Goal: Task Accomplishment & Management: Manage account settings

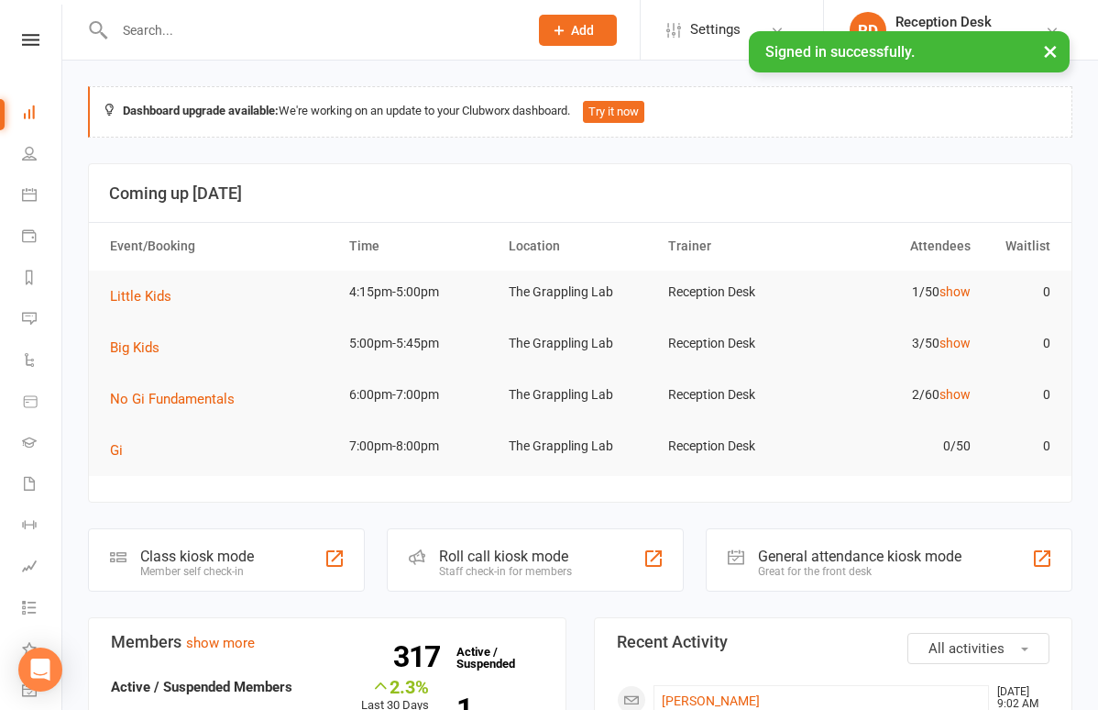
click at [148, 17] on input "text" at bounding box center [312, 30] width 406 height 26
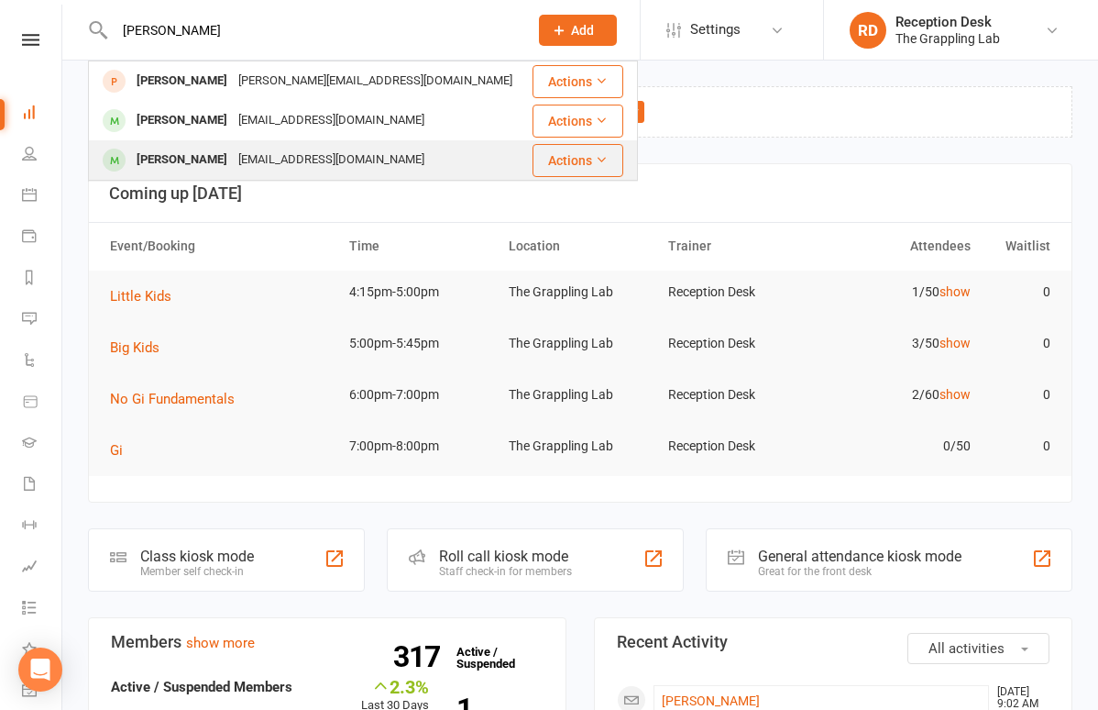
type input "cruz"
click at [167, 155] on div "[PERSON_NAME]" at bounding box center [182, 160] width 102 height 27
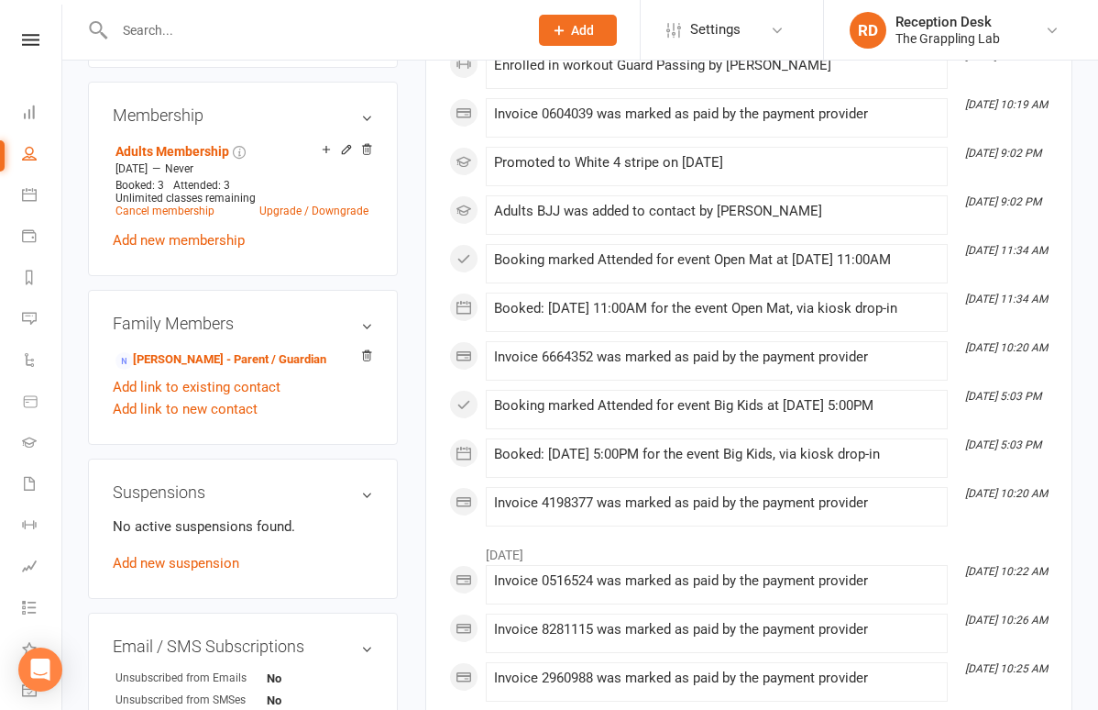
scroll to position [719, 0]
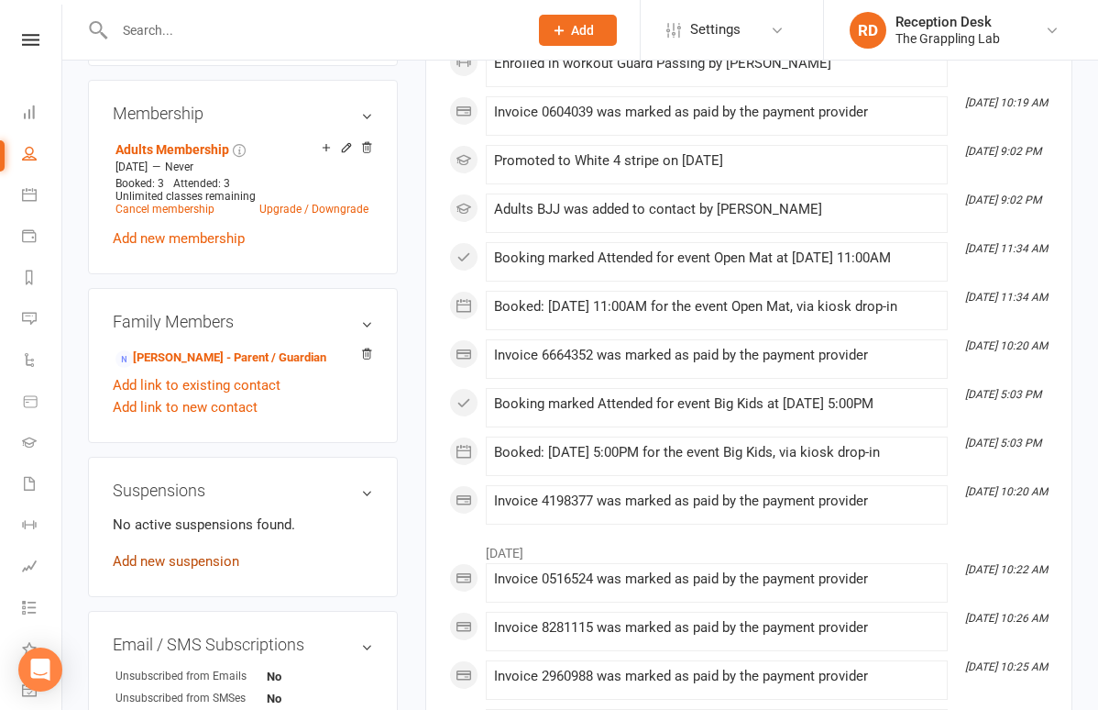
click at [190, 569] on link "Add new suspension" at bounding box center [176, 561] width 127 height 17
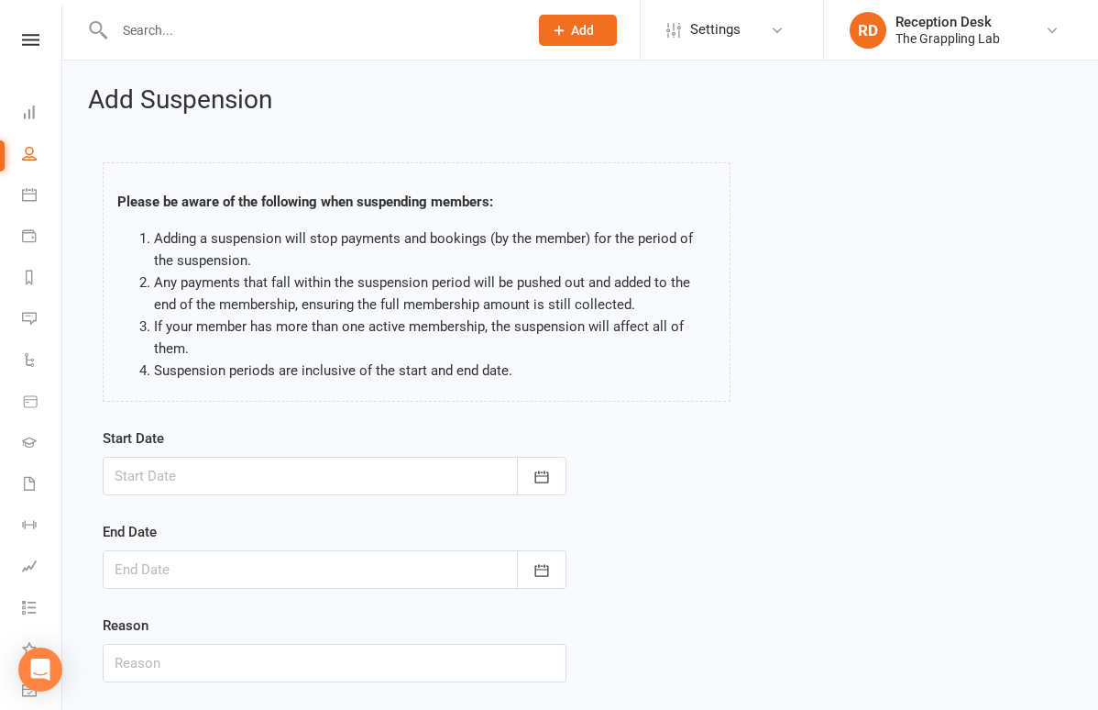
click at [300, 458] on div at bounding box center [335, 476] width 464 height 39
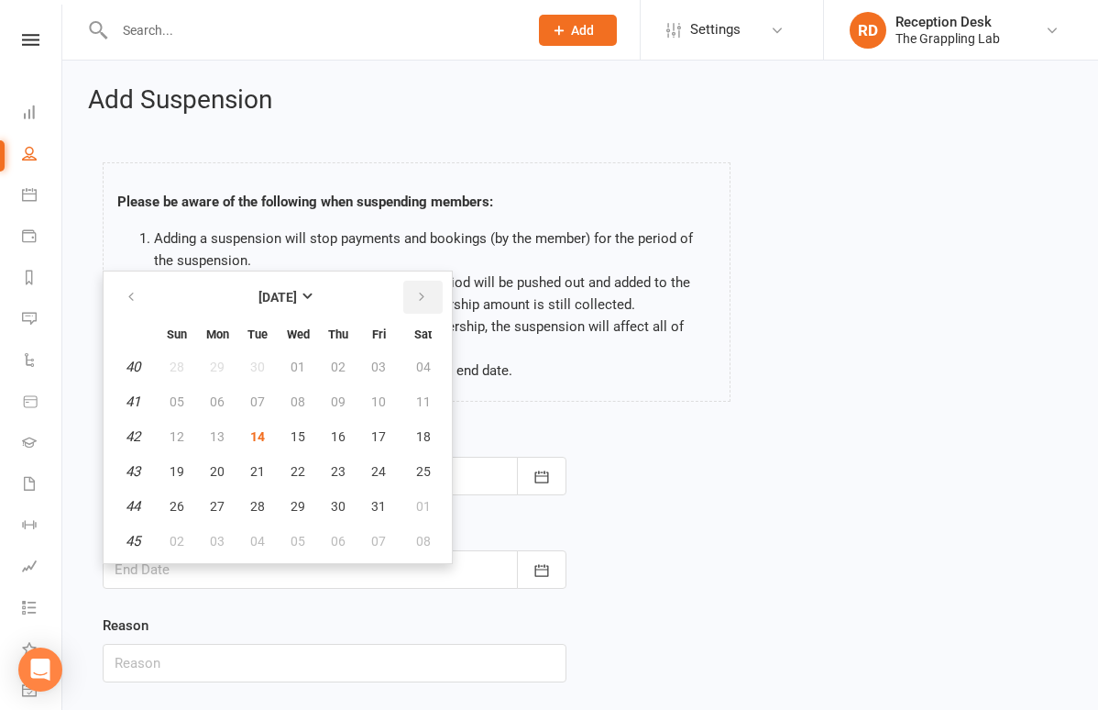
click at [418, 292] on icon "button" at bounding box center [421, 297] width 13 height 15
click at [411, 402] on button "08" at bounding box center [423, 401] width 47 height 33
type input "08 Nov 2025"
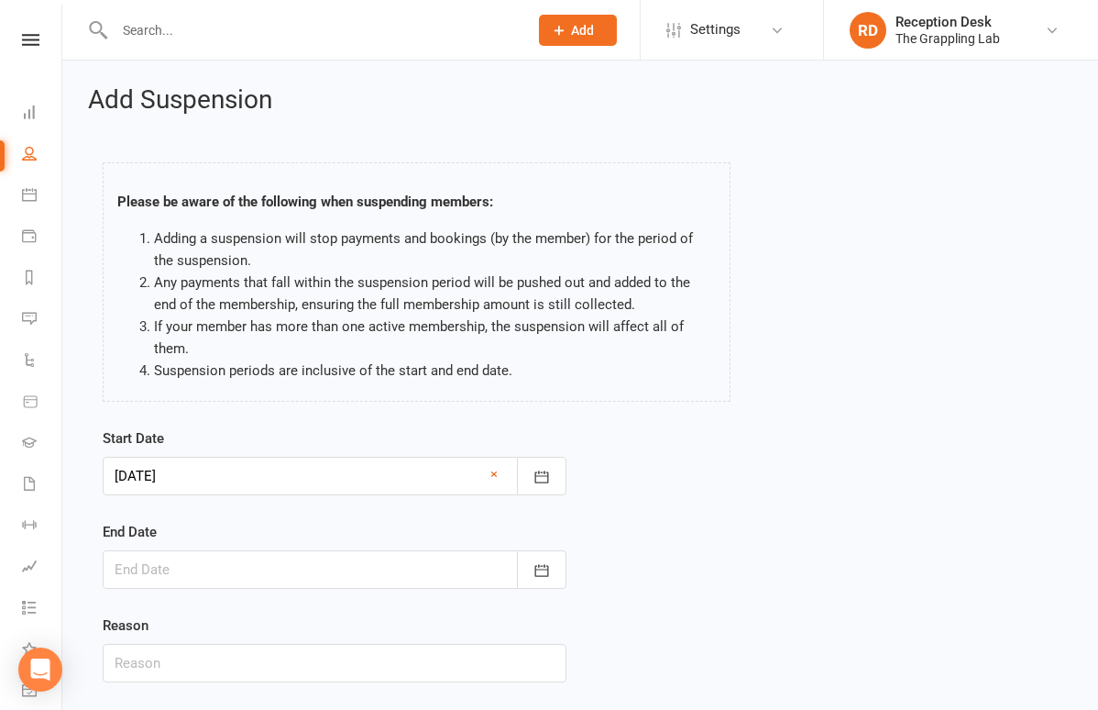
click at [300, 557] on div at bounding box center [335, 569] width 464 height 39
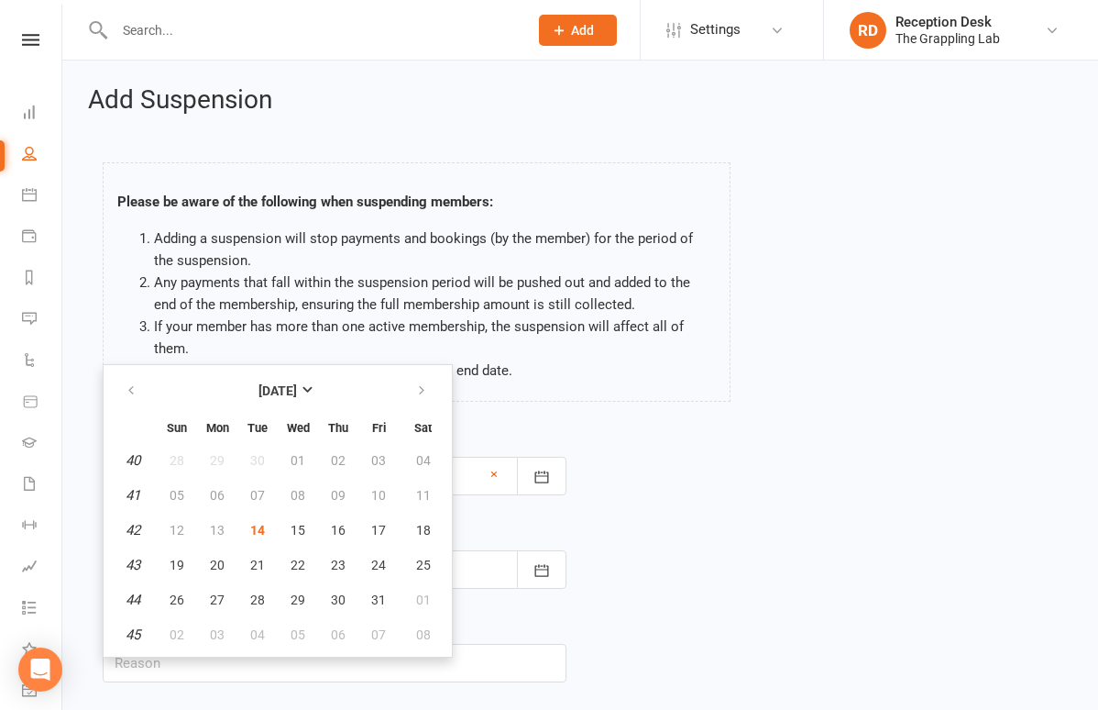
click at [661, 411] on div "Please be aware of the following when suspending members: Adding a suspension w…" at bounding box center [417, 285] width 656 height 283
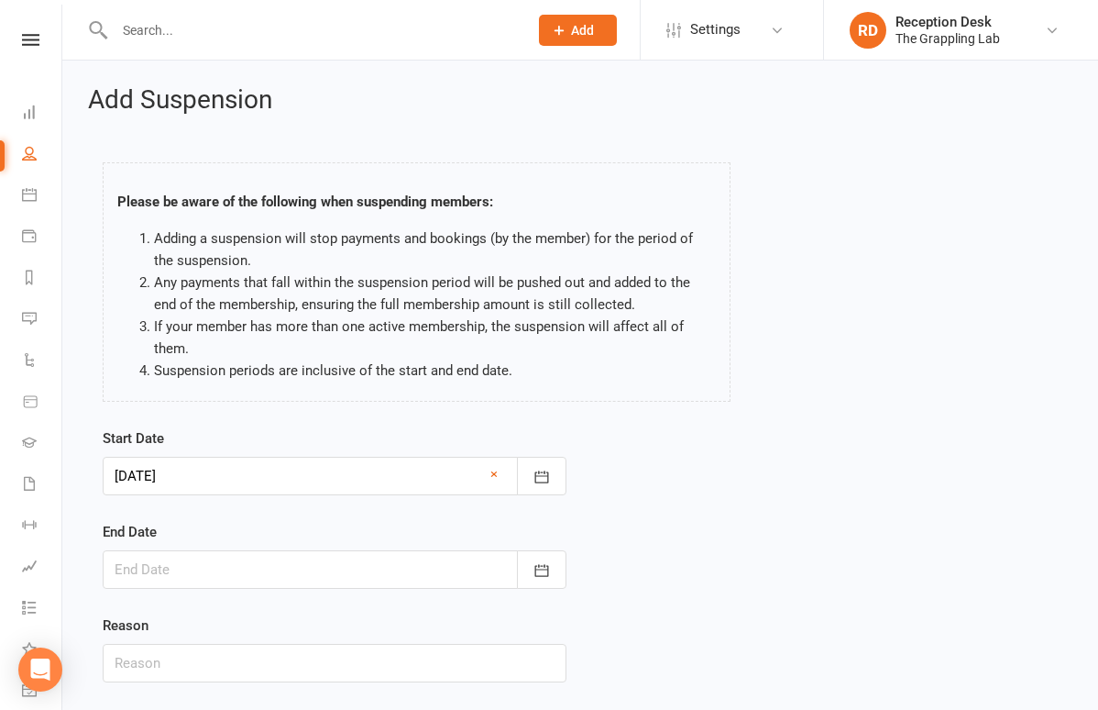
click at [458, 476] on div at bounding box center [335, 476] width 464 height 39
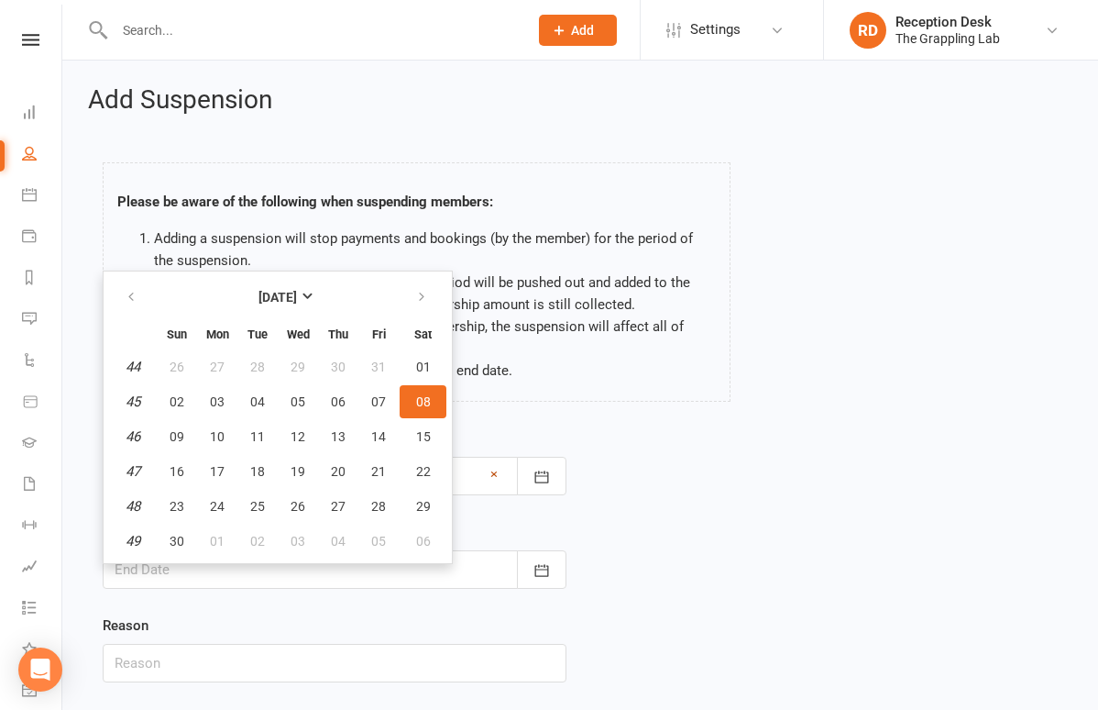
click at [491, 472] on link "×" at bounding box center [494, 474] width 7 height 22
click at [130, 296] on icon "button" at bounding box center [131, 297] width 13 height 15
click at [259, 443] on button "14" at bounding box center [257, 436] width 39 height 33
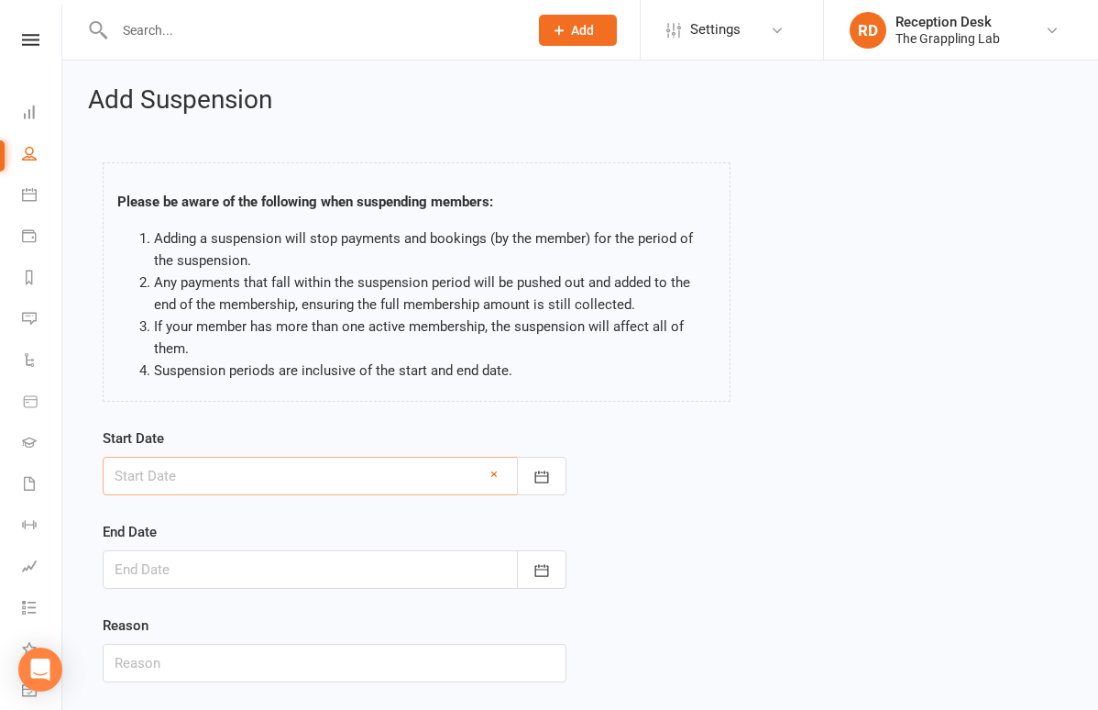
type input "[DATE]"
click at [248, 579] on div at bounding box center [335, 569] width 464 height 39
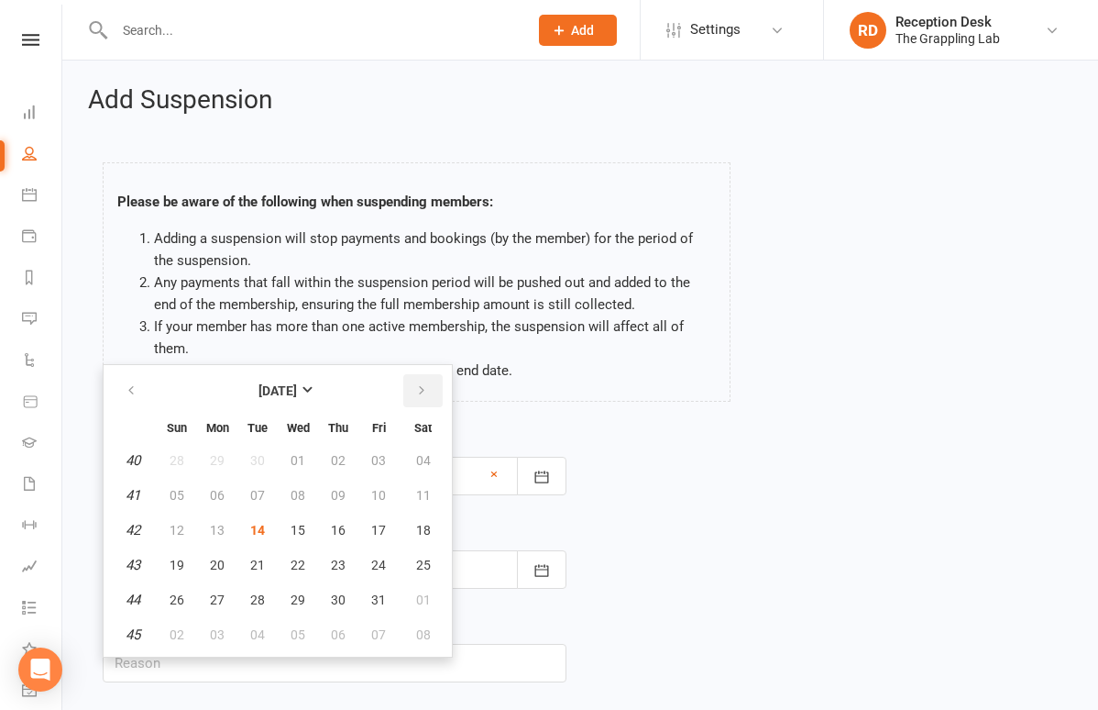
click at [428, 395] on button "button" at bounding box center [422, 390] width 39 height 33
click at [420, 498] on span "08" at bounding box center [423, 495] width 15 height 15
type input "08 Nov 2025"
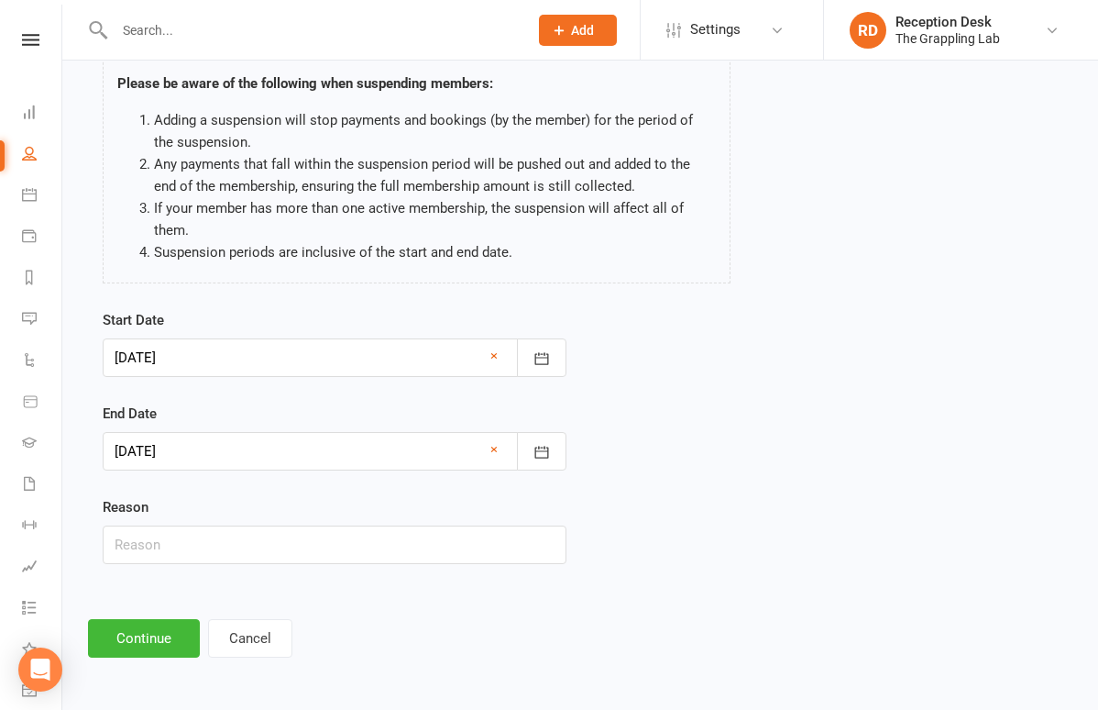
scroll to position [133, 0]
click at [484, 525] on input "text" at bounding box center [335, 544] width 464 height 39
type input "Personal"
click at [161, 633] on button "Continue" at bounding box center [144, 638] width 112 height 39
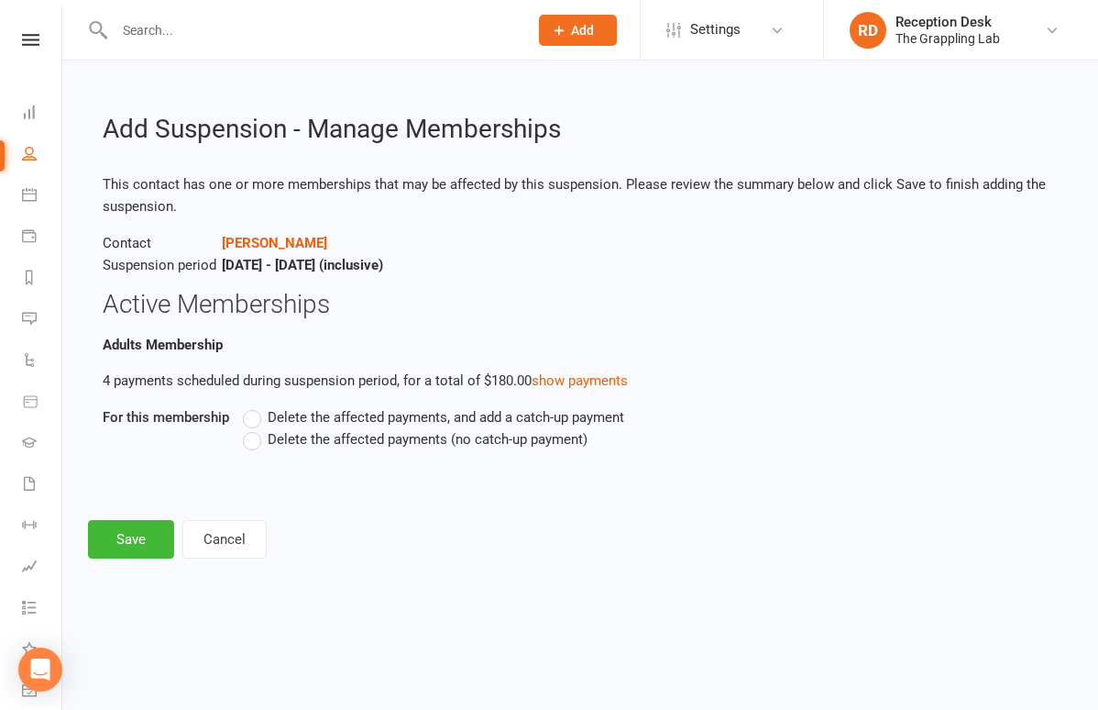
click at [256, 445] on label "Delete the affected payments (no catch-up payment)" at bounding box center [415, 439] width 345 height 22
click at [255, 428] on input "Delete the affected payments (no catch-up payment)" at bounding box center [249, 428] width 12 height 0
click at [143, 536] on button "Save" at bounding box center [131, 539] width 86 height 39
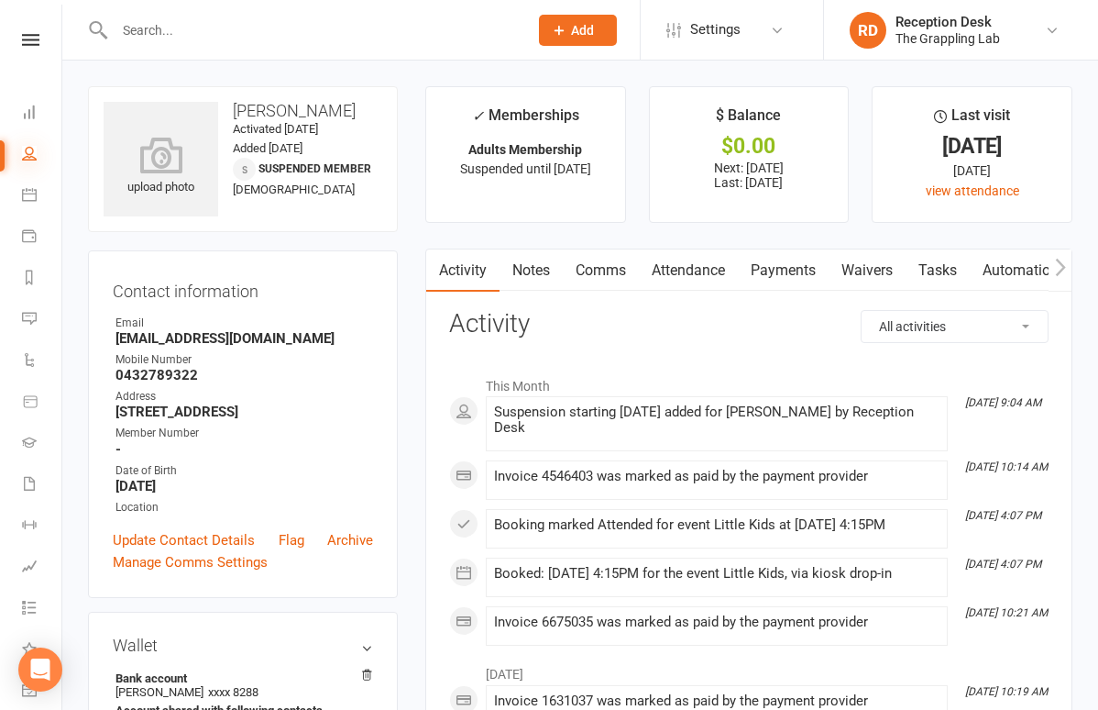
click at [31, 158] on icon at bounding box center [29, 153] width 15 height 15
select select "100"
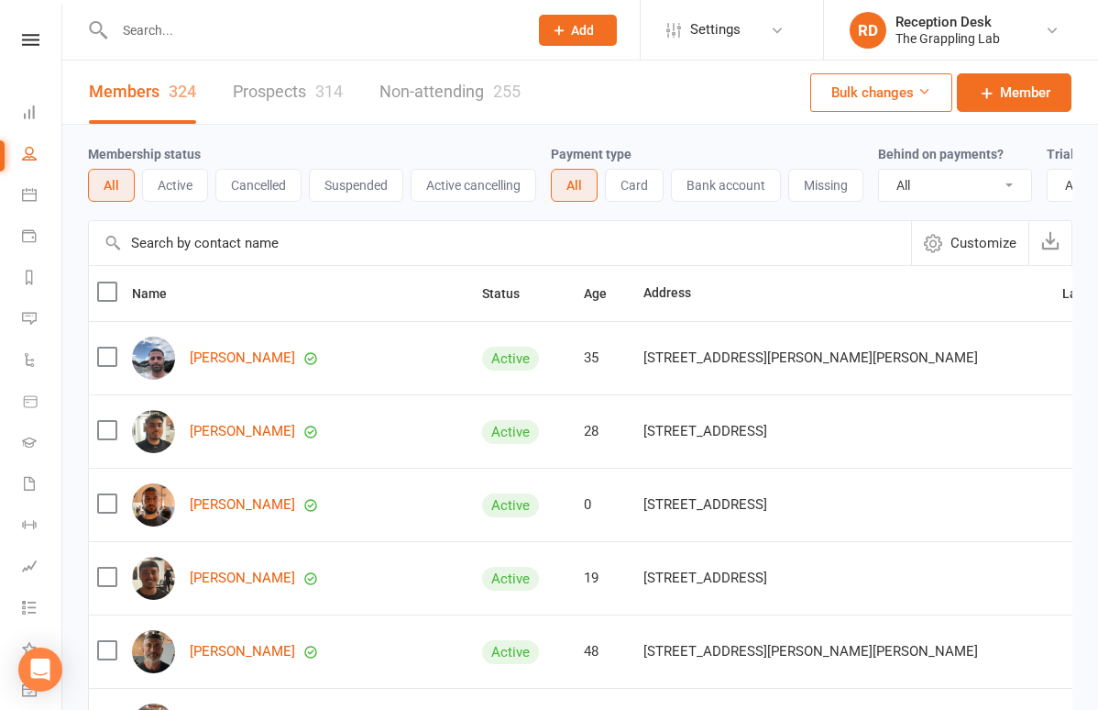
click at [170, 184] on button "Active" at bounding box center [175, 185] width 66 height 33
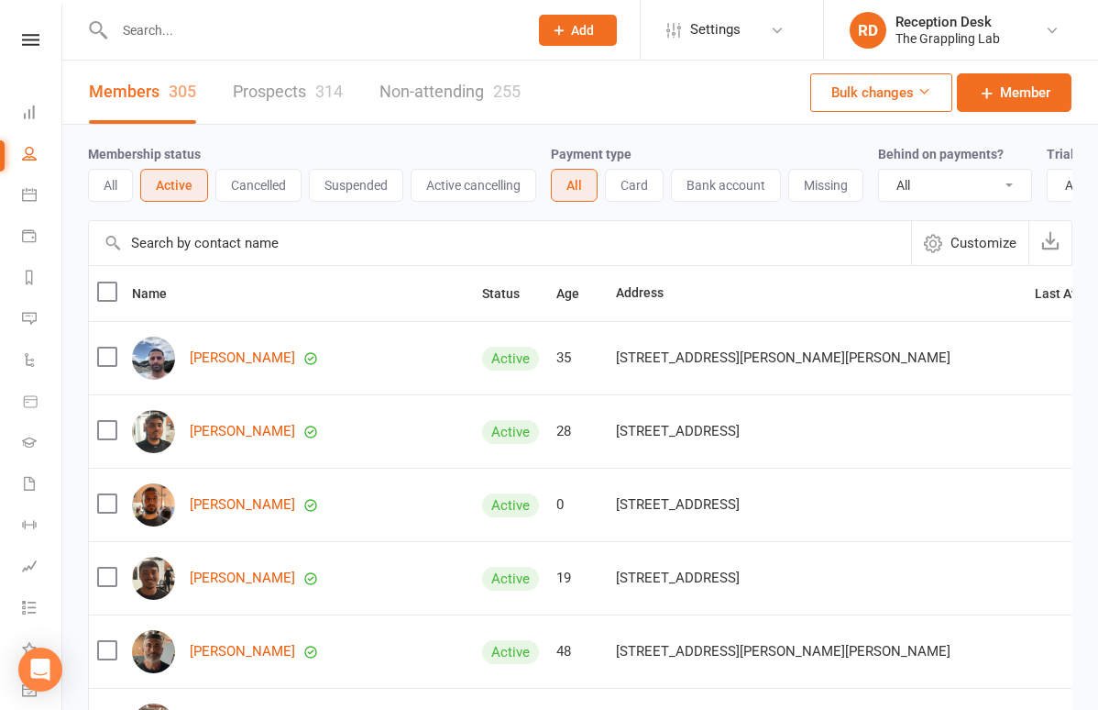
click at [212, 42] on input "text" at bounding box center [312, 30] width 406 height 26
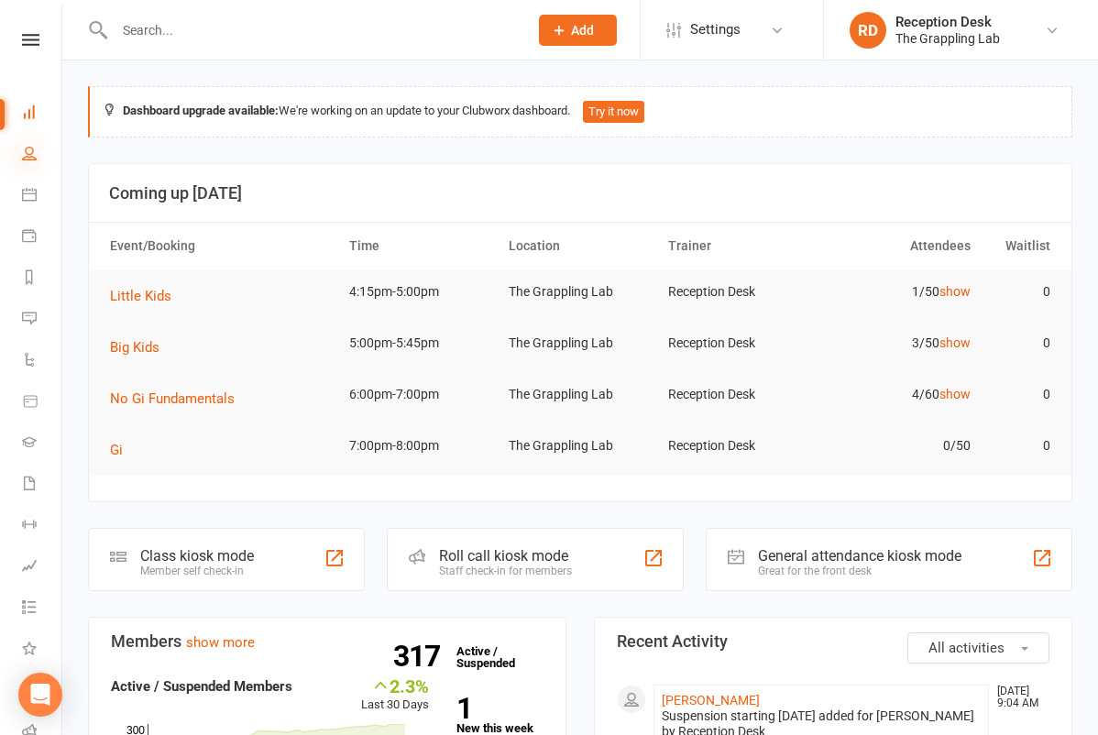
click at [34, 157] on icon at bounding box center [29, 153] width 15 height 15
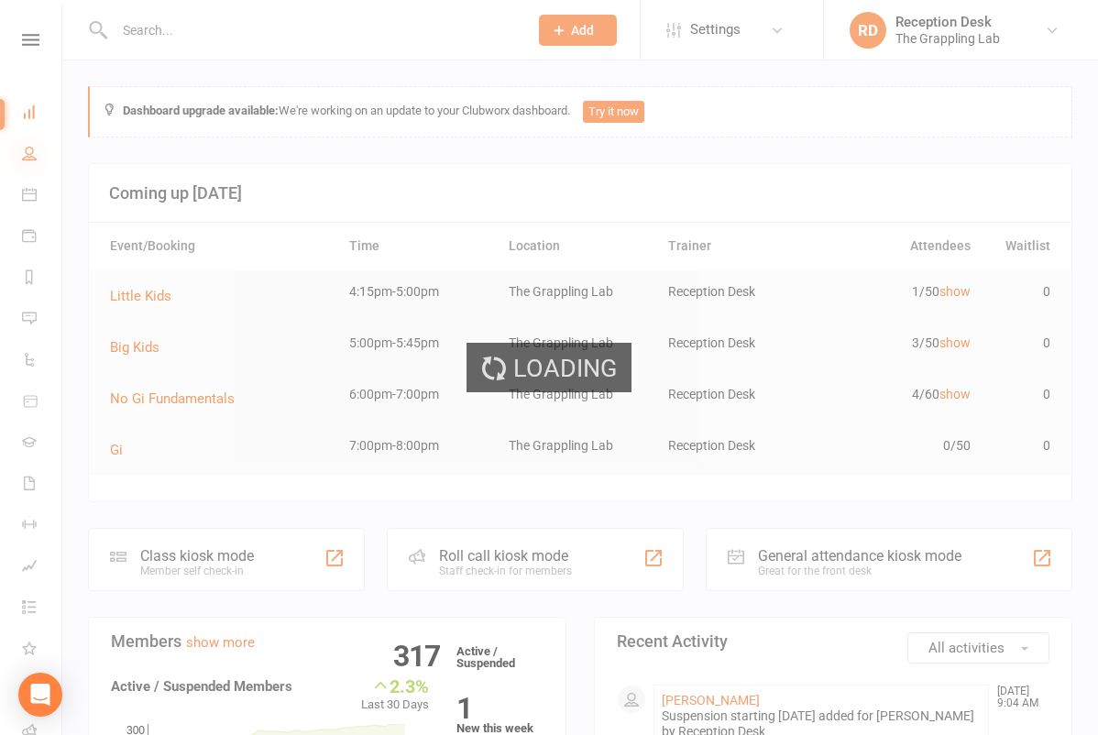
select select "100"
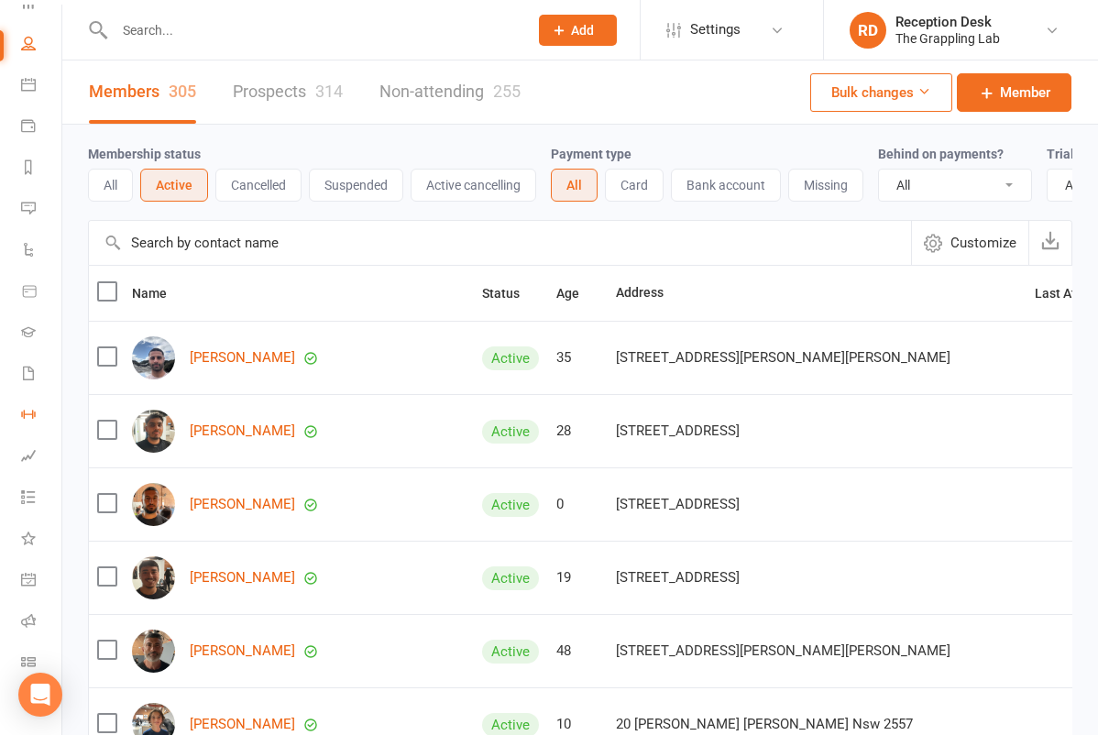
scroll to position [125, 1]
click at [29, 605] on icon at bounding box center [28, 606] width 15 height 15
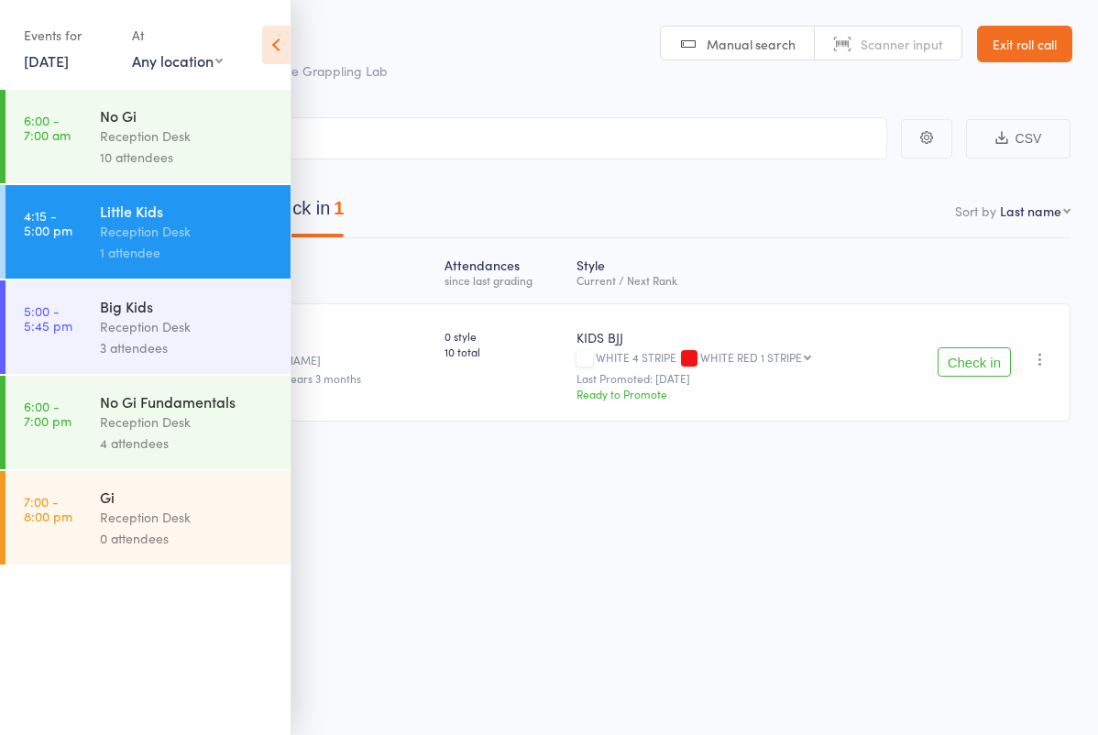
click at [274, 42] on icon at bounding box center [276, 45] width 28 height 39
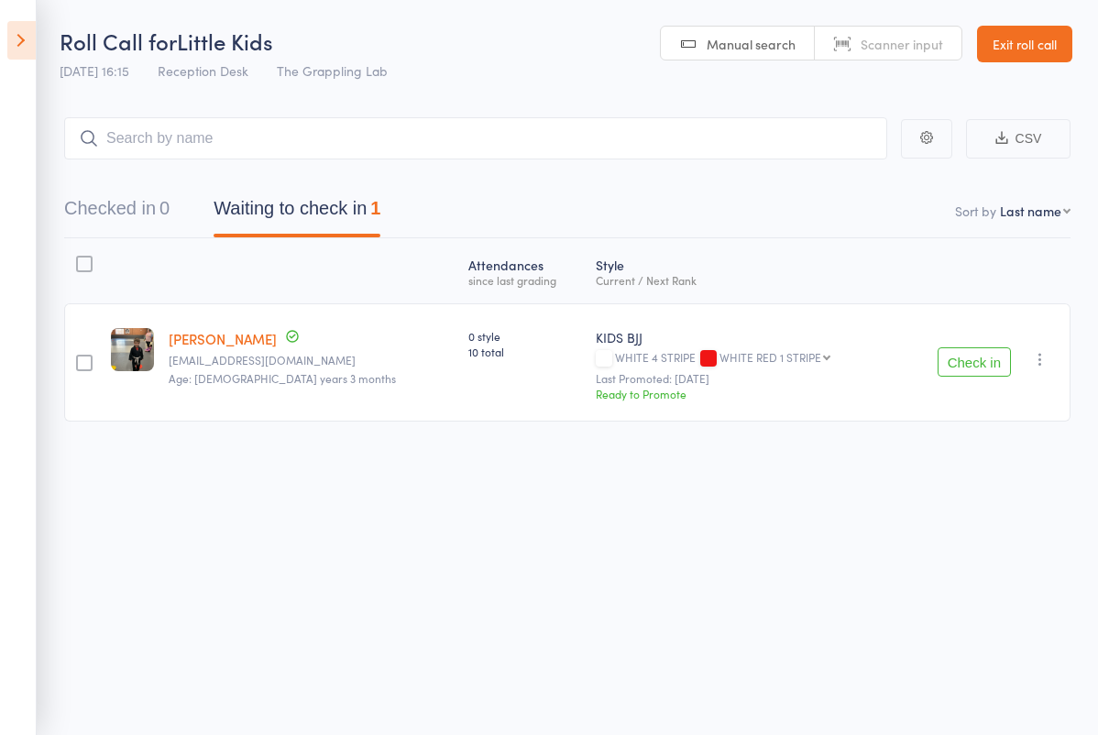
click at [20, 46] on icon at bounding box center [21, 40] width 28 height 39
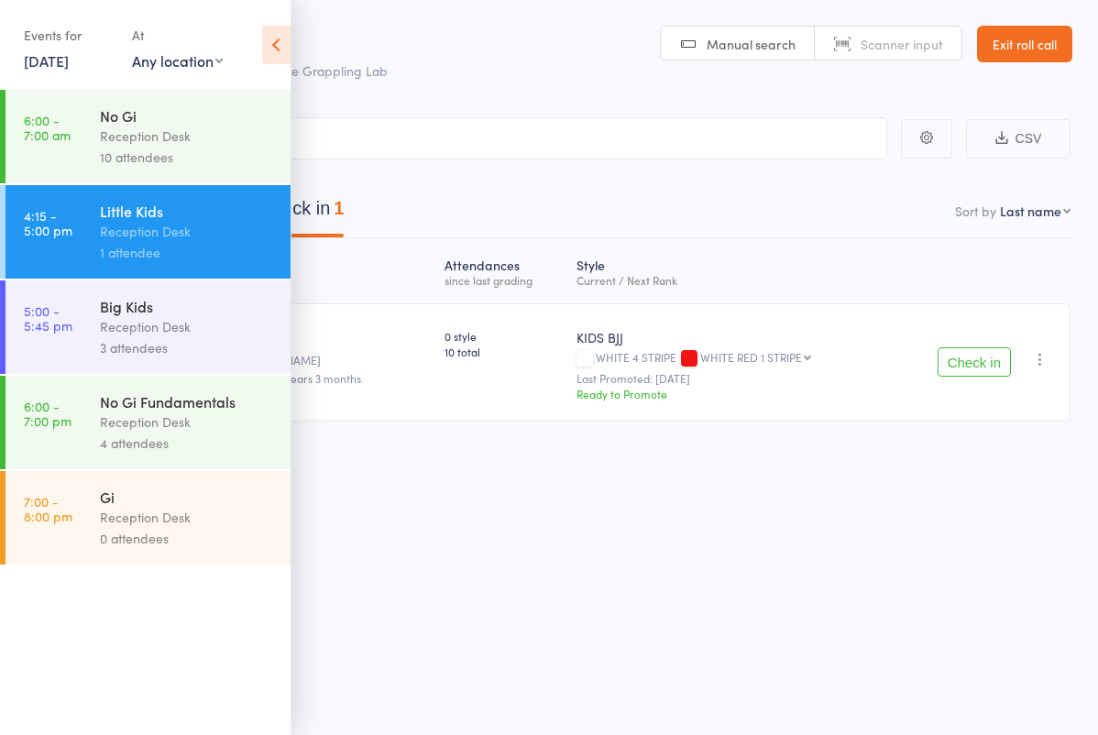
click at [43, 66] on link "14 Oct, 2025" at bounding box center [46, 60] width 45 height 20
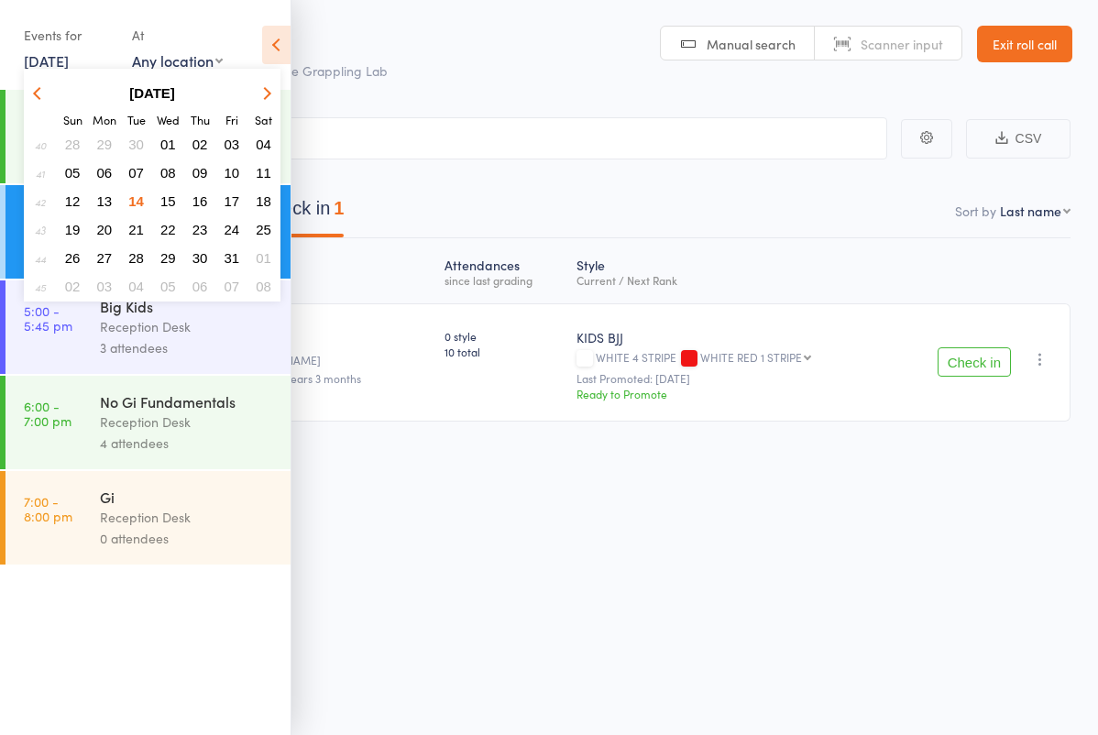
click at [107, 203] on span "13" at bounding box center [105, 201] width 16 height 16
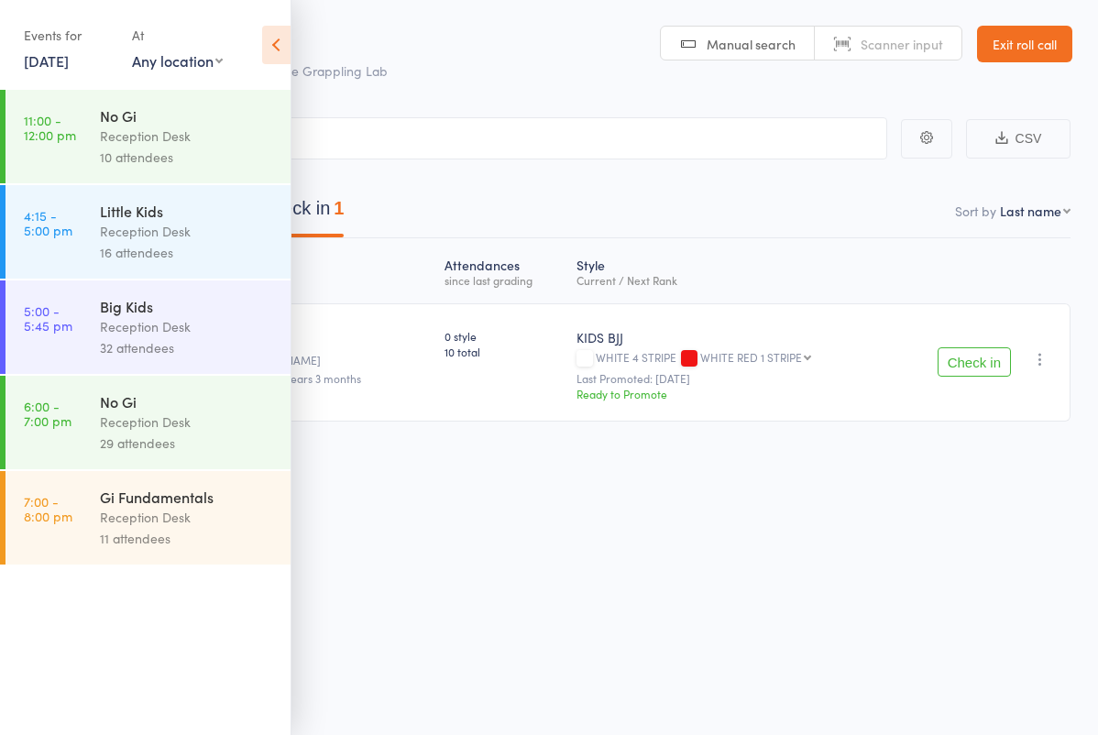
click at [128, 427] on div "Reception Desk" at bounding box center [187, 422] width 175 height 21
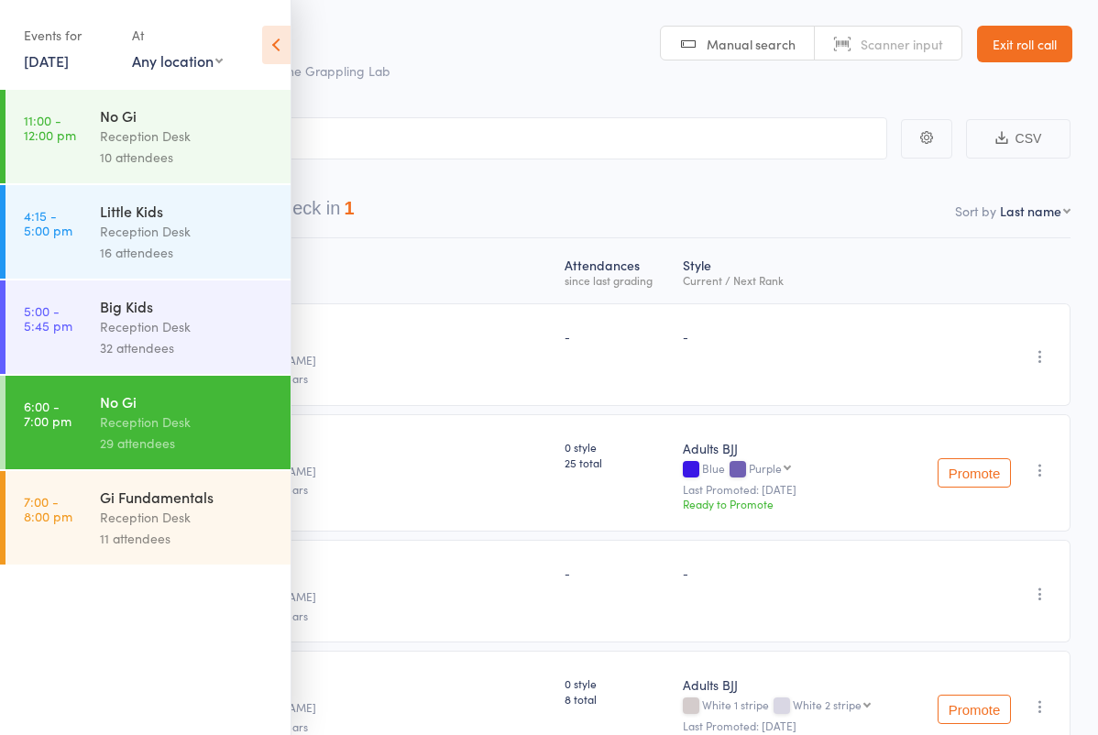
click at [287, 47] on icon at bounding box center [276, 45] width 28 height 39
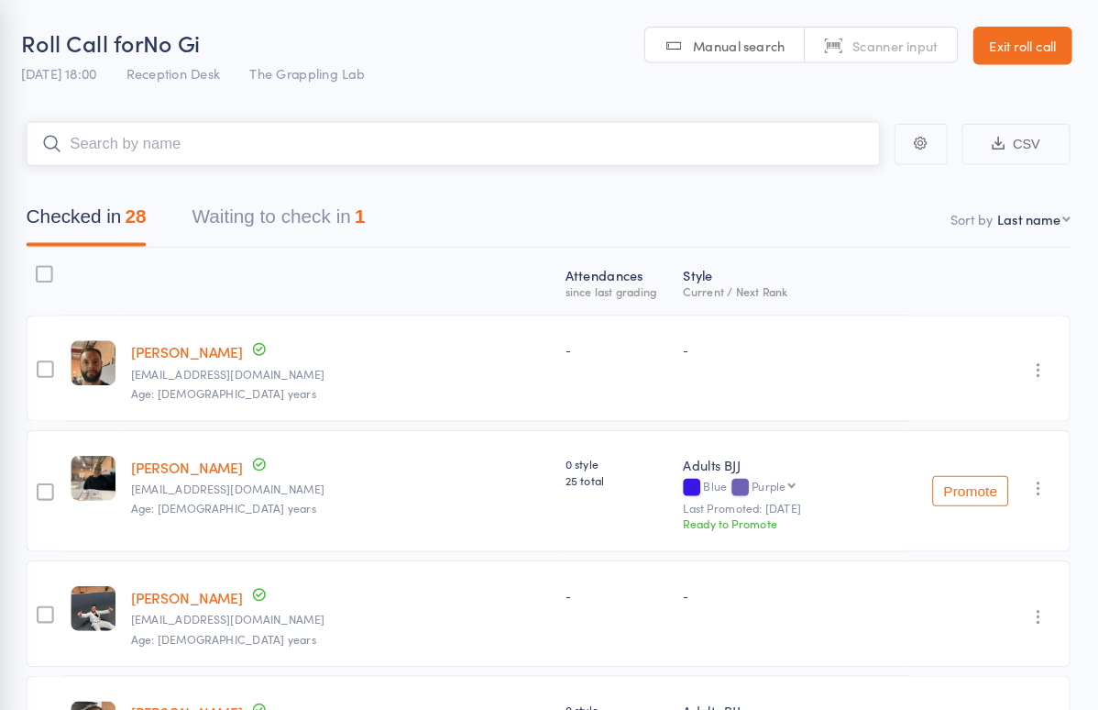
click at [147, 134] on input "search" at bounding box center [475, 138] width 823 height 42
click at [60, 67] on span "13 Oct 18:00" at bounding box center [96, 70] width 72 height 18
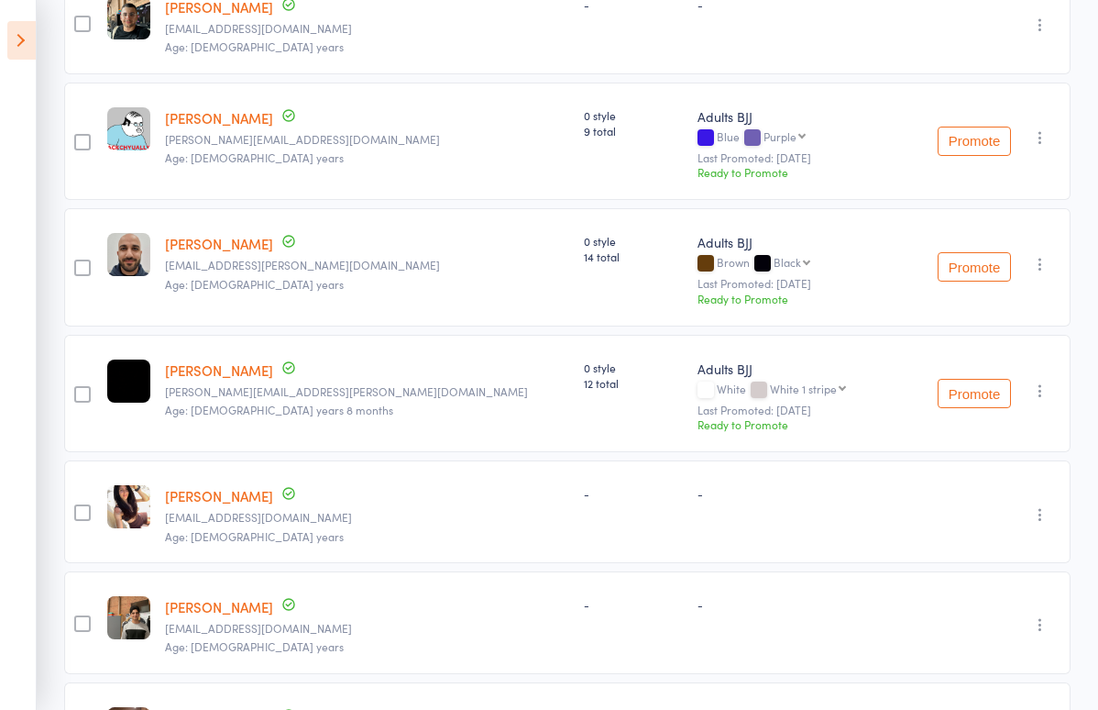
scroll to position [772, 0]
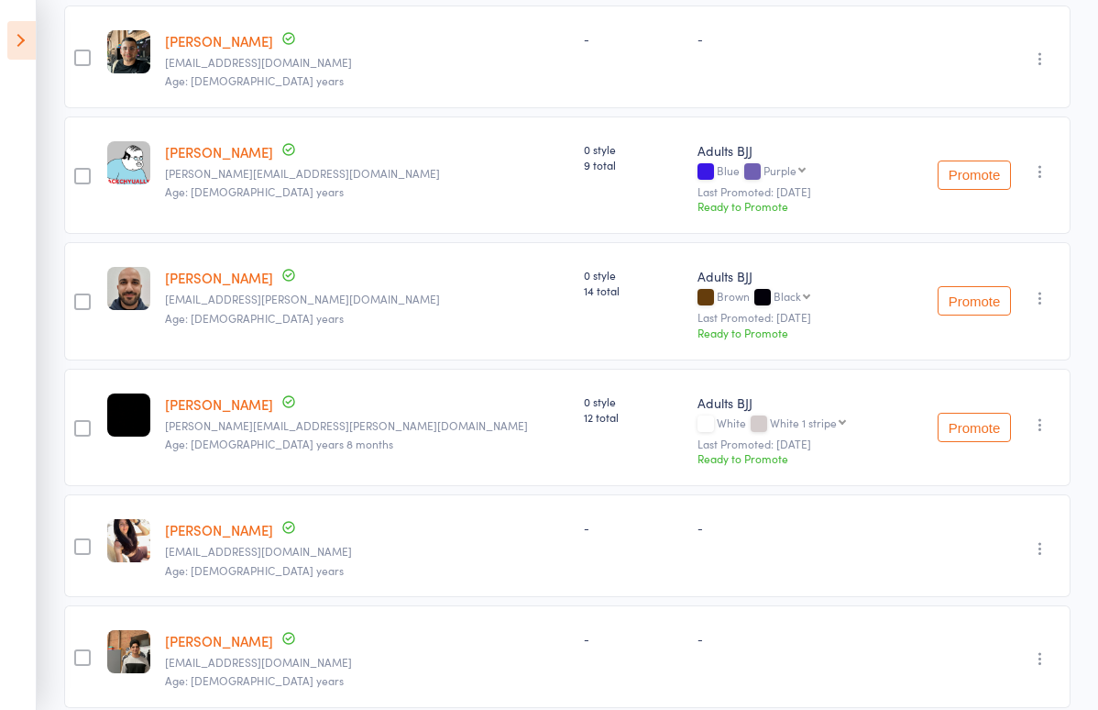
click at [5, 41] on aside "Events for 13 Oct, 2025 13 Oct, 2025 October 2025 Sun Mon Tue Wed Thu Fri Sat 4…" at bounding box center [18, 355] width 37 height 710
click at [25, 41] on icon at bounding box center [21, 40] width 28 height 39
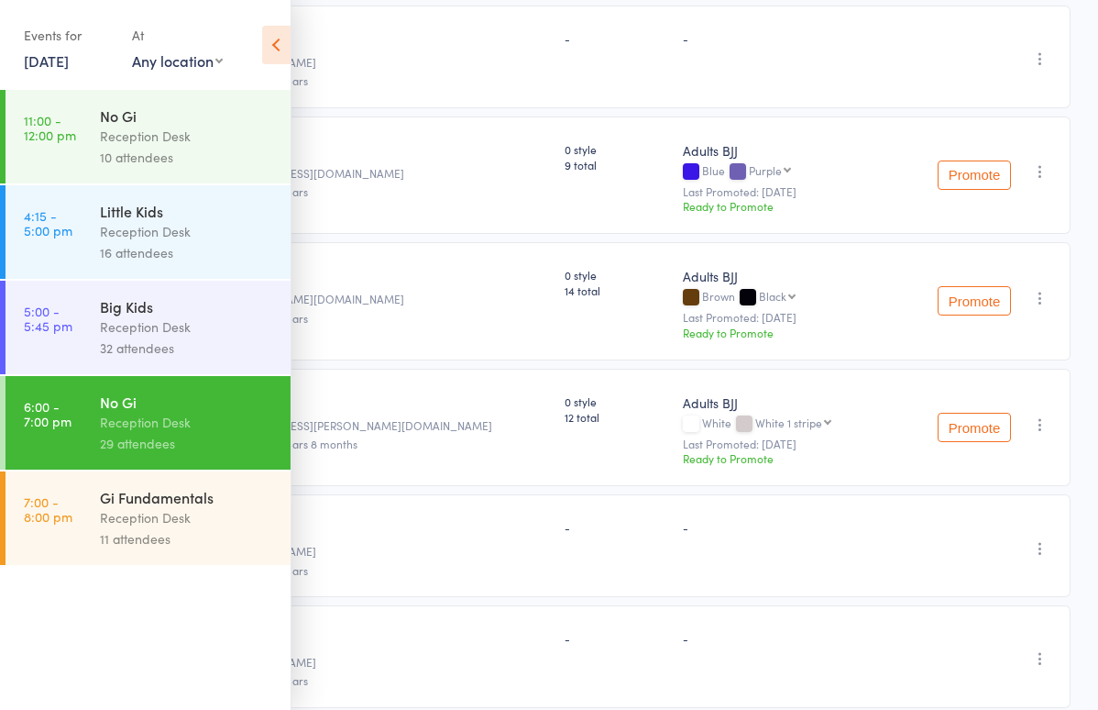
click at [69, 60] on link "13 Oct, 2025" at bounding box center [46, 60] width 45 height 20
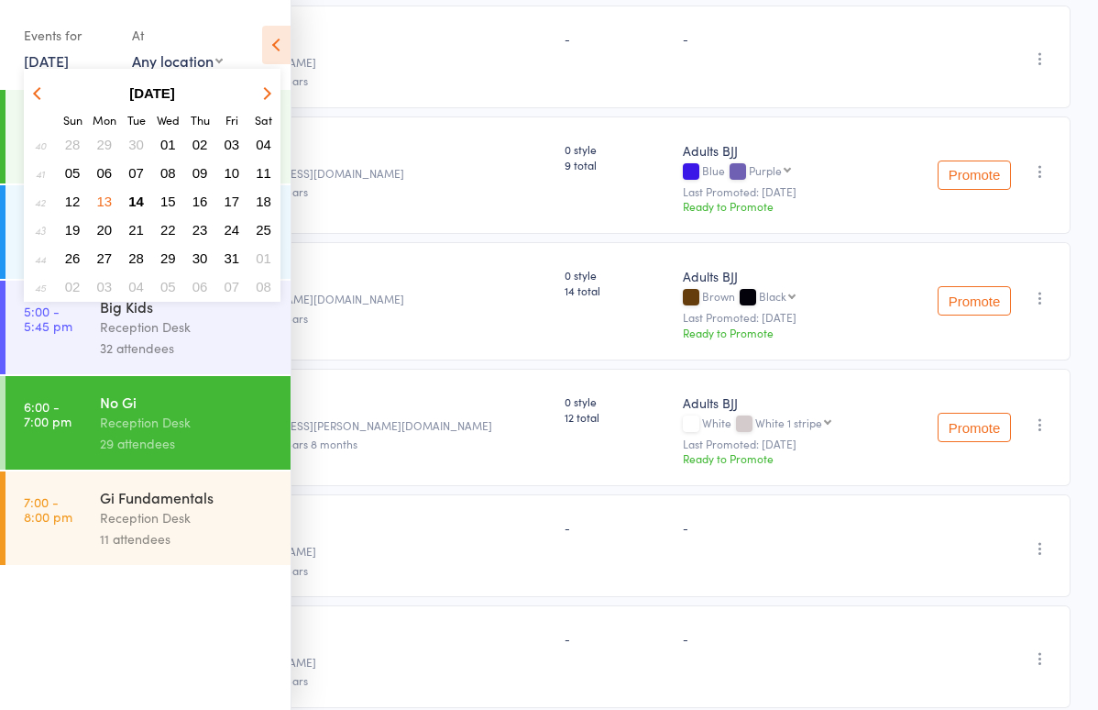
click at [267, 175] on span "11" at bounding box center [264, 173] width 16 height 16
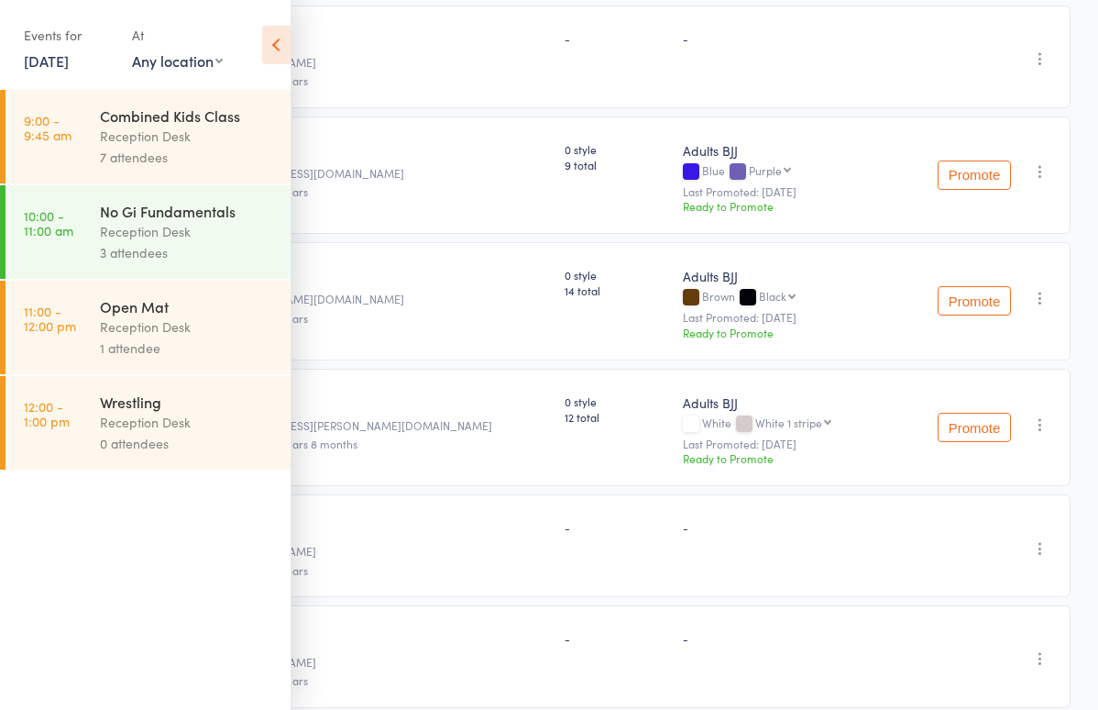
click at [162, 343] on div "1 attendee" at bounding box center [187, 347] width 175 height 21
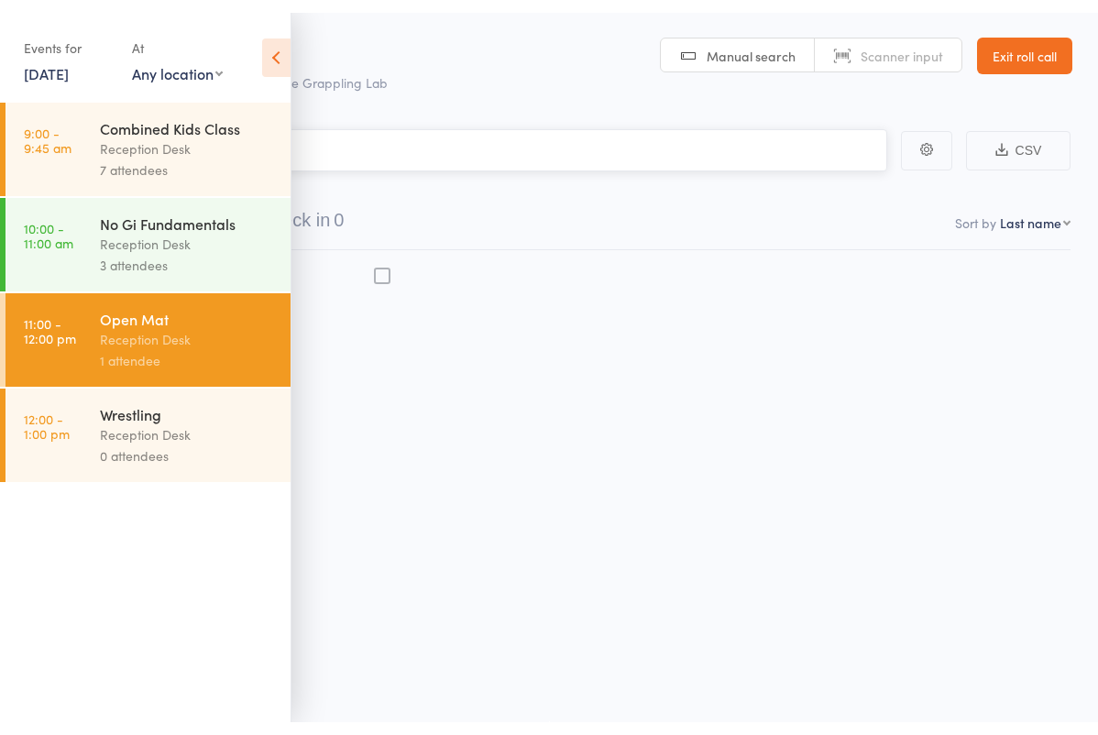
scroll to position [12, 0]
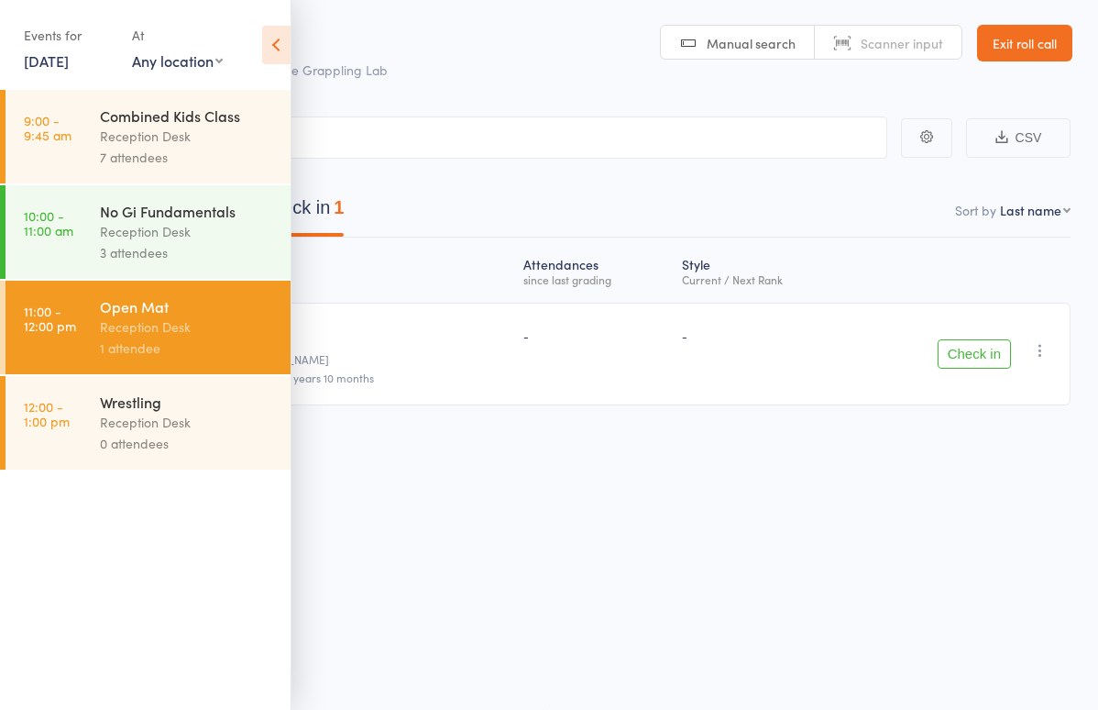
click at [272, 46] on icon at bounding box center [276, 45] width 28 height 39
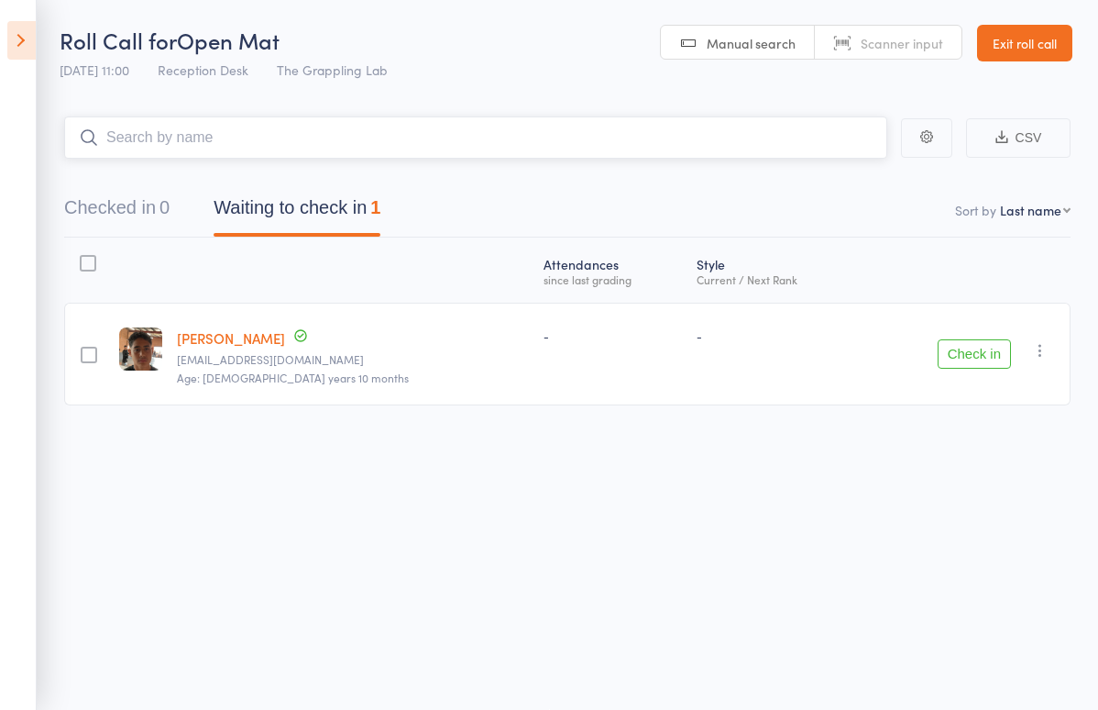
click at [245, 141] on input "search" at bounding box center [475, 137] width 823 height 42
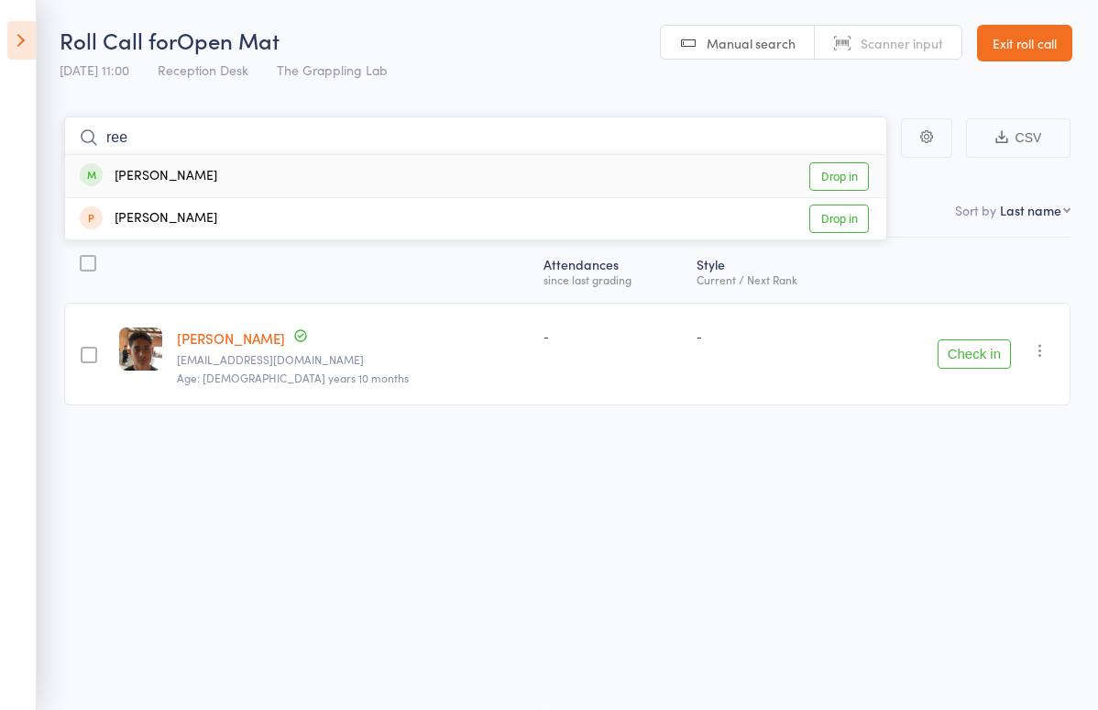
type input "ree"
click at [210, 166] on div "[PERSON_NAME]" at bounding box center [149, 176] width 138 height 21
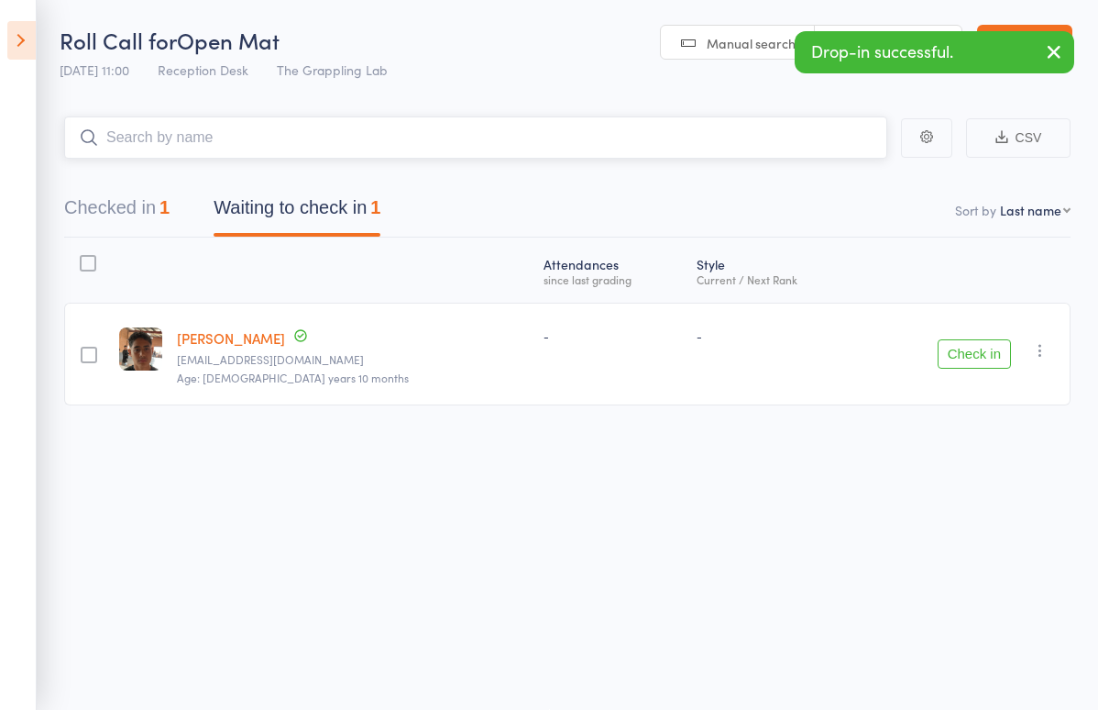
click at [154, 203] on button "Checked in 1" at bounding box center [116, 212] width 105 height 49
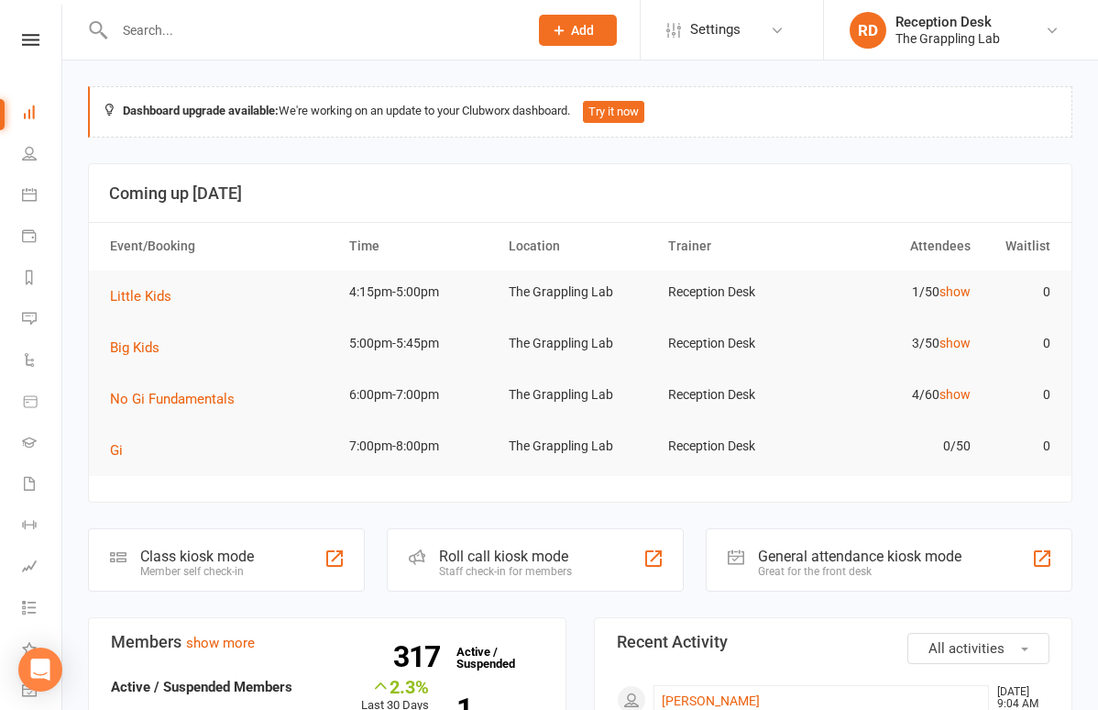
click at [327, 25] on input "text" at bounding box center [312, 30] width 406 height 26
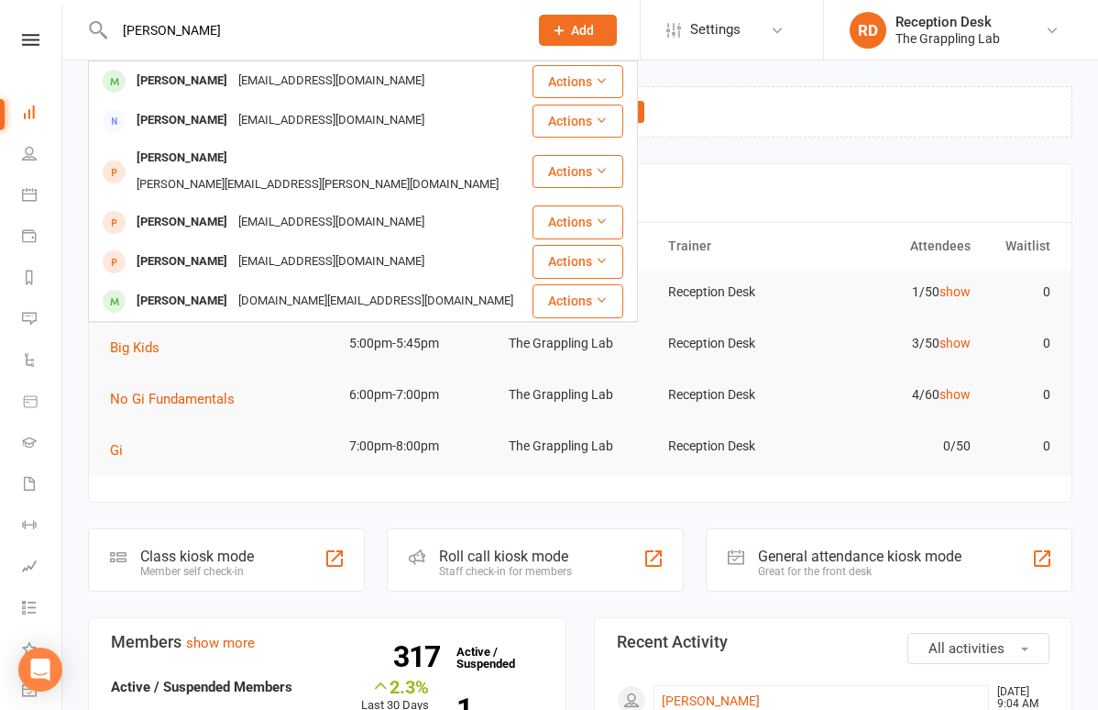
type input "[PERSON_NAME]"
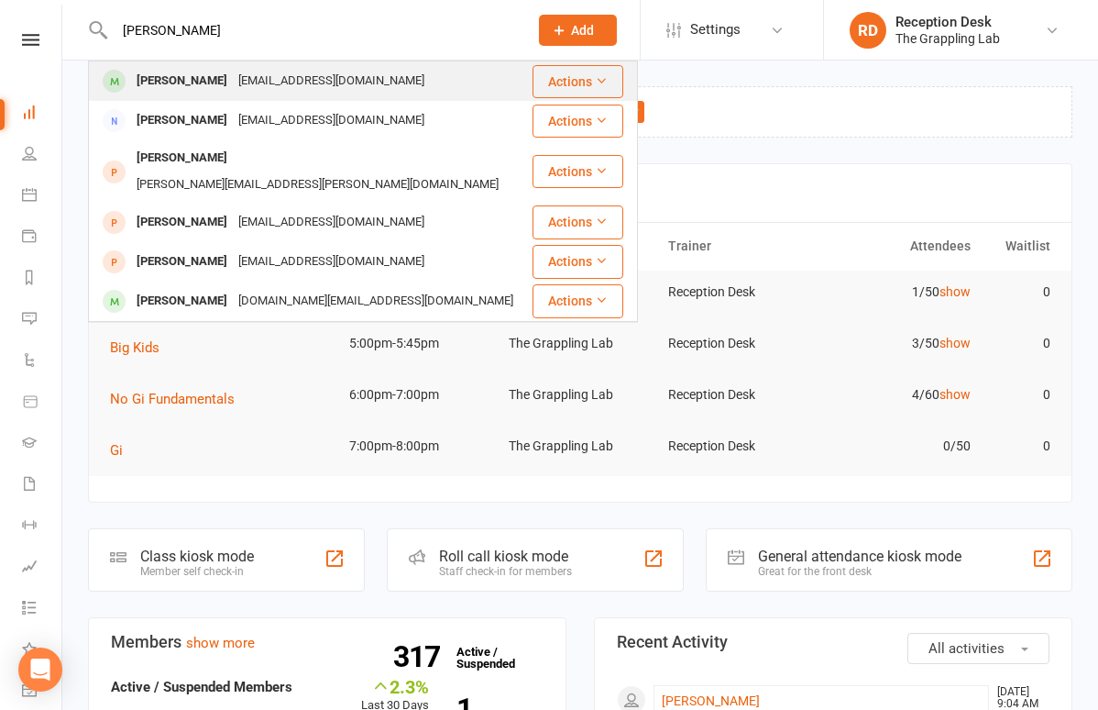
drag, startPoint x: 327, startPoint y: 25, endPoint x: 184, endPoint y: 82, distance: 153.9
click at [184, 82] on div "[PERSON_NAME]" at bounding box center [182, 81] width 102 height 27
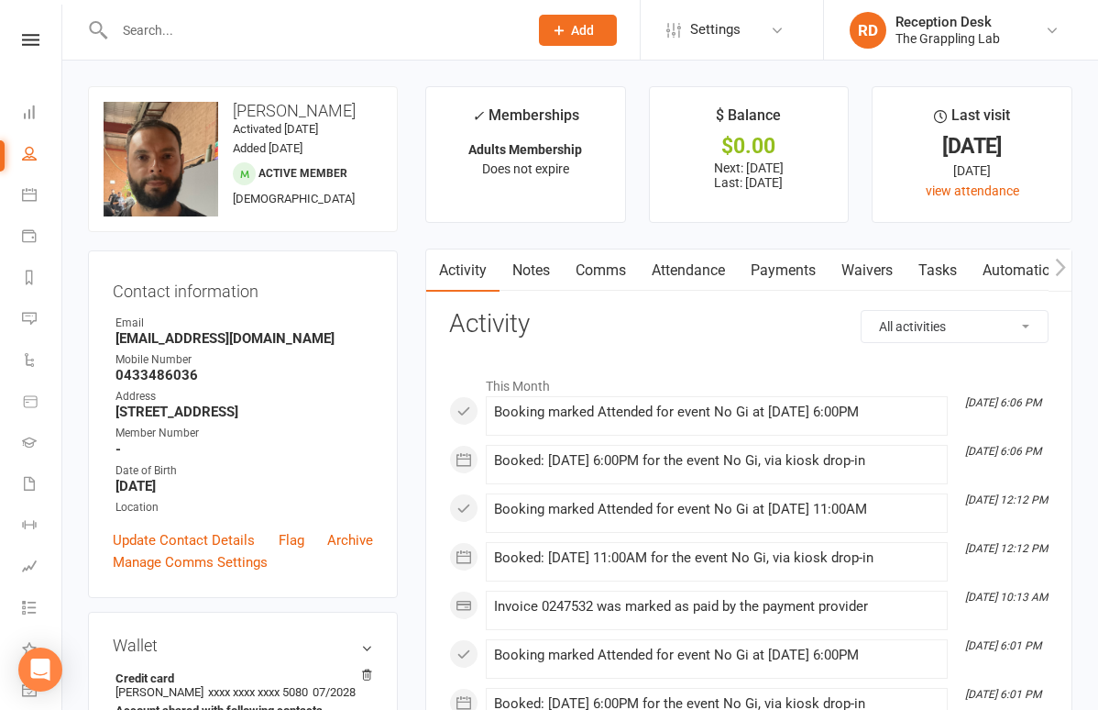
click at [271, 48] on div at bounding box center [301, 30] width 427 height 60
click at [182, 41] on input "text" at bounding box center [312, 30] width 406 height 26
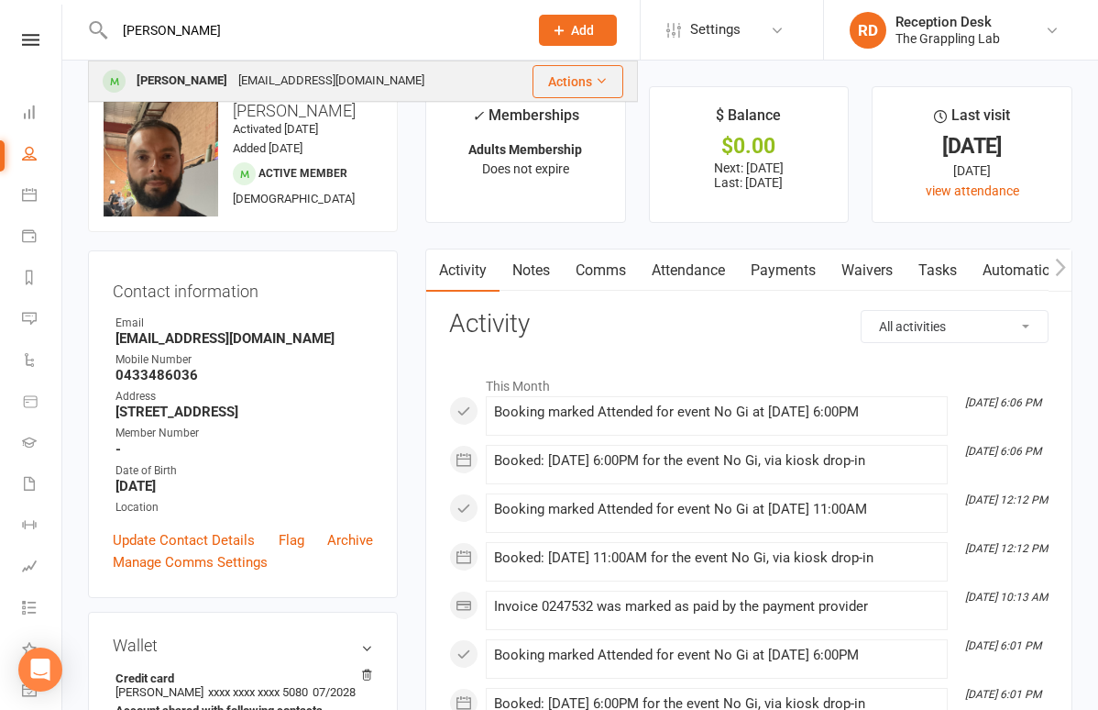
type input "reece"
click at [159, 78] on div "[PERSON_NAME]" at bounding box center [182, 81] width 102 height 27
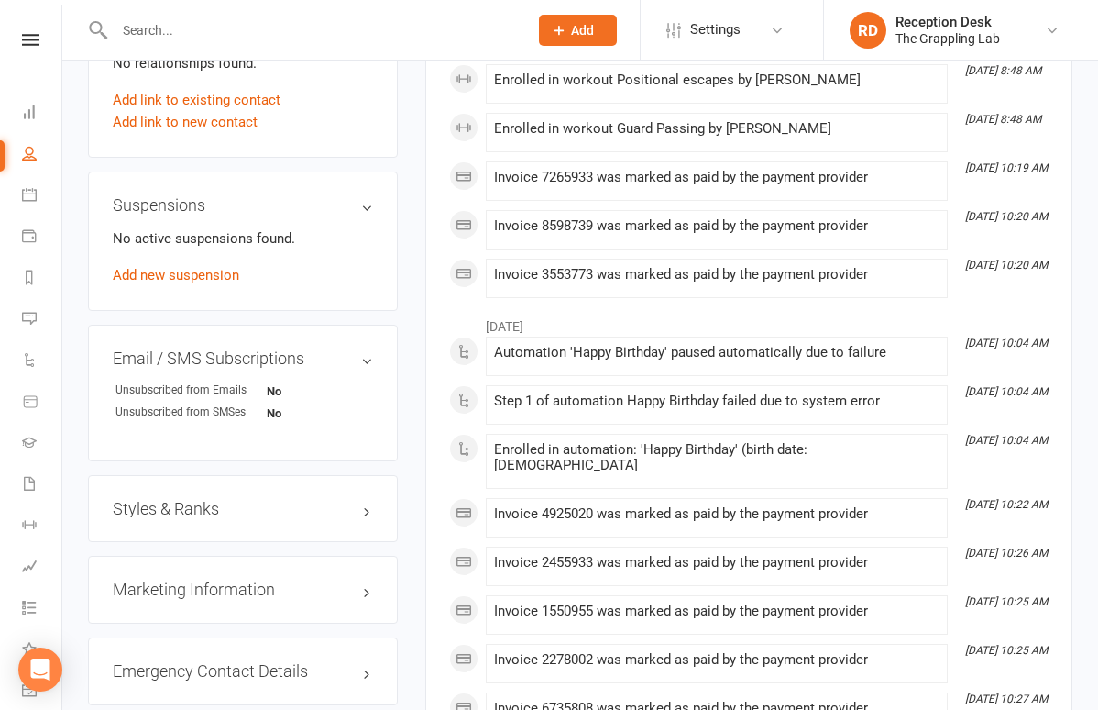
scroll to position [977, 0]
click at [302, 502] on h3 "Styles & Ranks" at bounding box center [243, 508] width 260 height 18
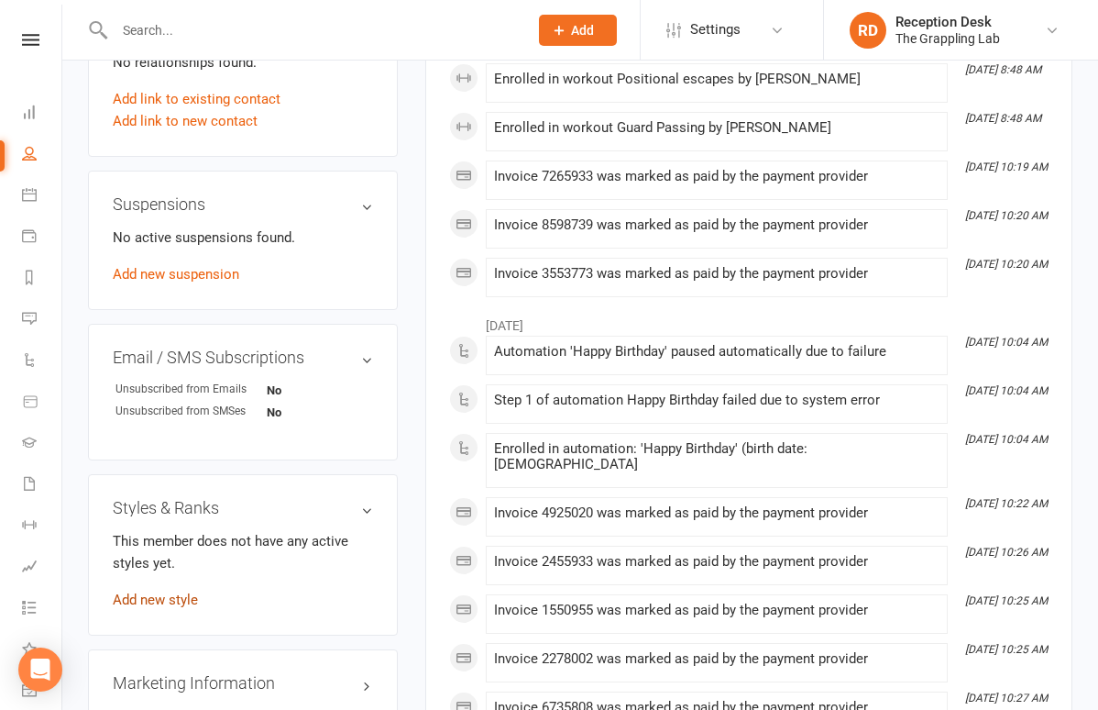
click at [159, 591] on link "Add new style" at bounding box center [155, 599] width 85 height 17
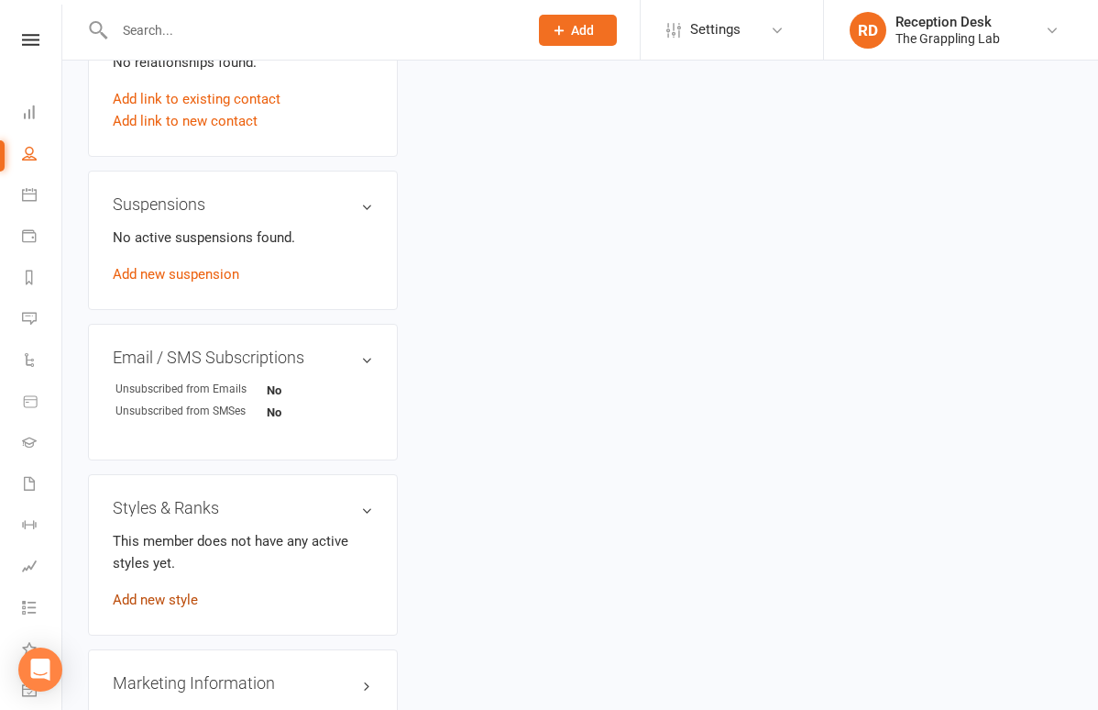
scroll to position [156, 0]
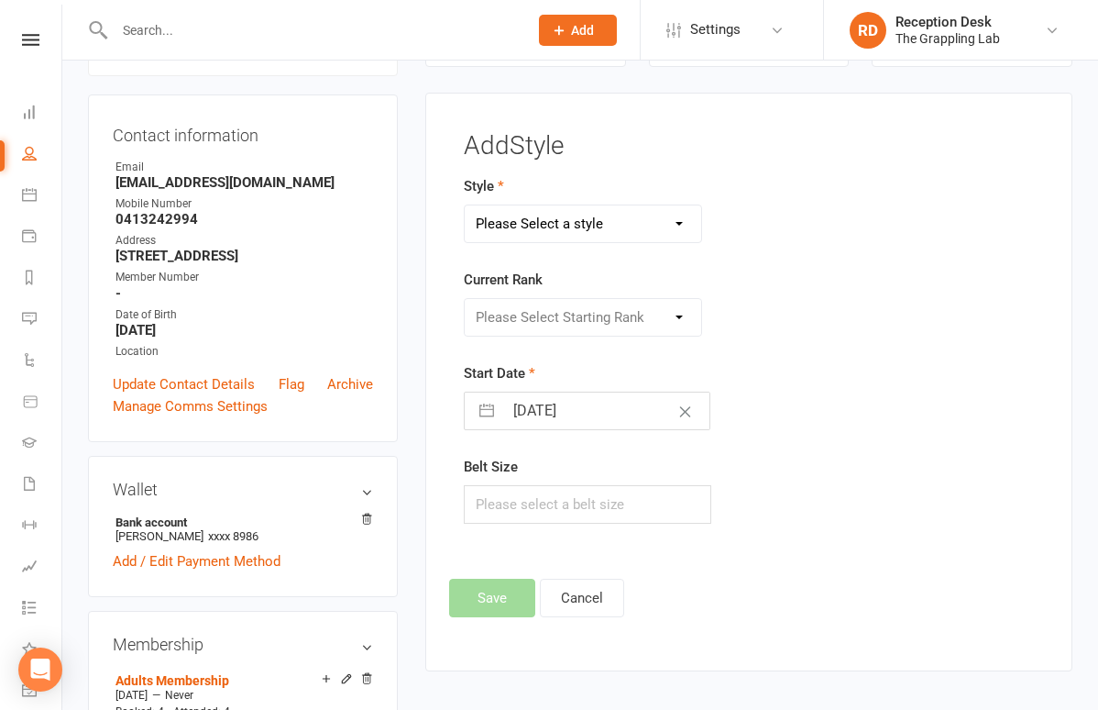
select select "3297"
select select "37236"
click at [575, 406] on input "14 Oct 2025" at bounding box center [606, 410] width 206 height 37
select select "8"
select select "2025"
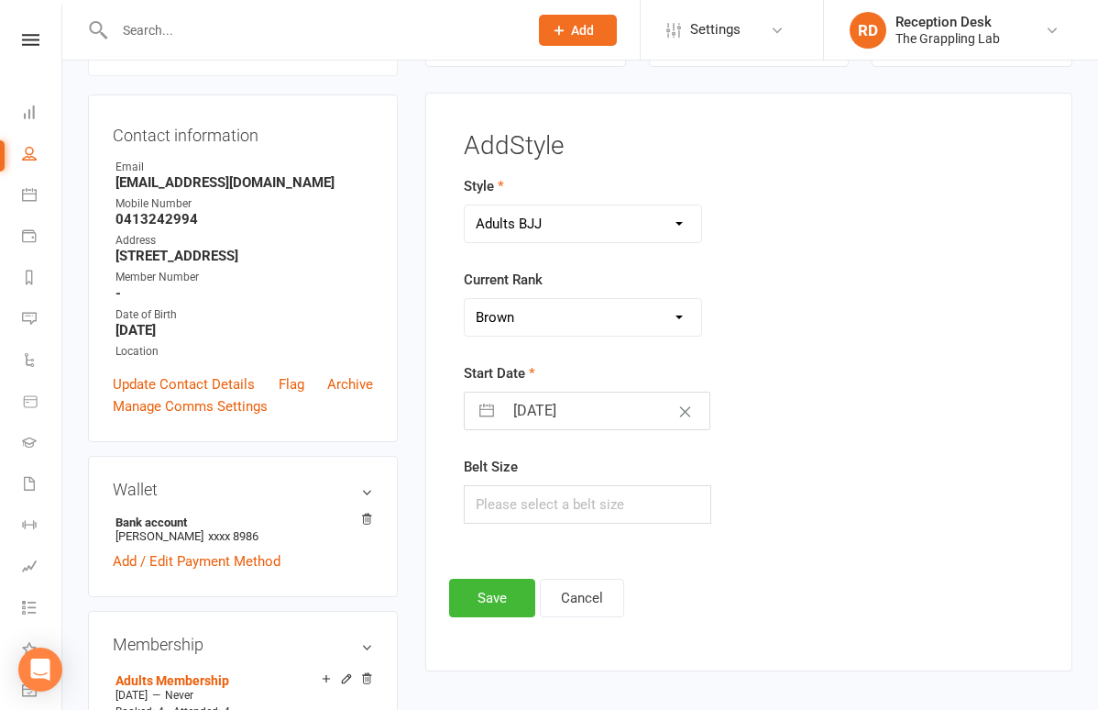
select select "9"
select select "2025"
select select "10"
select select "2025"
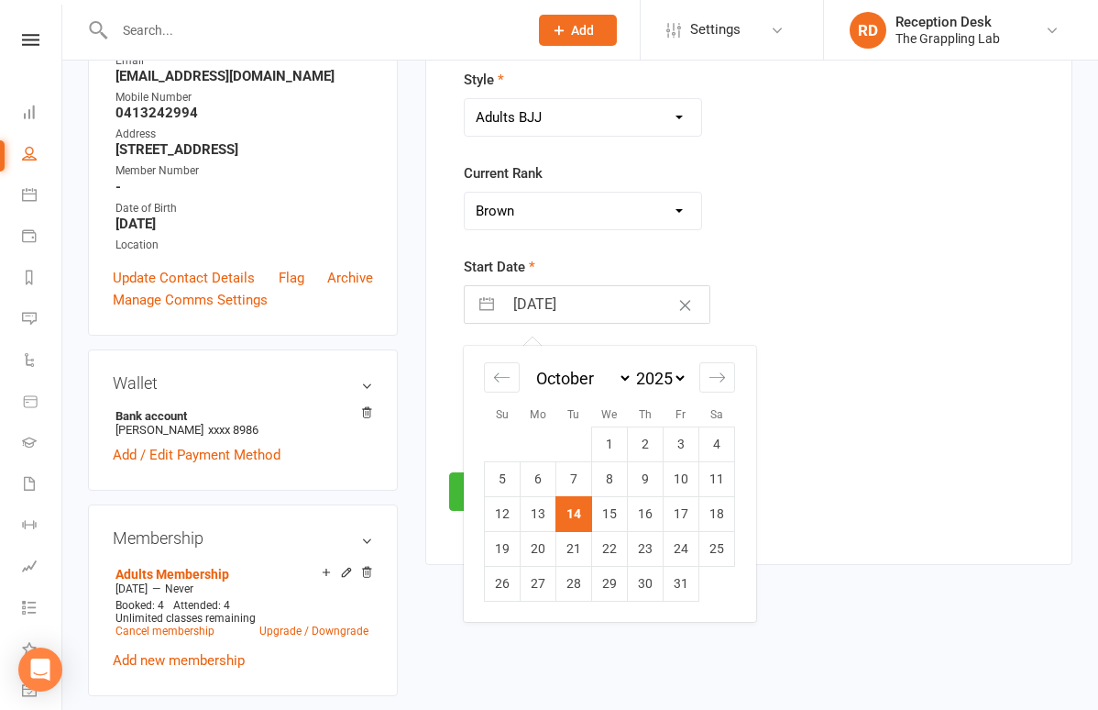
scroll to position [267, 0]
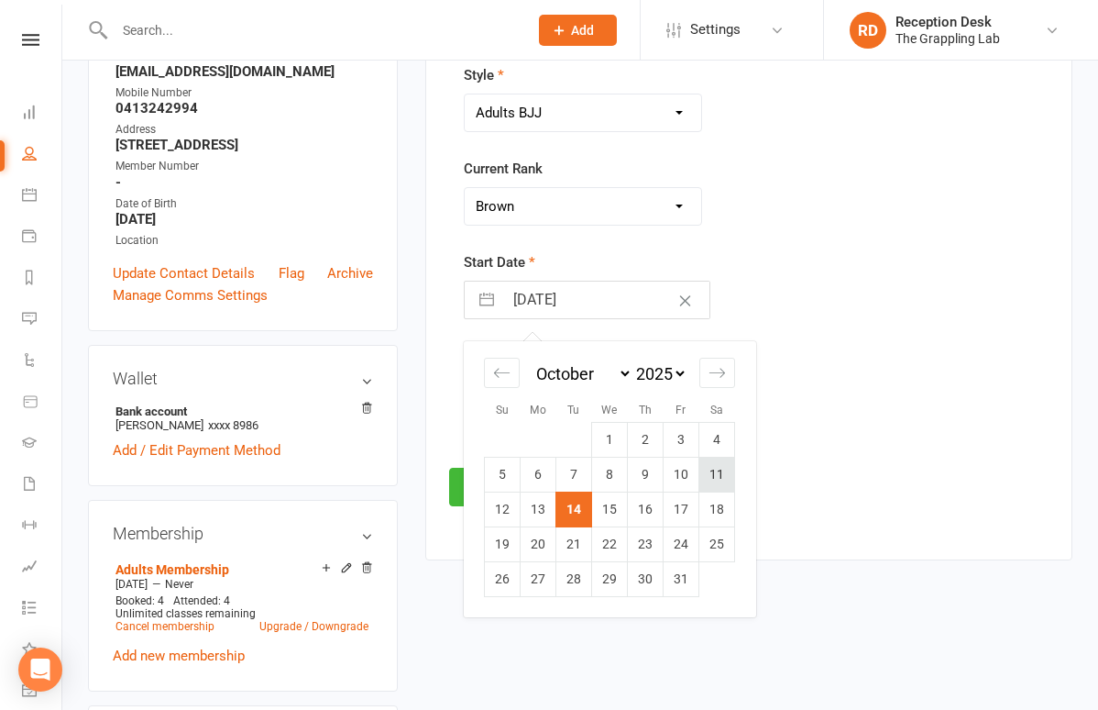
click at [722, 472] on td "11" at bounding box center [718, 474] width 36 height 35
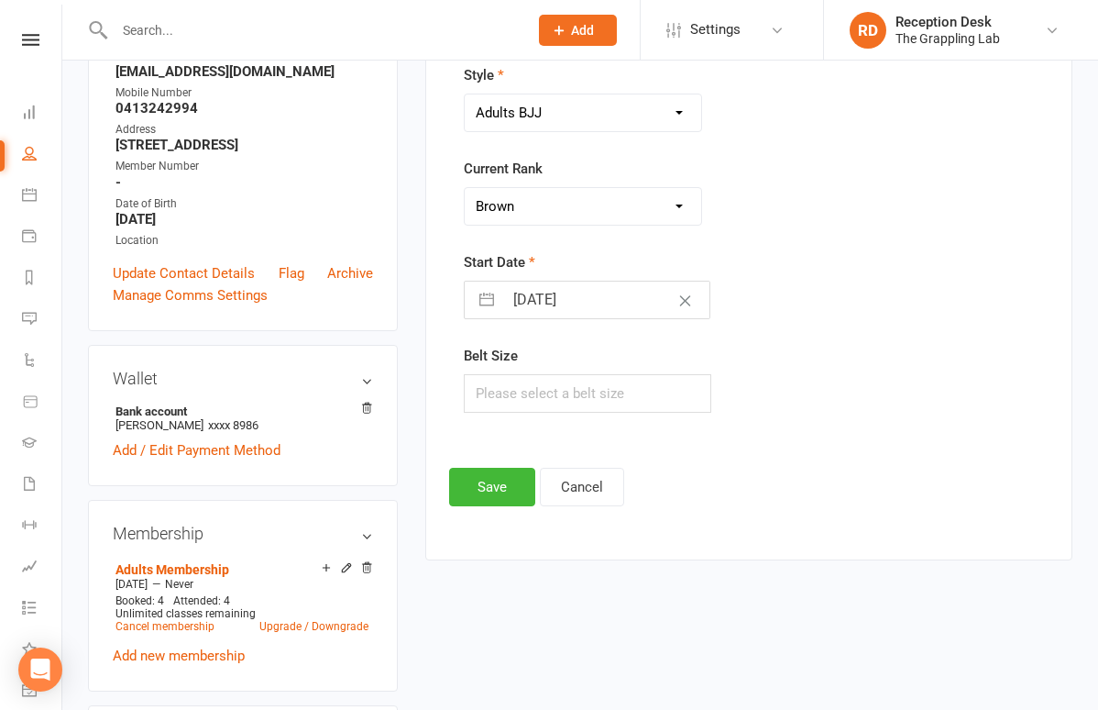
type input "11 Oct 2025"
click at [490, 489] on button "Save" at bounding box center [492, 487] width 86 height 39
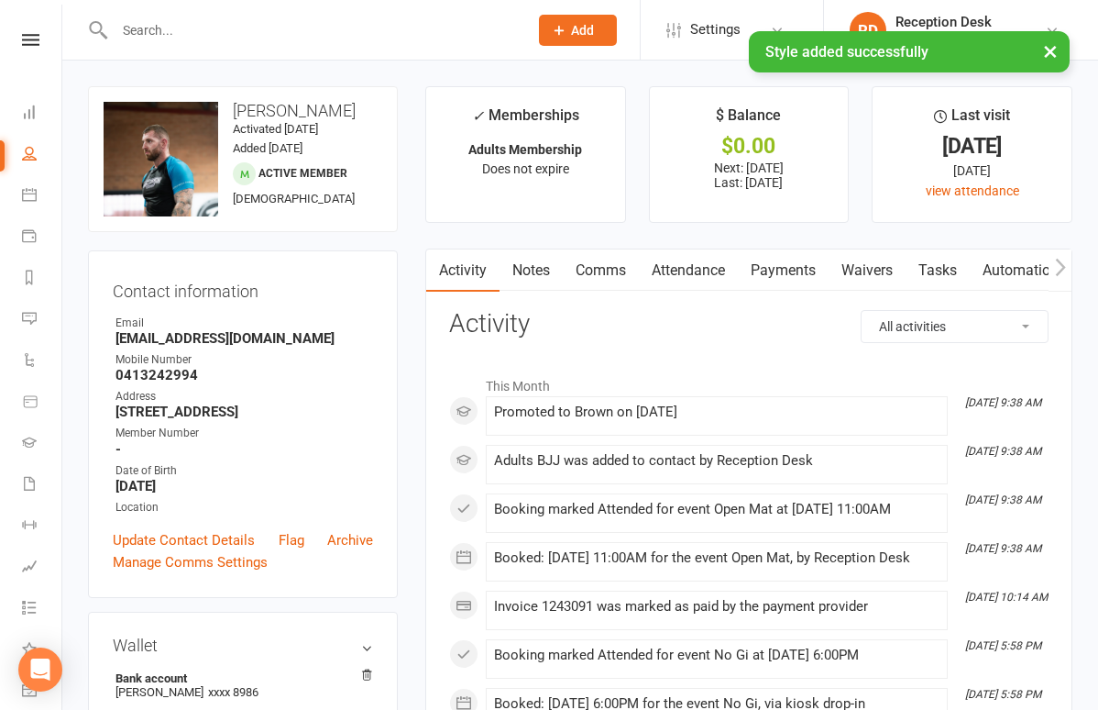
scroll to position [0, 46]
click at [294, 29] on input "text" at bounding box center [312, 30] width 406 height 26
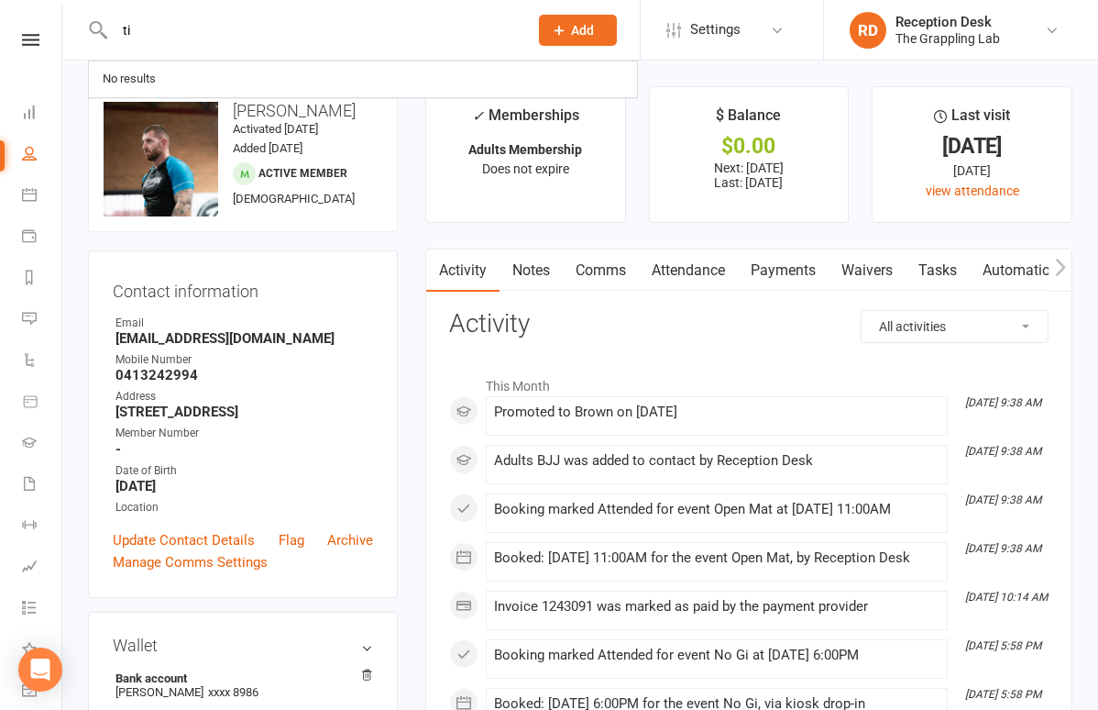
type input "t"
type input "T"
click at [41, 140] on link "People" at bounding box center [42, 155] width 41 height 41
select select "100"
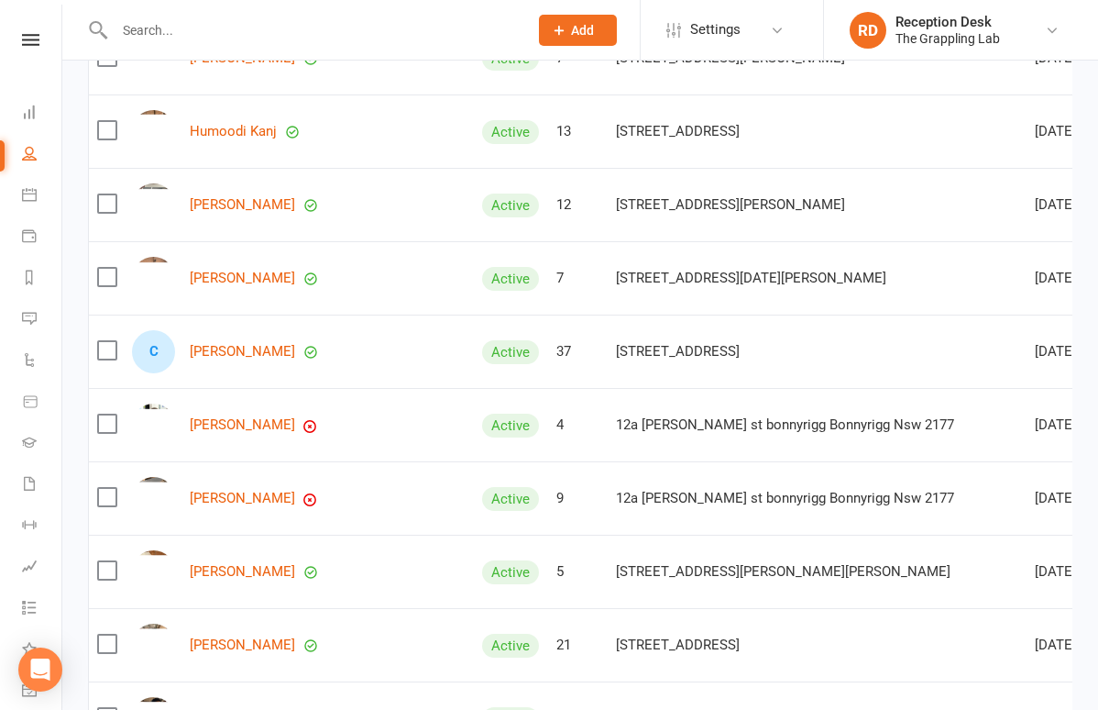
scroll to position [2648, 0]
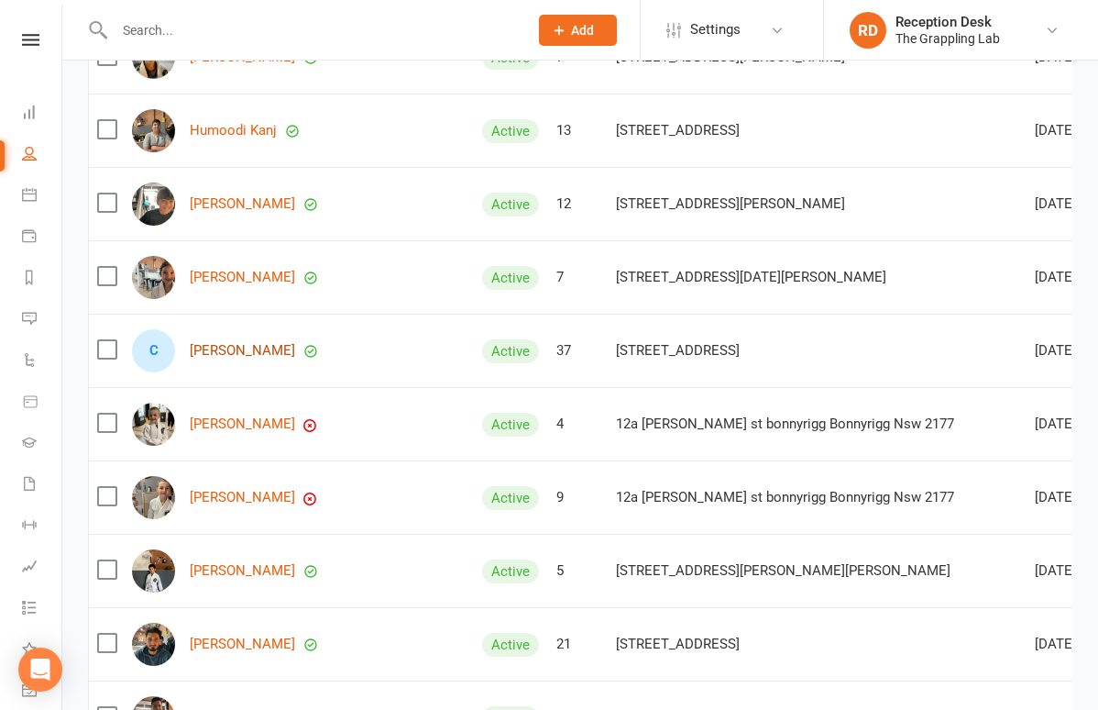
click at [295, 353] on link "[PERSON_NAME]" at bounding box center [242, 351] width 105 height 16
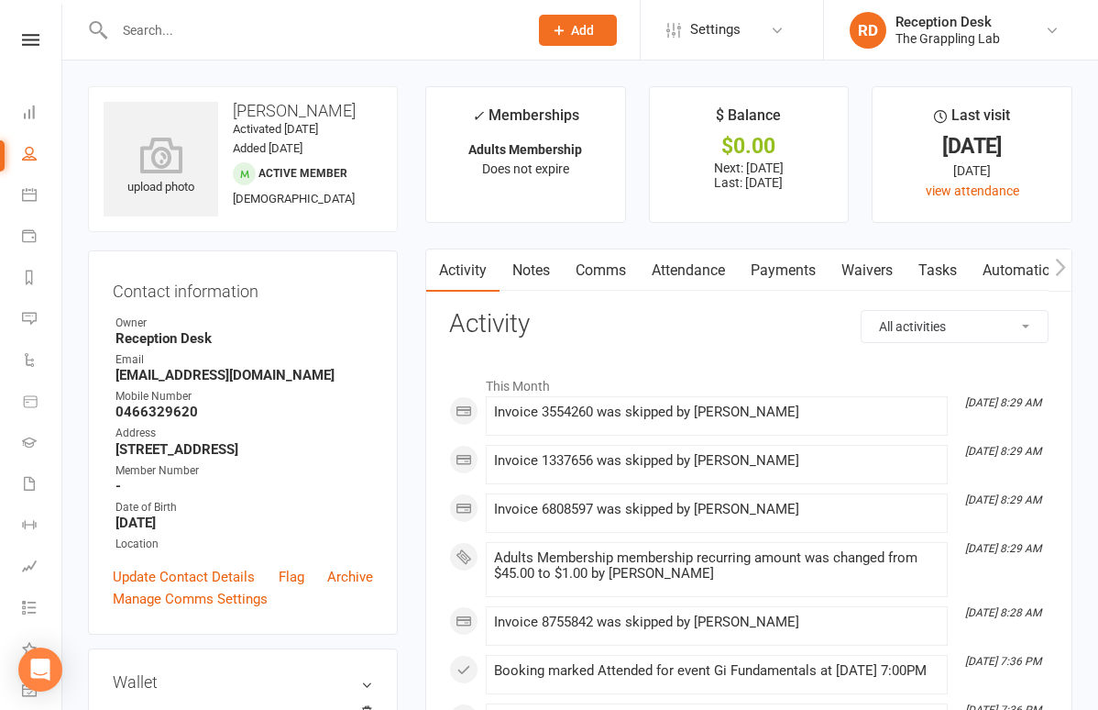
click at [796, 266] on link "Payments" at bounding box center [783, 270] width 91 height 42
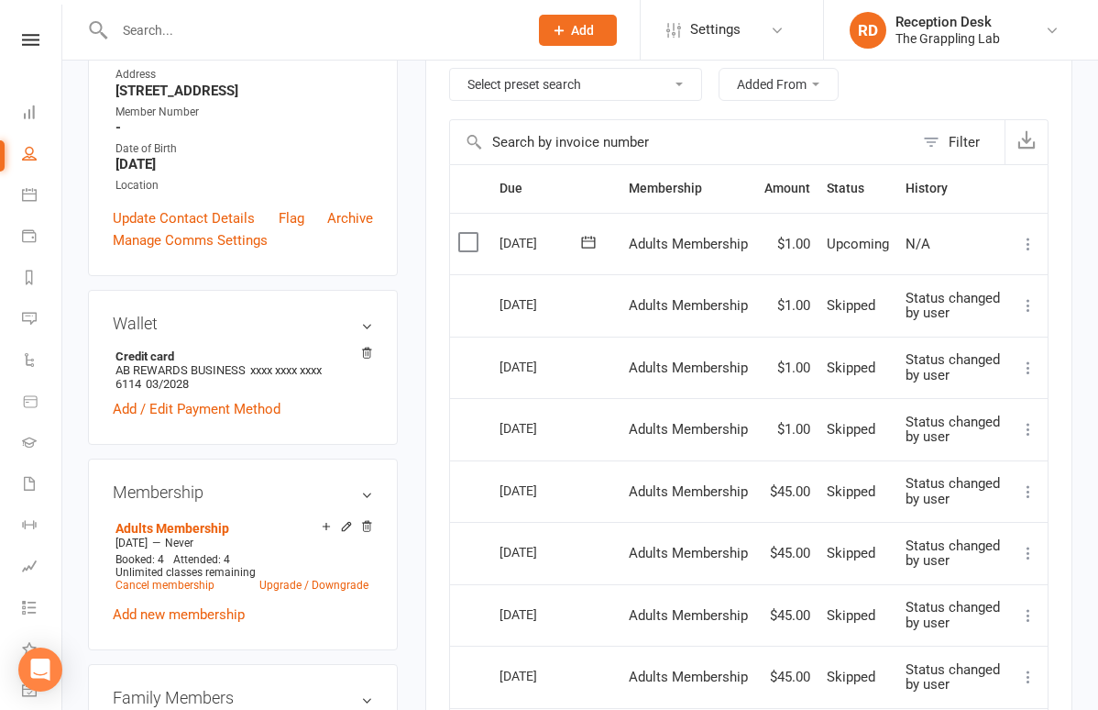
scroll to position [401, 0]
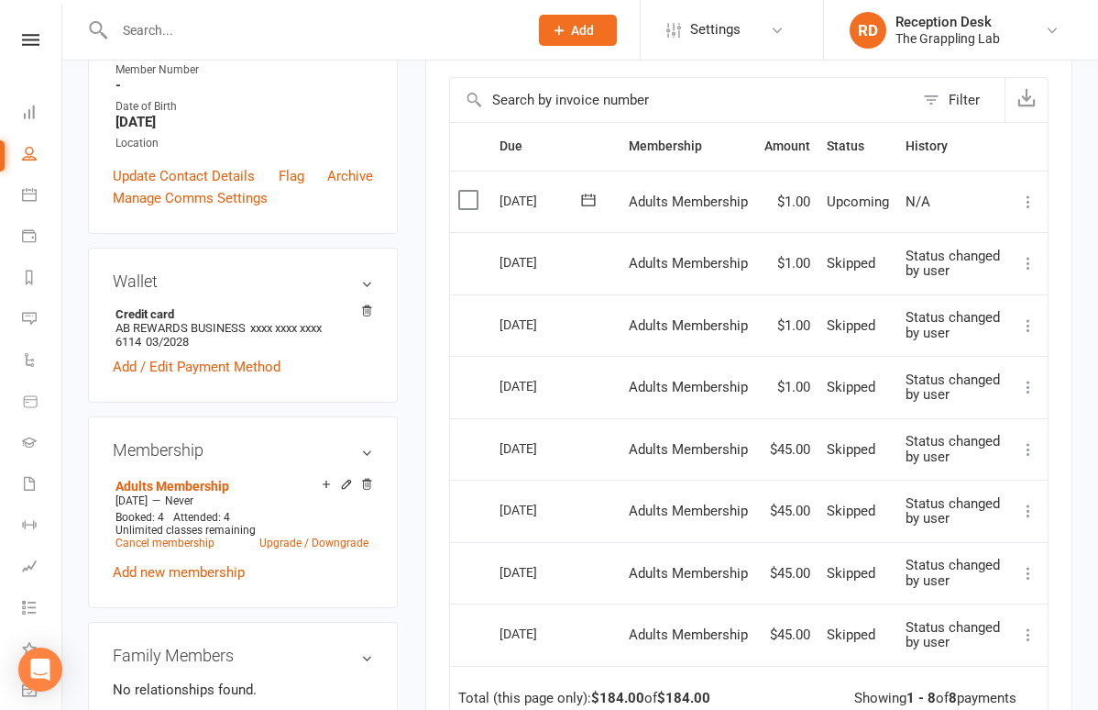
click at [1029, 199] on icon at bounding box center [1029, 202] width 18 height 18
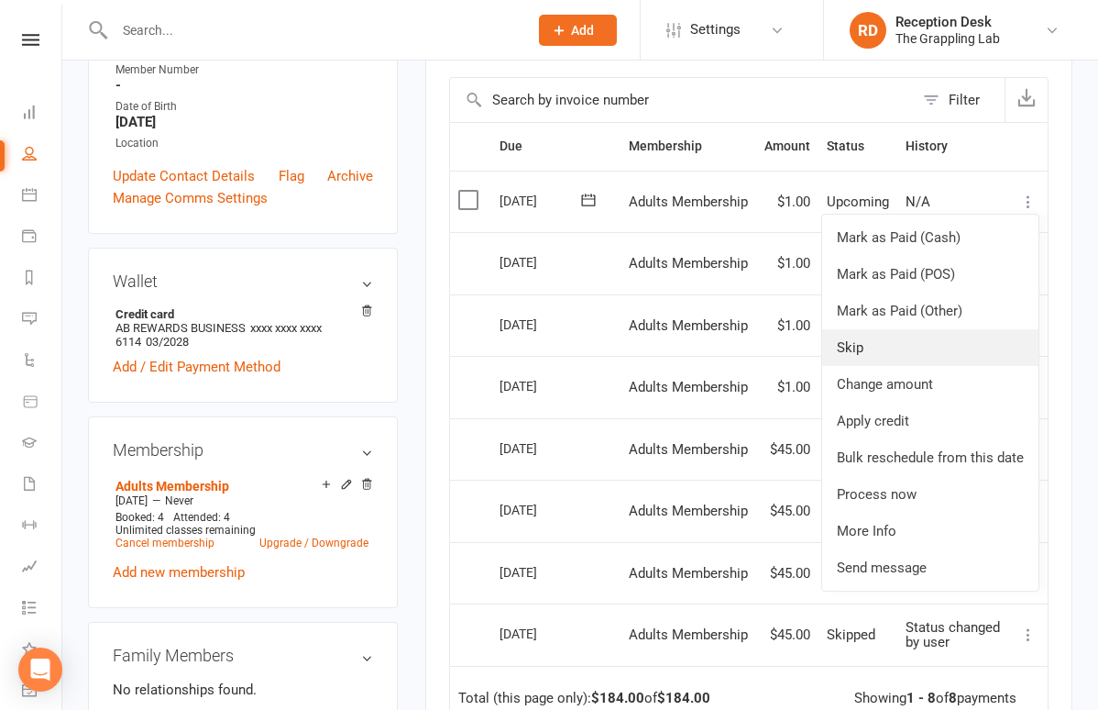
click at [935, 334] on link "Skip" at bounding box center [930, 347] width 216 height 37
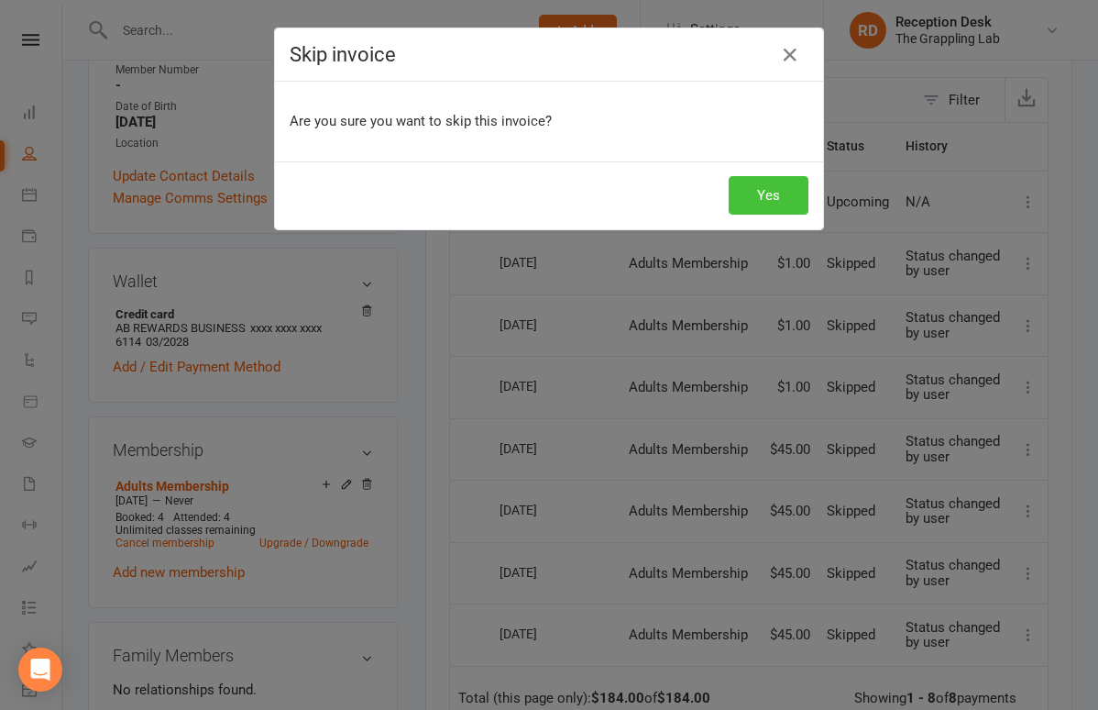
click at [775, 200] on button "Yes" at bounding box center [769, 195] width 80 height 39
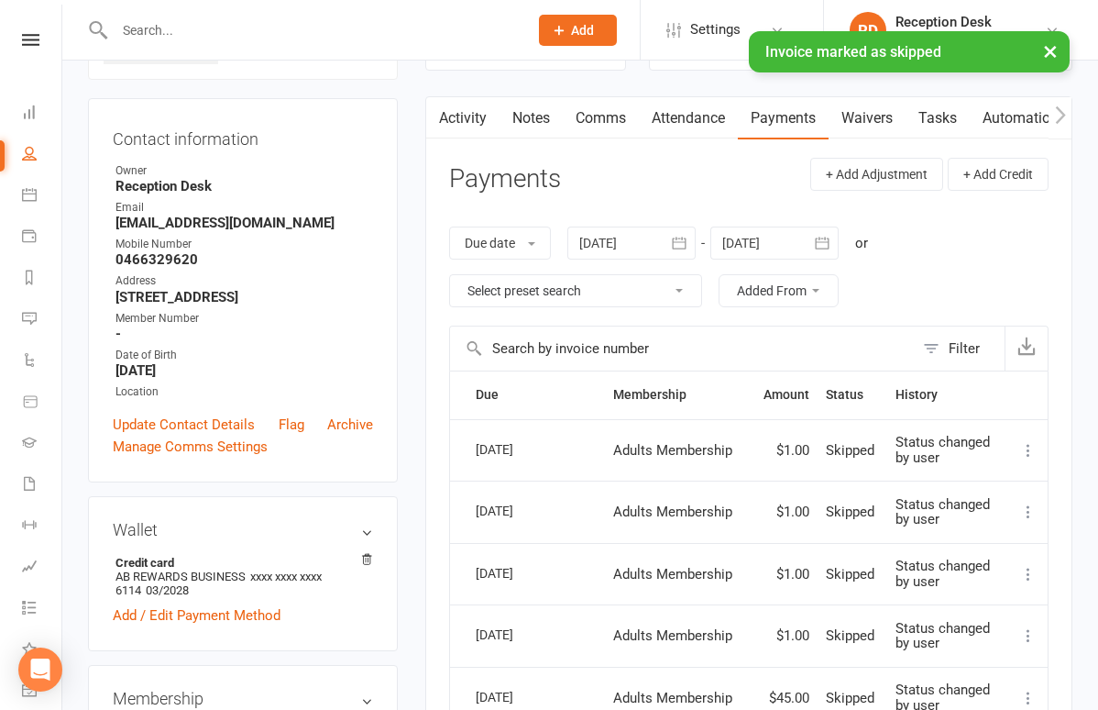
scroll to position [142, 0]
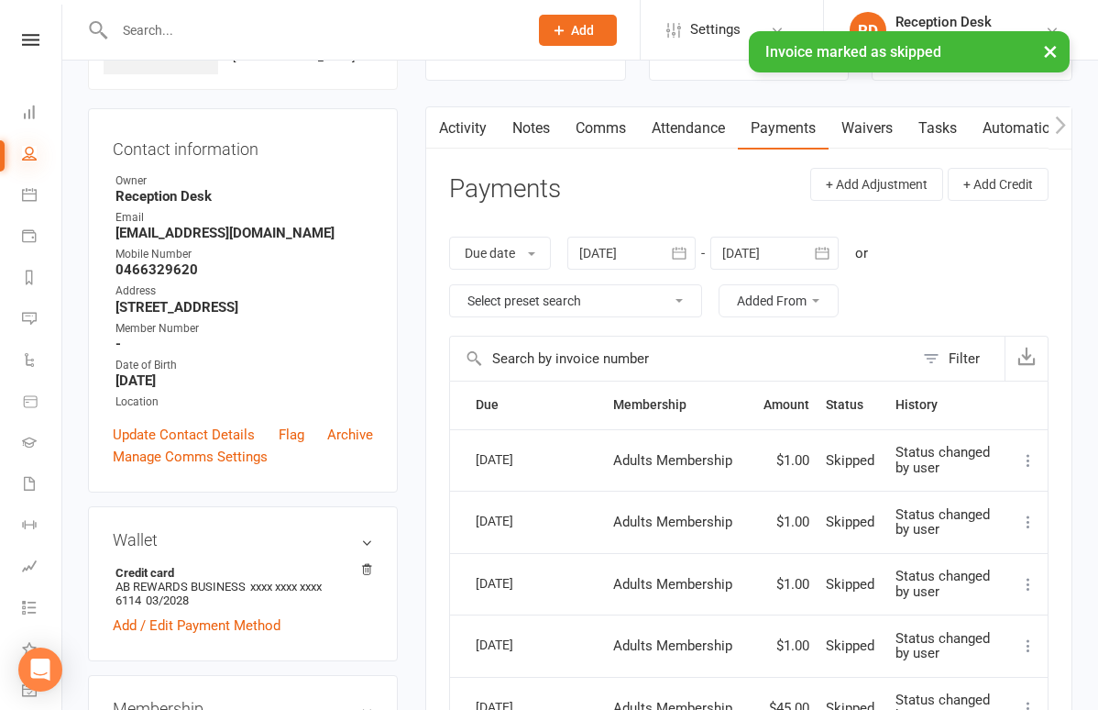
click at [32, 149] on icon at bounding box center [29, 153] width 15 height 15
select select "100"
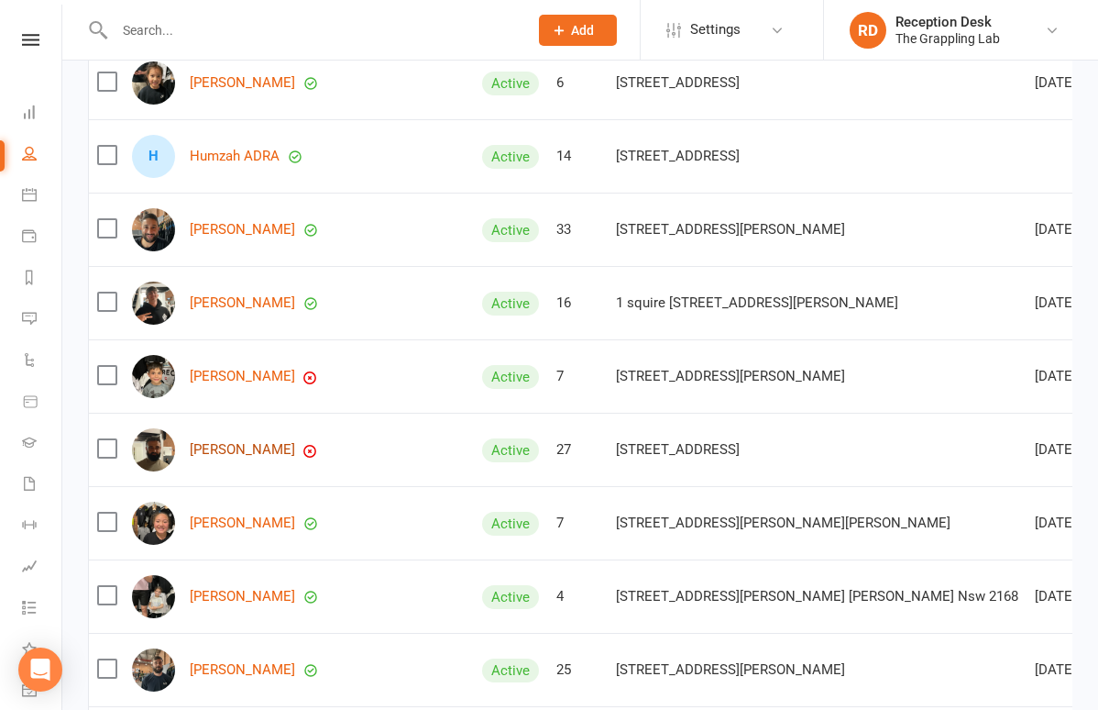
scroll to position [1328, 0]
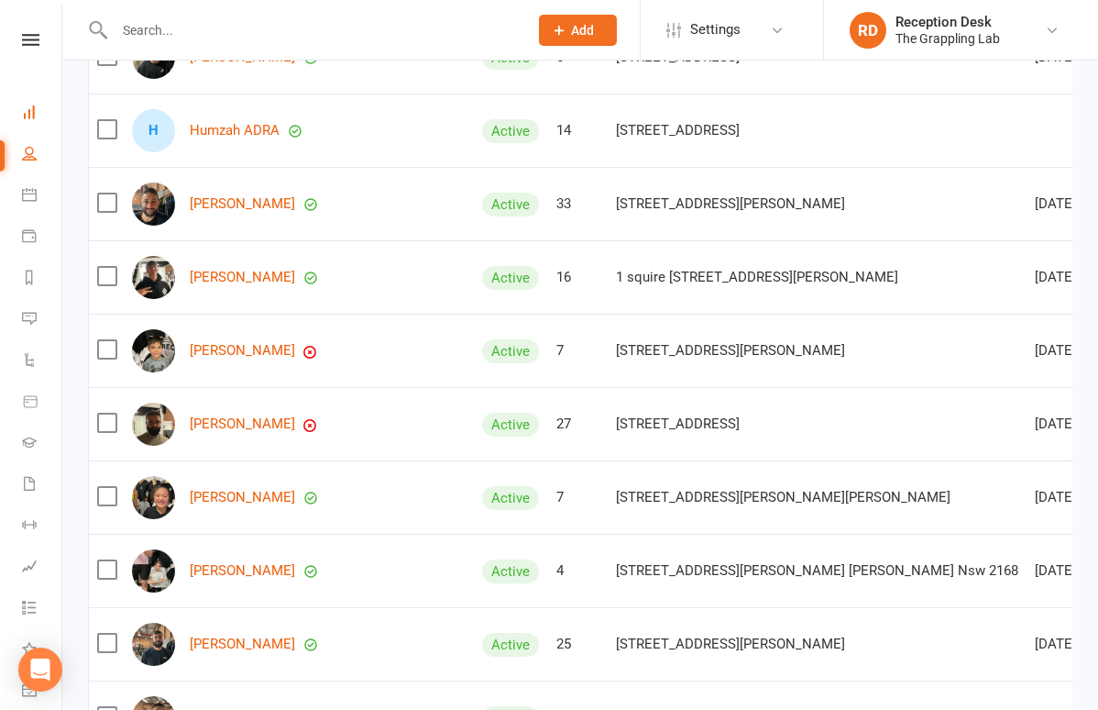
click at [28, 128] on link "Dashboard" at bounding box center [42, 114] width 41 height 41
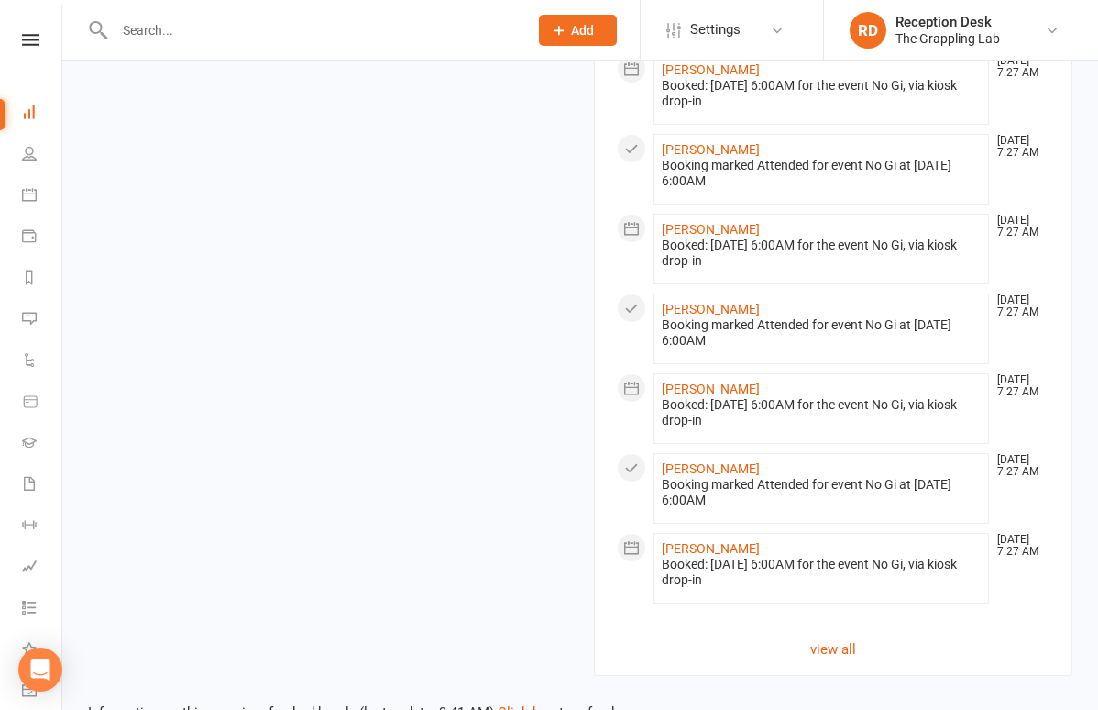
scroll to position [1677, 0]
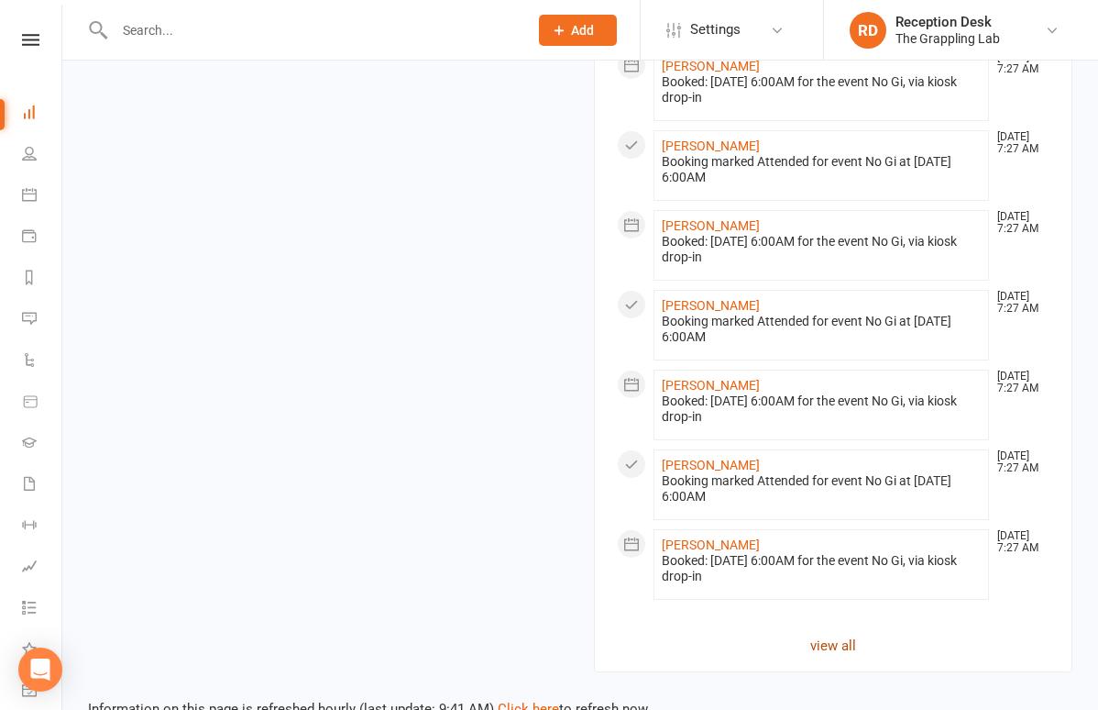
click at [832, 638] on link "view all" at bounding box center [833, 645] width 433 height 22
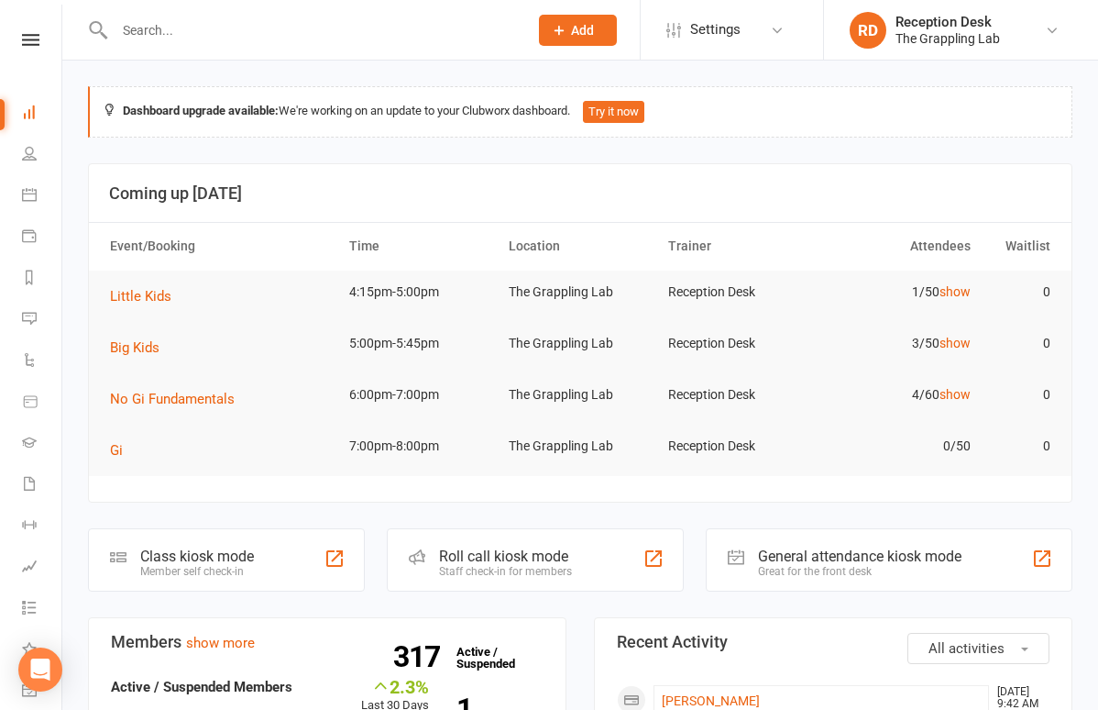
click at [263, 40] on input "text" at bounding box center [312, 30] width 406 height 26
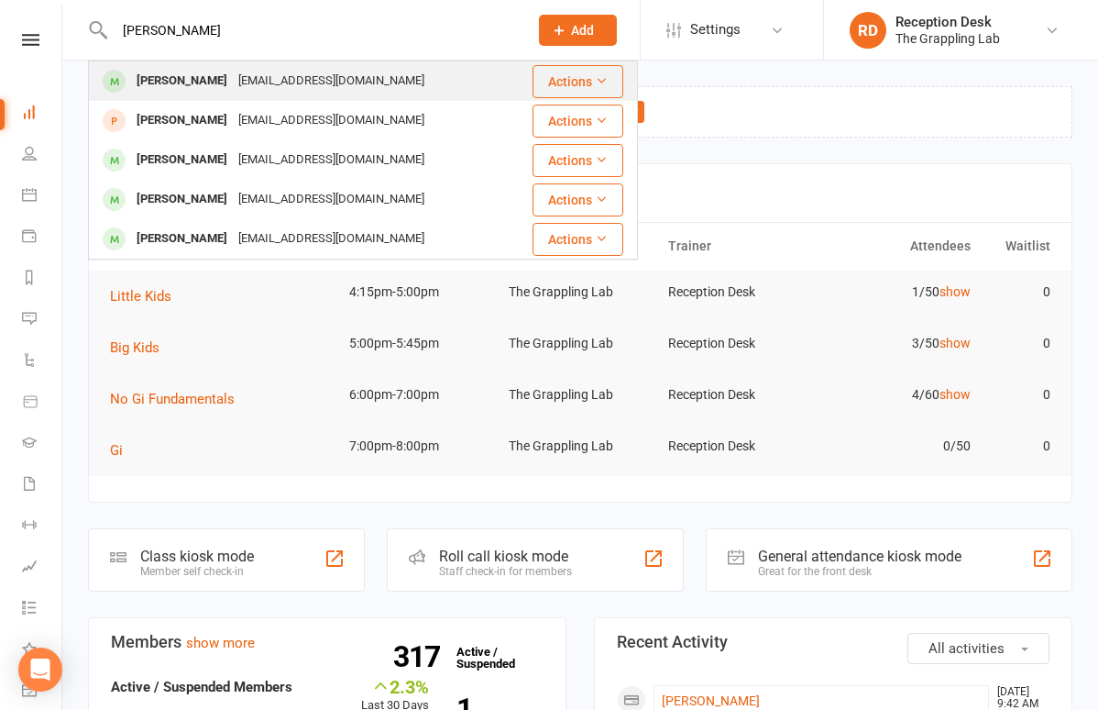
type input "[PERSON_NAME]"
click at [186, 93] on div "[PERSON_NAME]" at bounding box center [182, 81] width 102 height 27
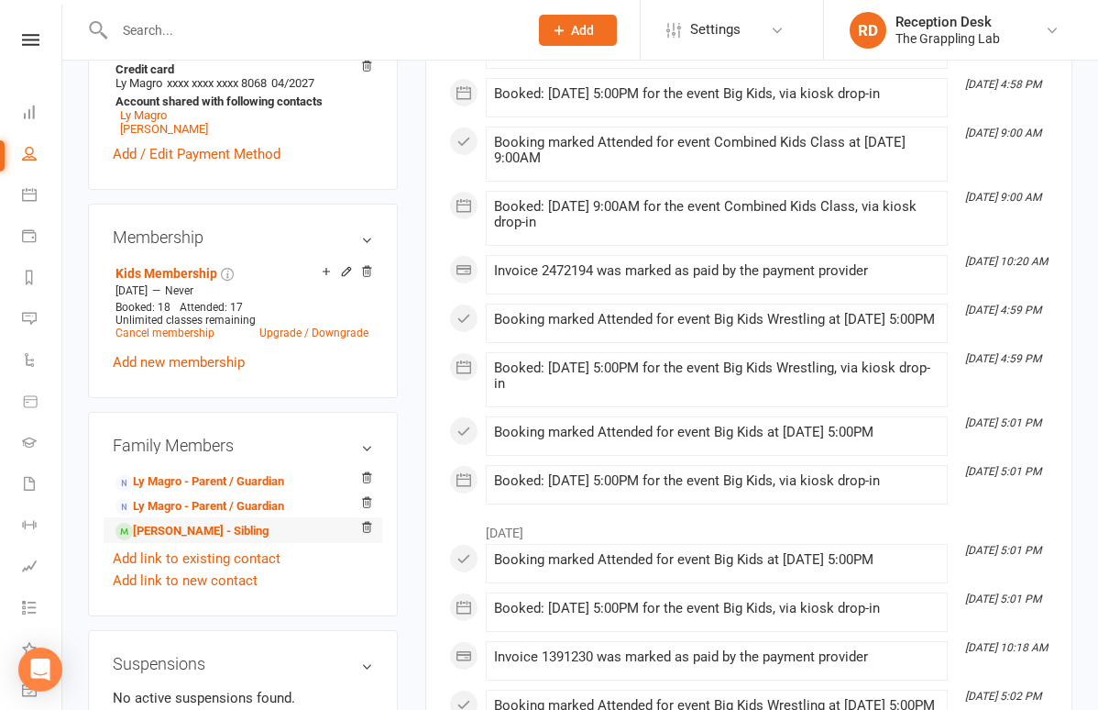
scroll to position [622, 0]
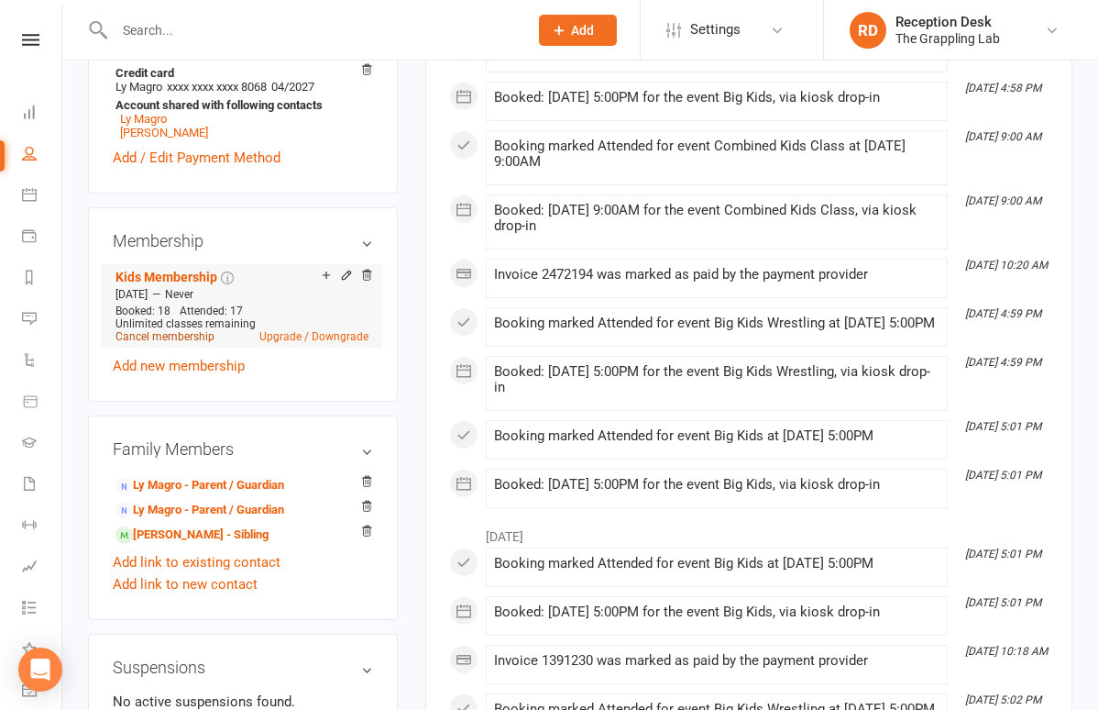
click at [180, 336] on link "Cancel membership" at bounding box center [165, 336] width 99 height 13
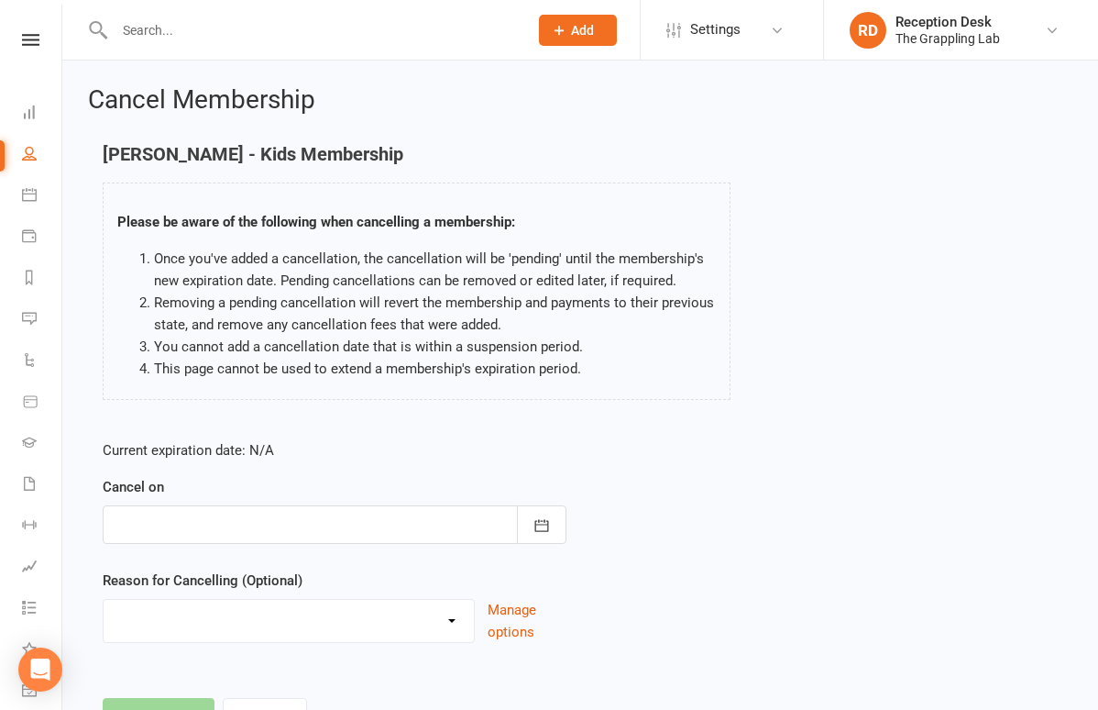
click at [161, 527] on div at bounding box center [335, 524] width 464 height 39
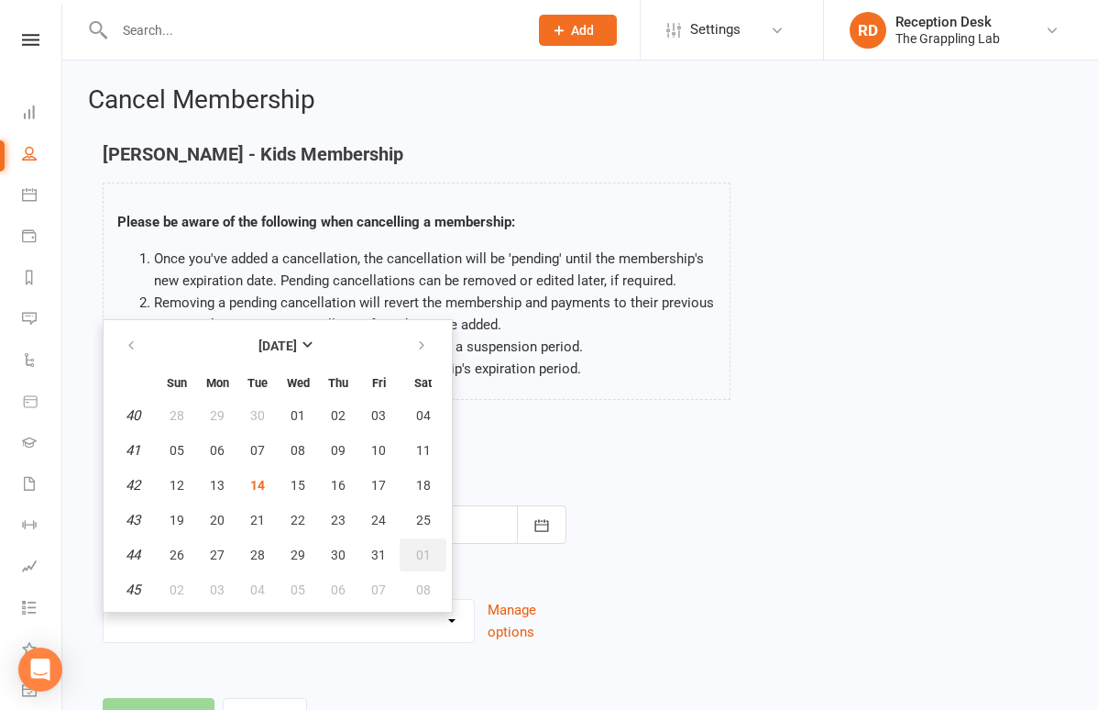
click at [416, 555] on span "01" at bounding box center [423, 554] width 15 height 15
type input "[DATE]"
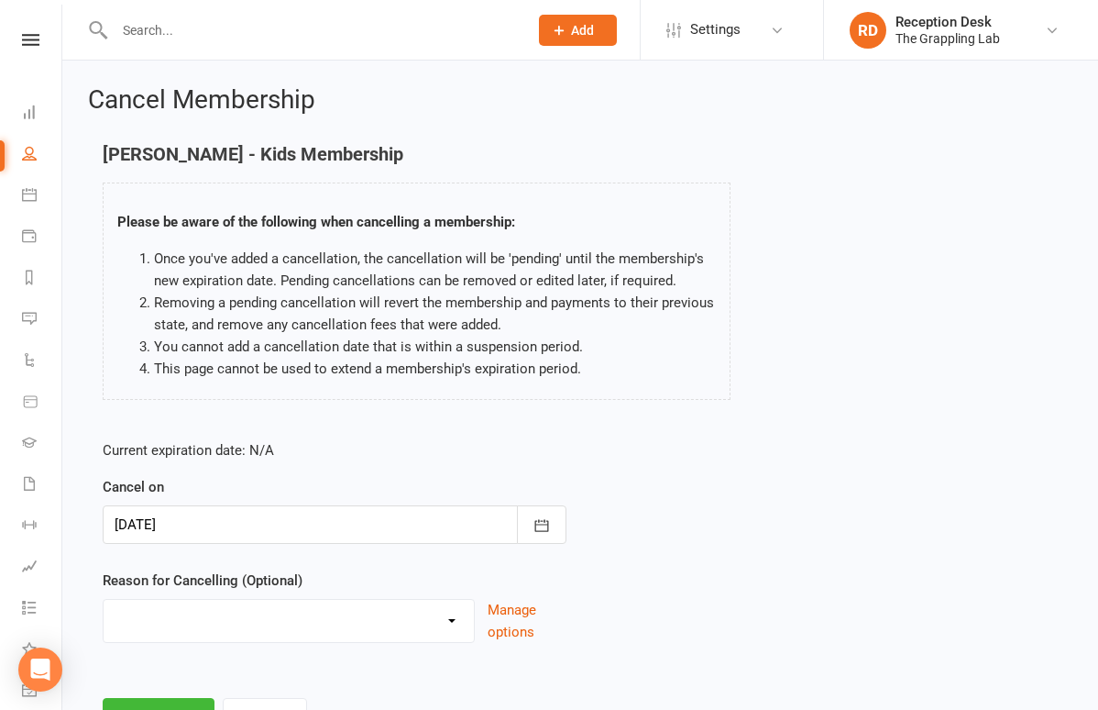
select select "4"
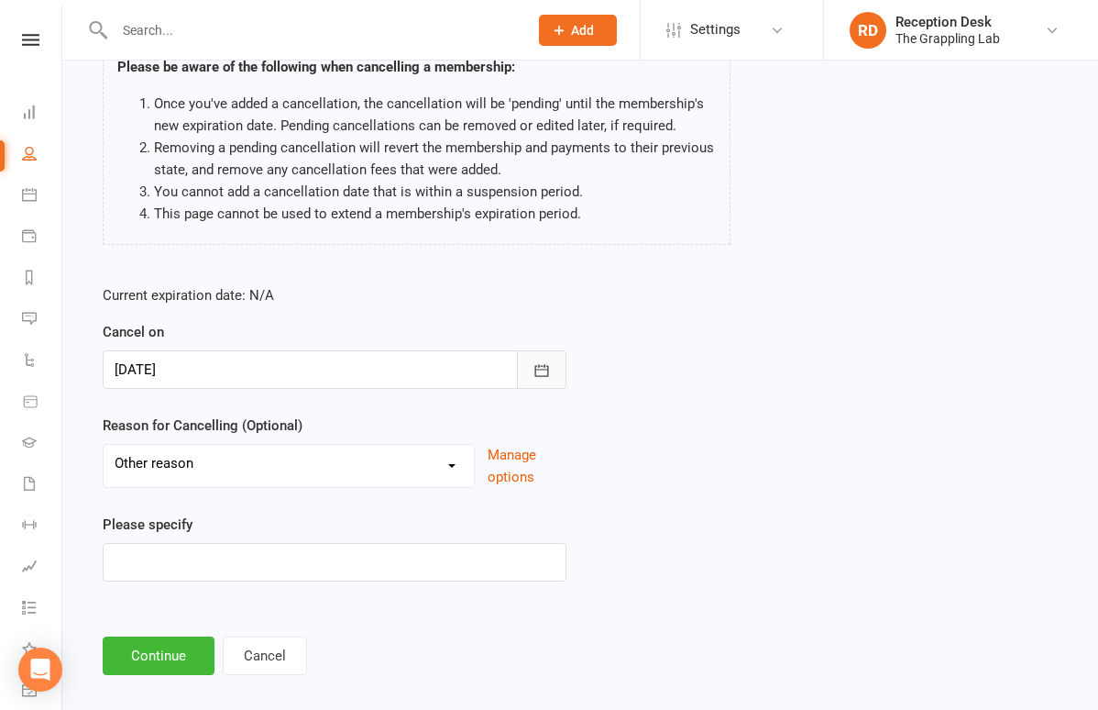
scroll to position [162, 0]
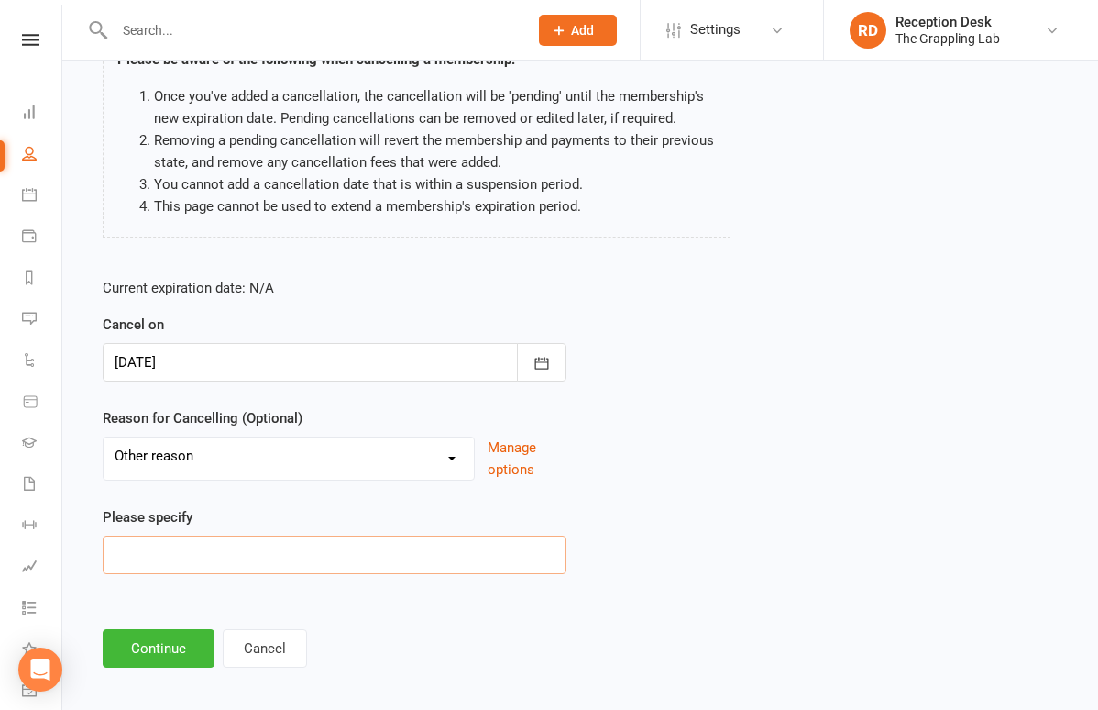
click at [358, 567] on input at bounding box center [335, 554] width 464 height 39
type input "Swimming"
click at [340, 351] on div at bounding box center [335, 362] width 464 height 39
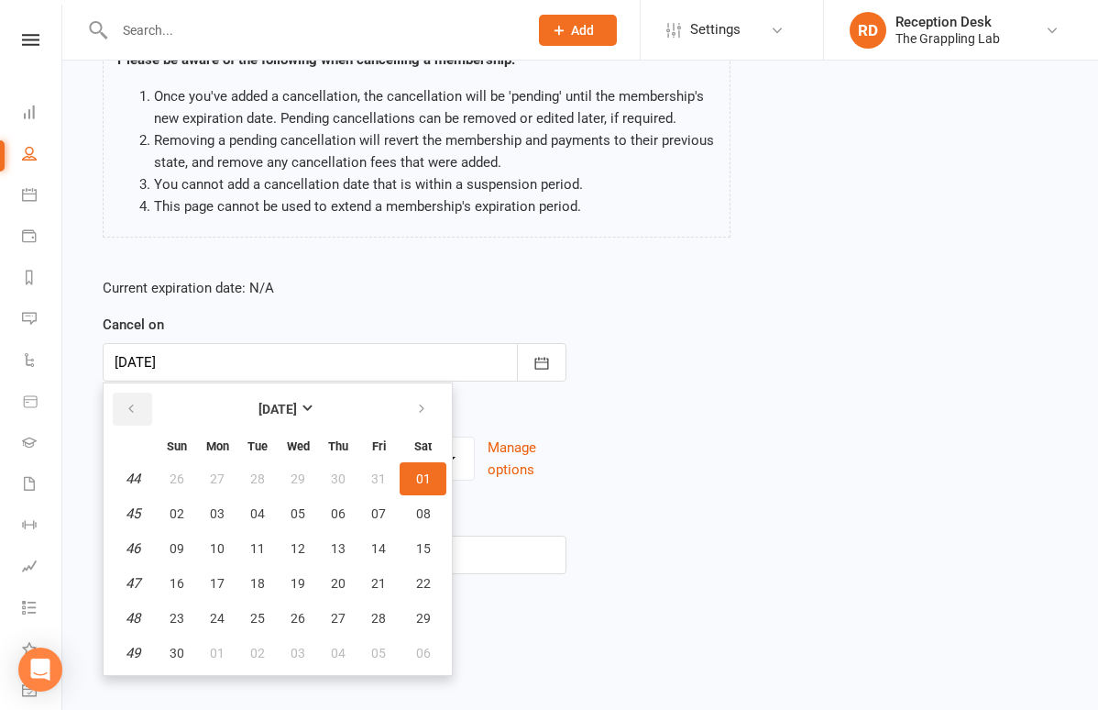
click at [127, 404] on icon "button" at bounding box center [131, 409] width 13 height 15
click at [418, 621] on span "01" at bounding box center [423, 618] width 15 height 15
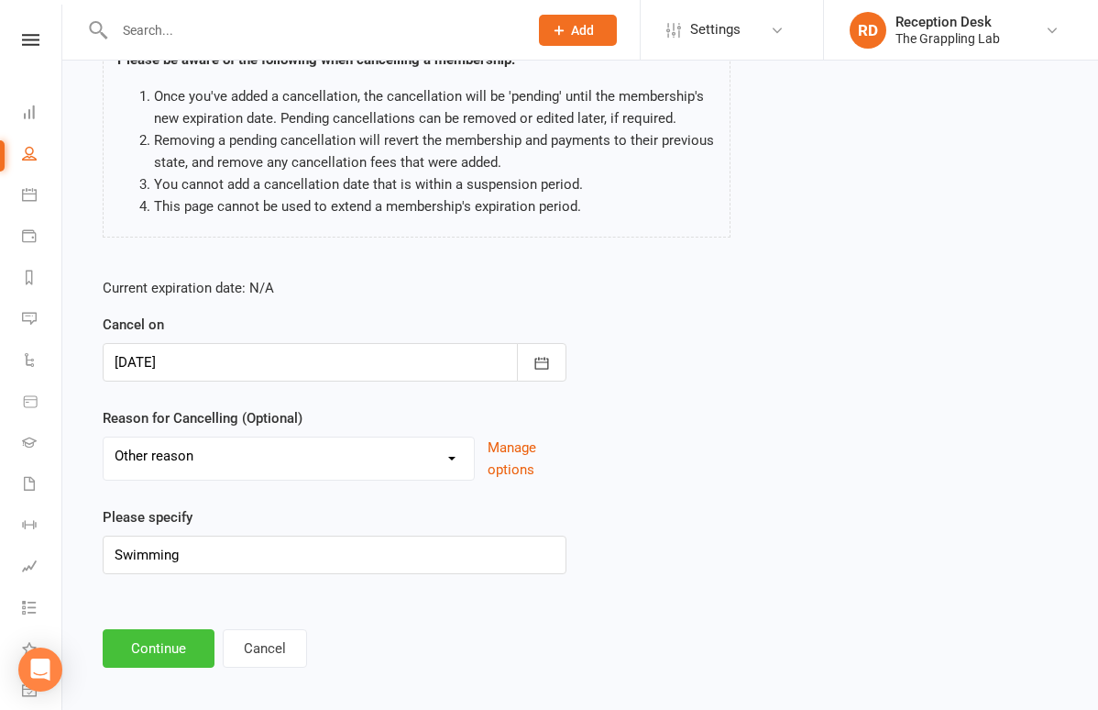
click at [183, 641] on button "Continue" at bounding box center [159, 648] width 112 height 39
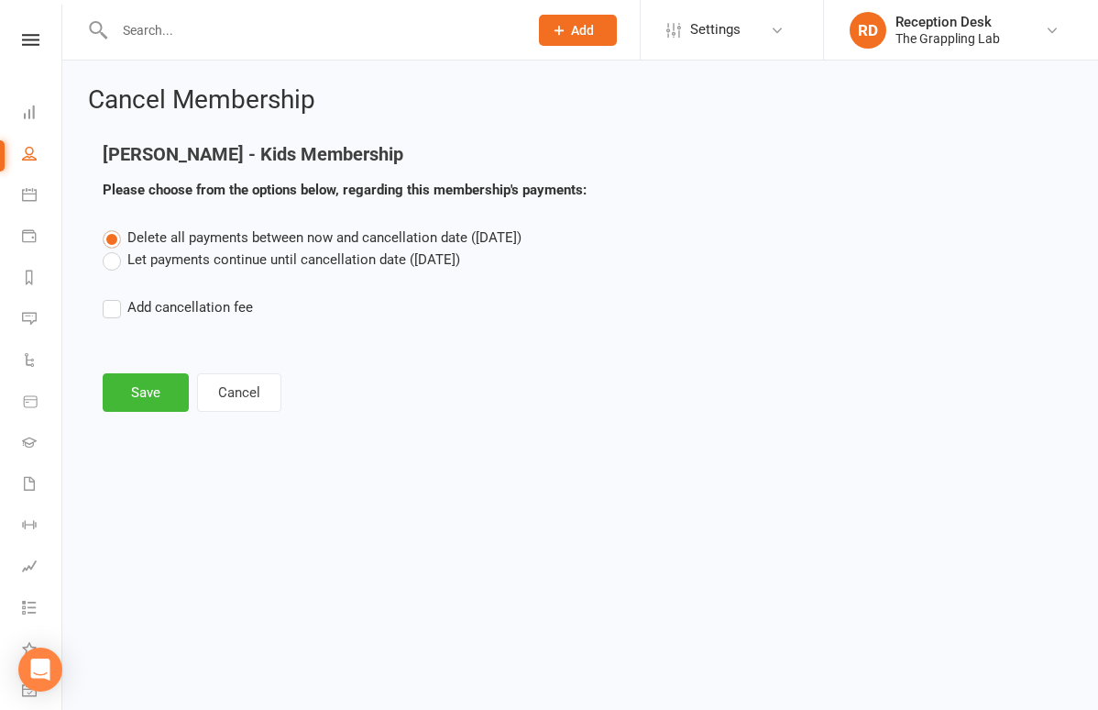
scroll to position [0, 0]
click at [176, 257] on label "Let payments continue until cancellation date ([DATE])" at bounding box center [282, 259] width 358 height 22
click at [115, 248] on input "Let payments continue until cancellation date ([DATE])" at bounding box center [109, 248] width 12 height 0
click at [157, 388] on button "Save" at bounding box center [146, 392] width 86 height 39
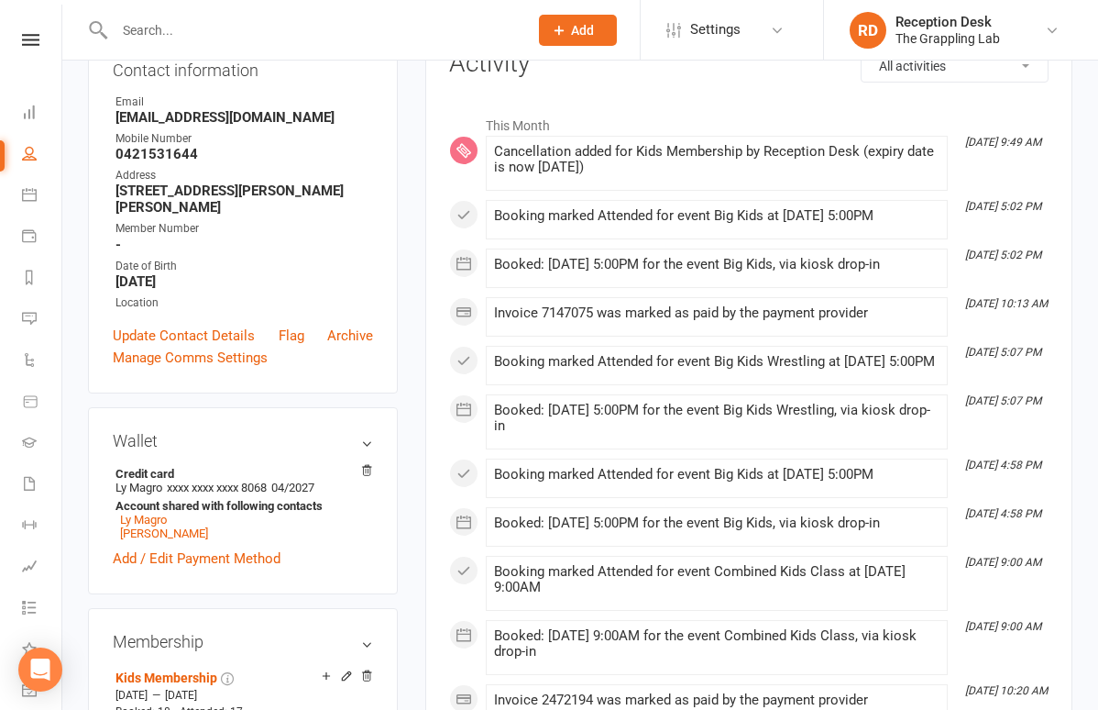
scroll to position [281, 0]
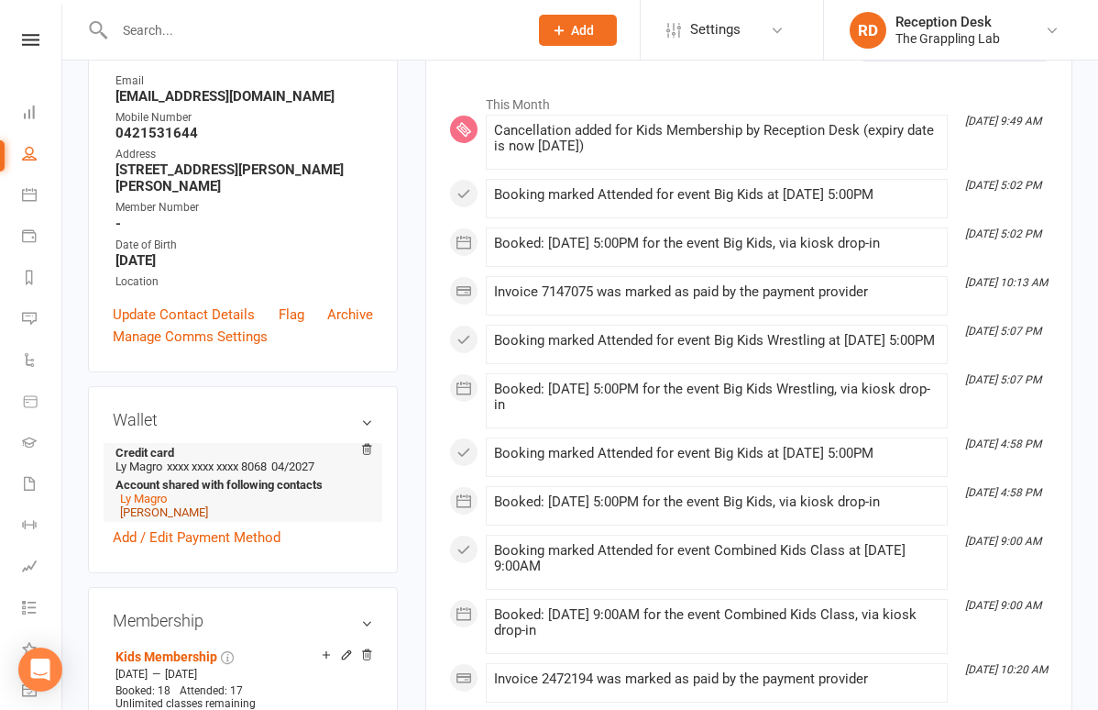
click at [158, 510] on link "[PERSON_NAME]" at bounding box center [164, 512] width 88 height 14
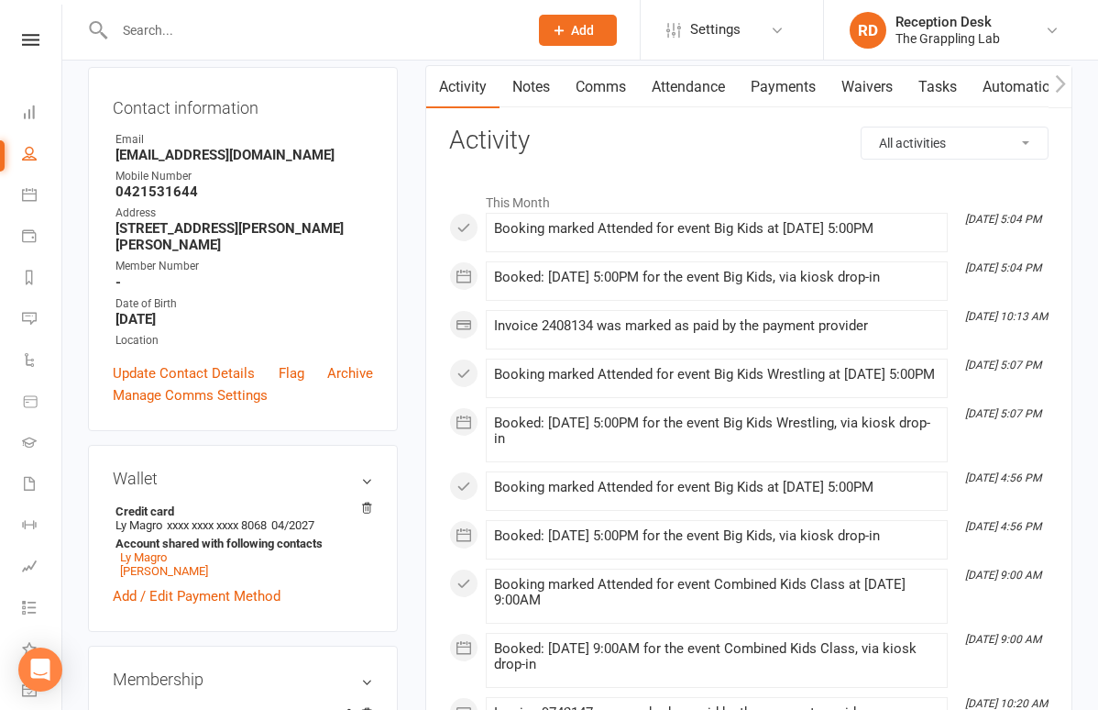
scroll to position [392, 0]
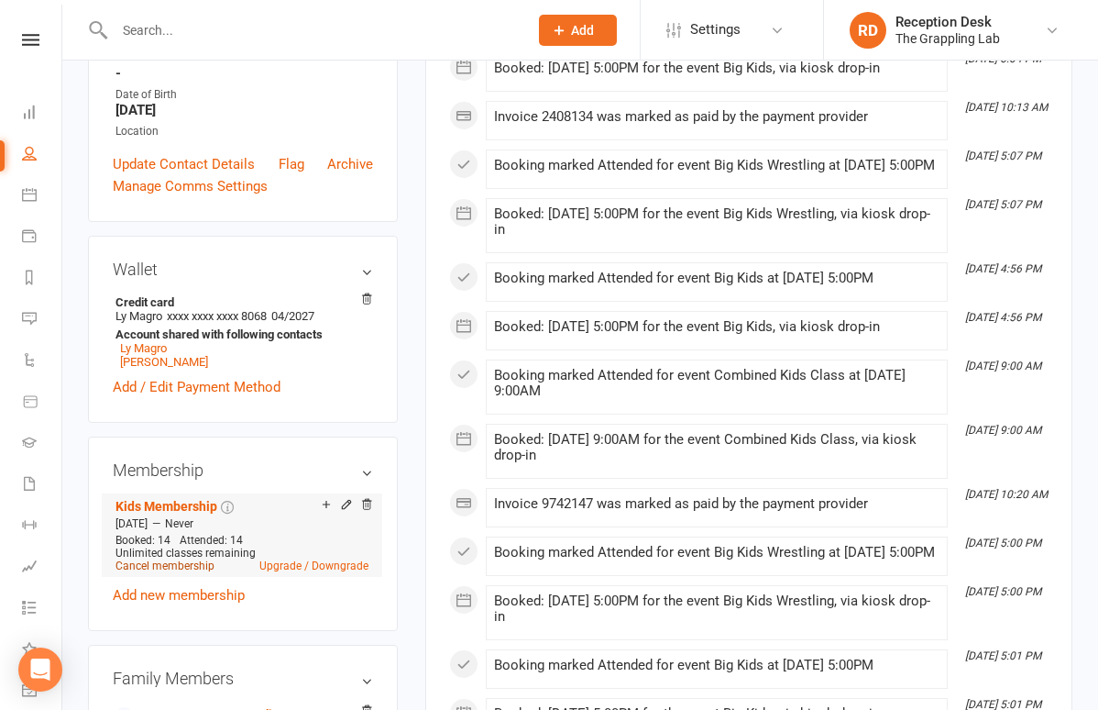
click at [180, 564] on link "Cancel membership" at bounding box center [165, 565] width 99 height 13
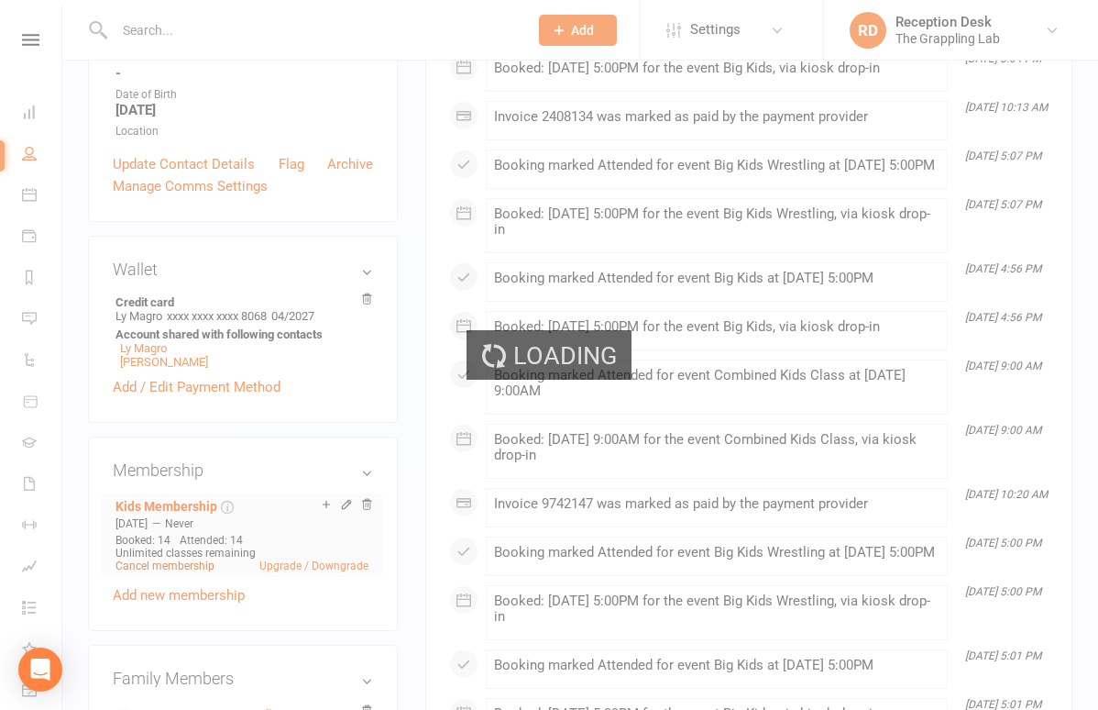
click at [180, 564] on div "Loading" at bounding box center [549, 355] width 1098 height 710
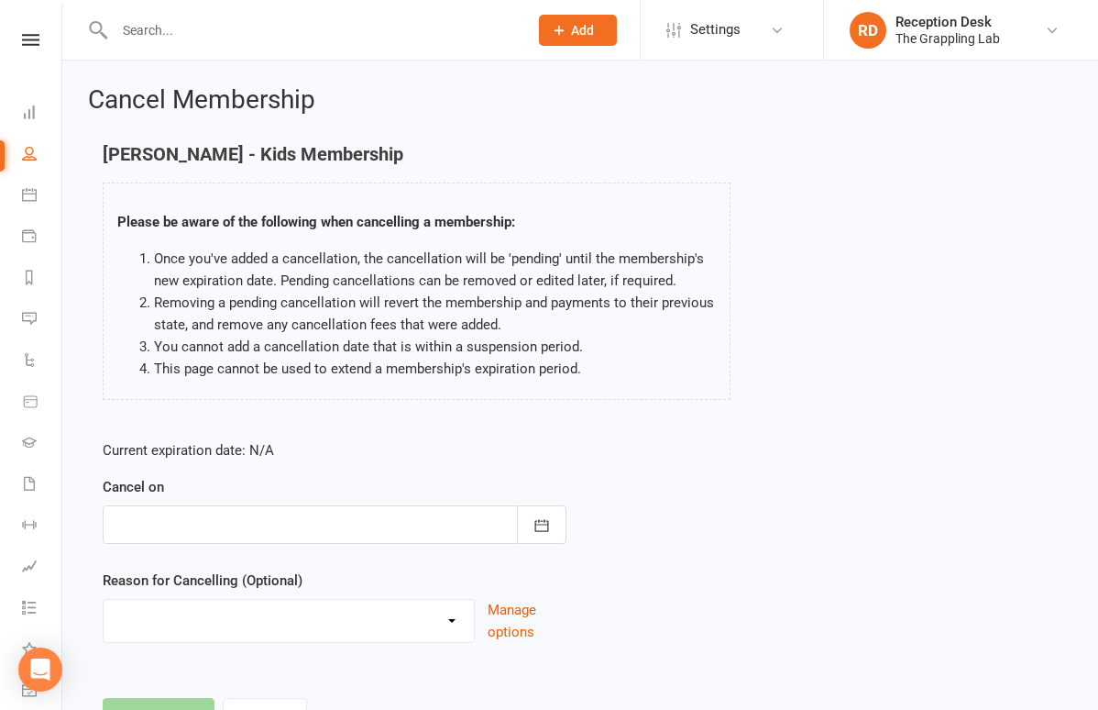
click at [183, 523] on div at bounding box center [335, 524] width 464 height 39
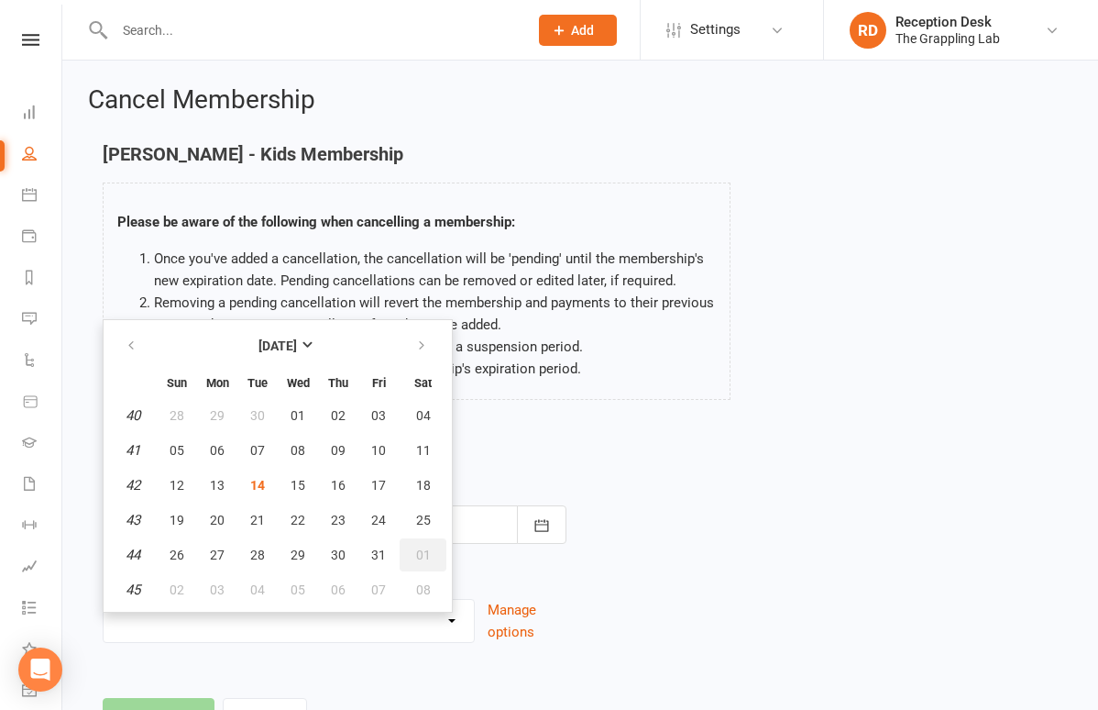
click at [419, 557] on span "01" at bounding box center [423, 554] width 15 height 15
type input "[DATE]"
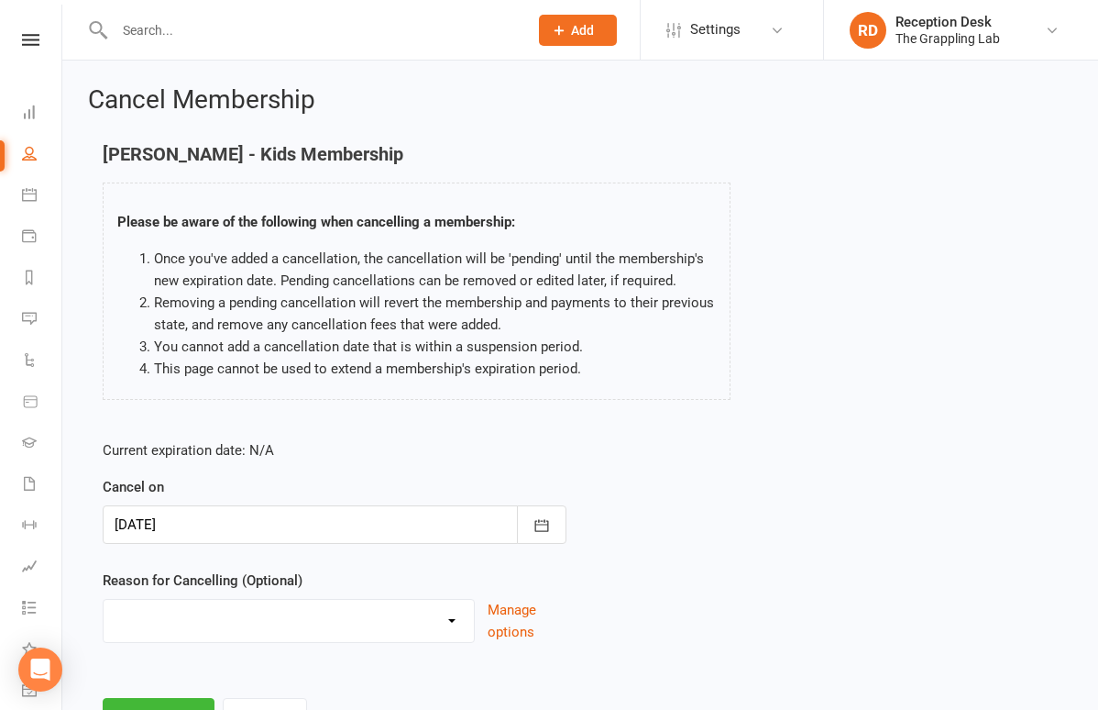
select select "4"
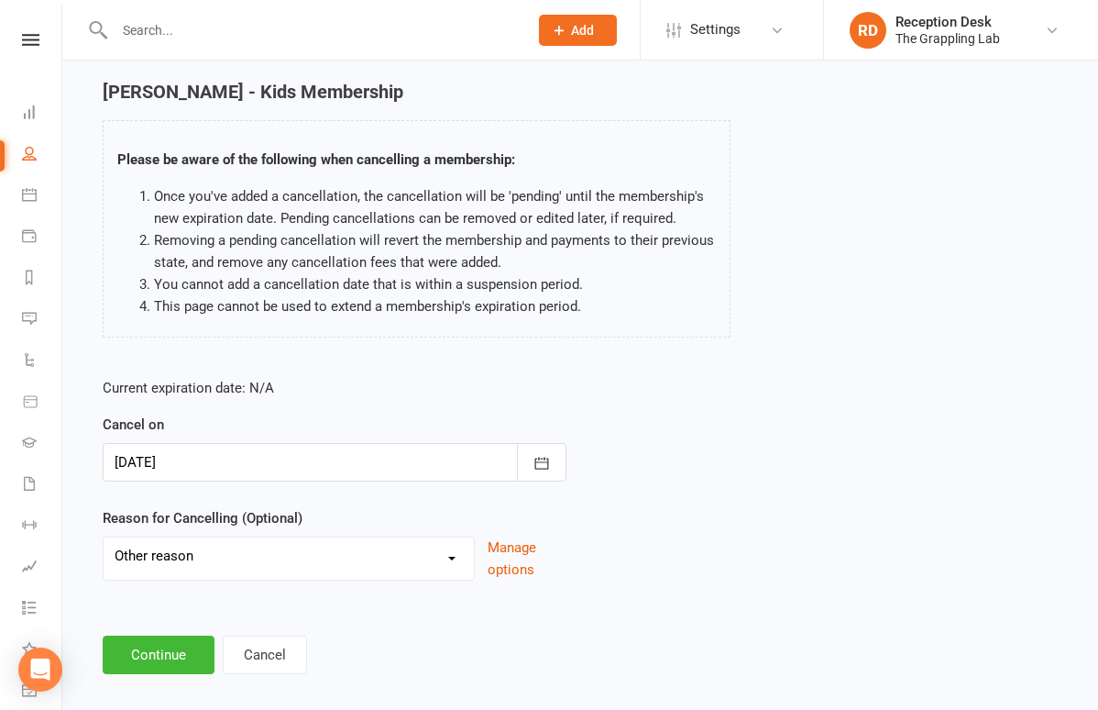
scroll to position [85, 0]
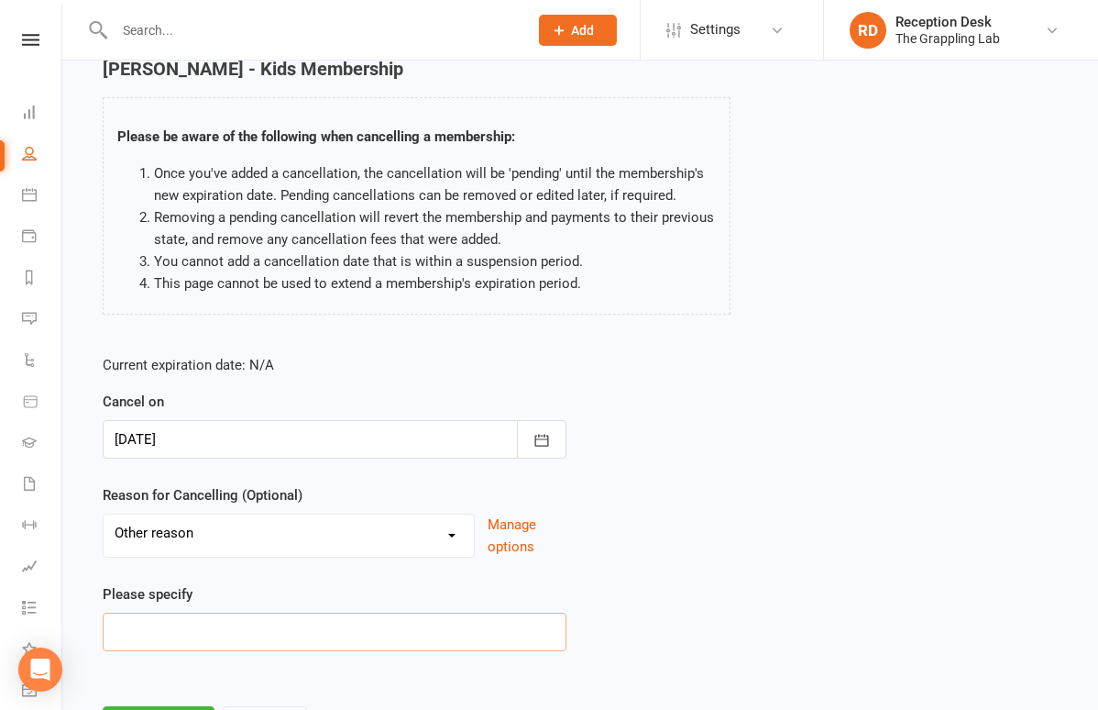
click at [210, 633] on input at bounding box center [335, 631] width 464 height 39
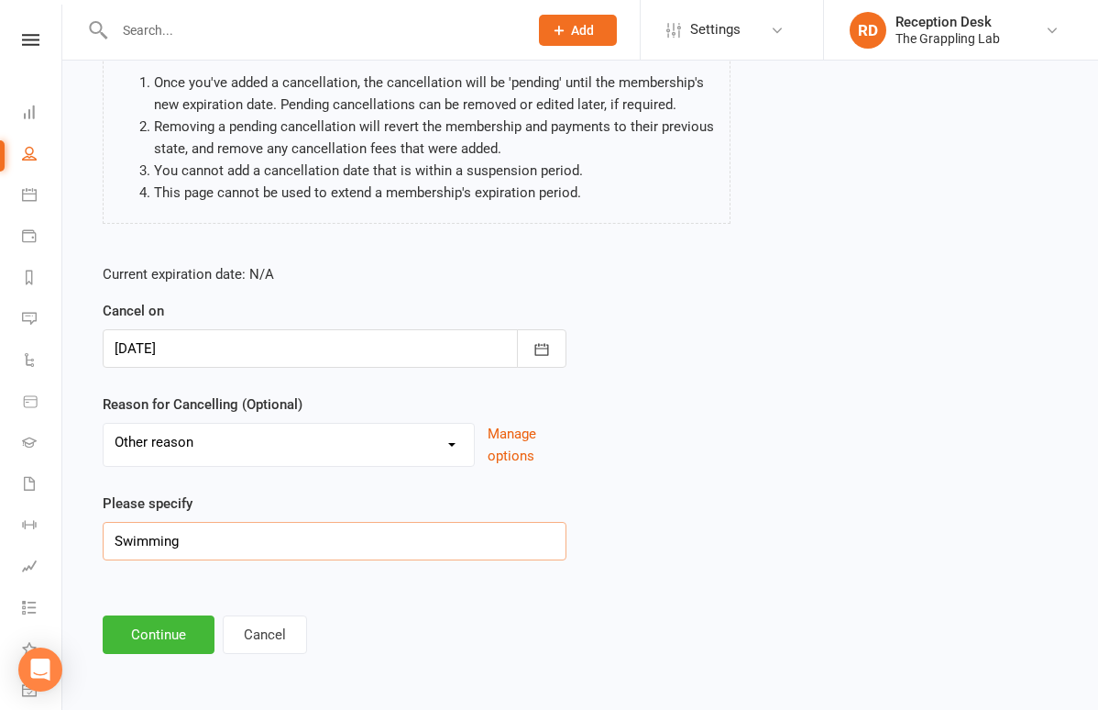
scroll to position [184, 0]
type input "Swimming"
click at [155, 633] on button "Continue" at bounding box center [159, 634] width 112 height 39
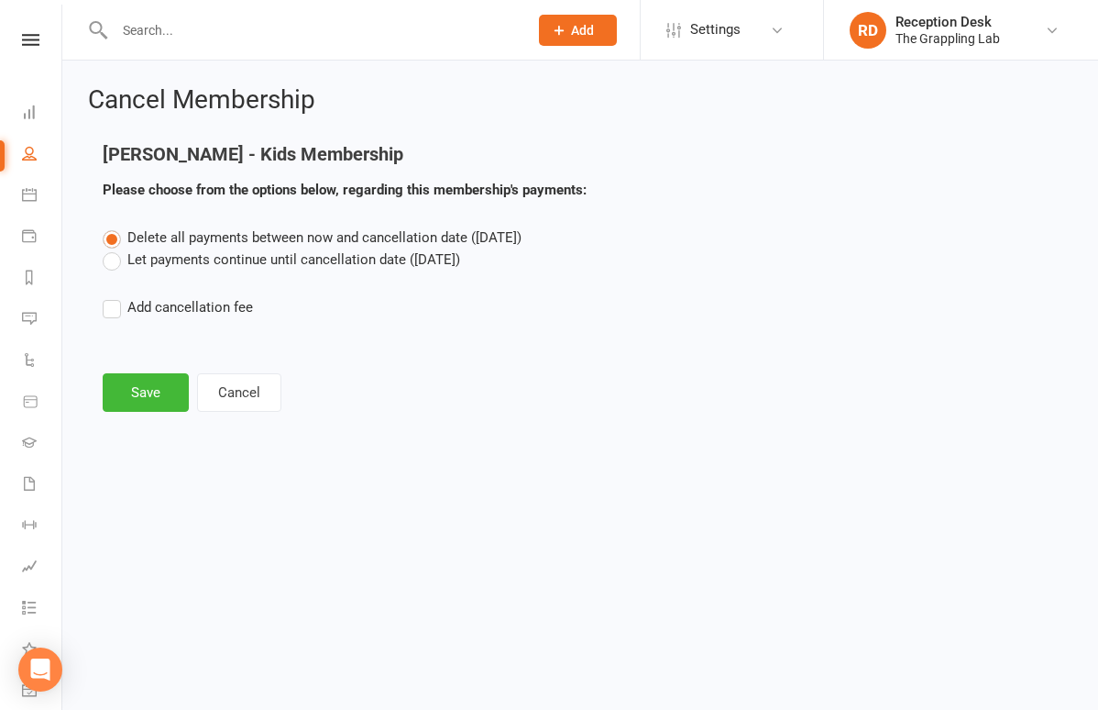
scroll to position [0, 0]
click at [172, 263] on label "Let payments continue until cancellation date ([DATE])" at bounding box center [282, 259] width 358 height 22
click at [115, 248] on input "Let payments continue until cancellation date ([DATE])" at bounding box center [109, 248] width 12 height 0
click at [144, 392] on button "Save" at bounding box center [146, 392] width 86 height 39
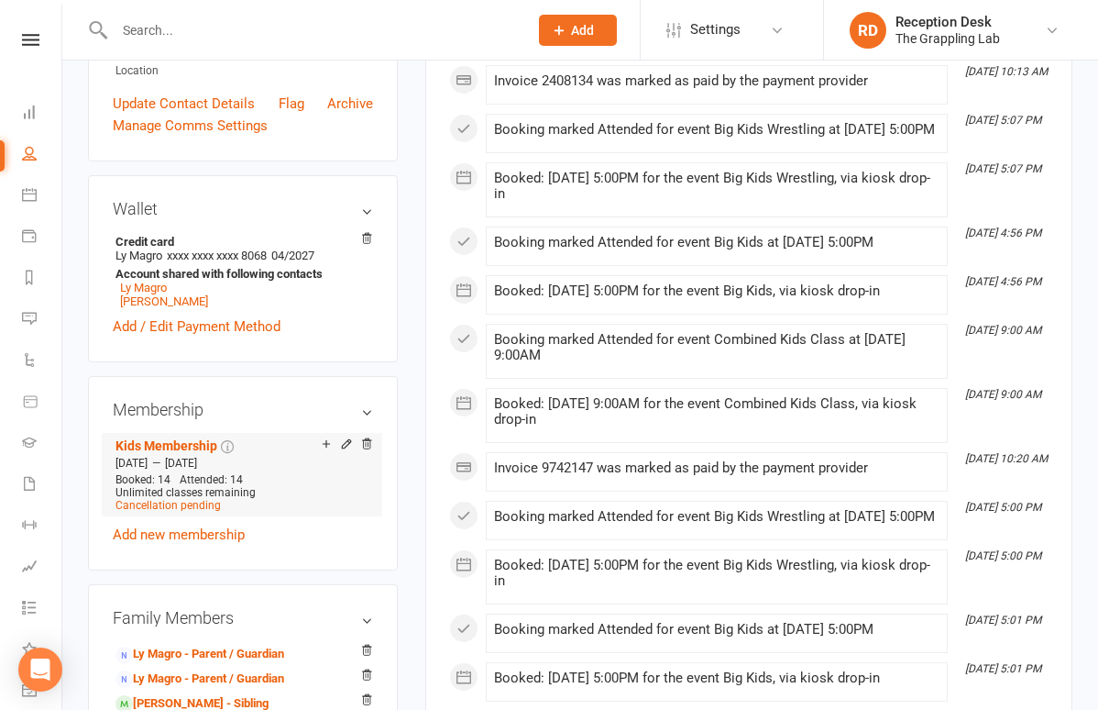
scroll to position [469, 0]
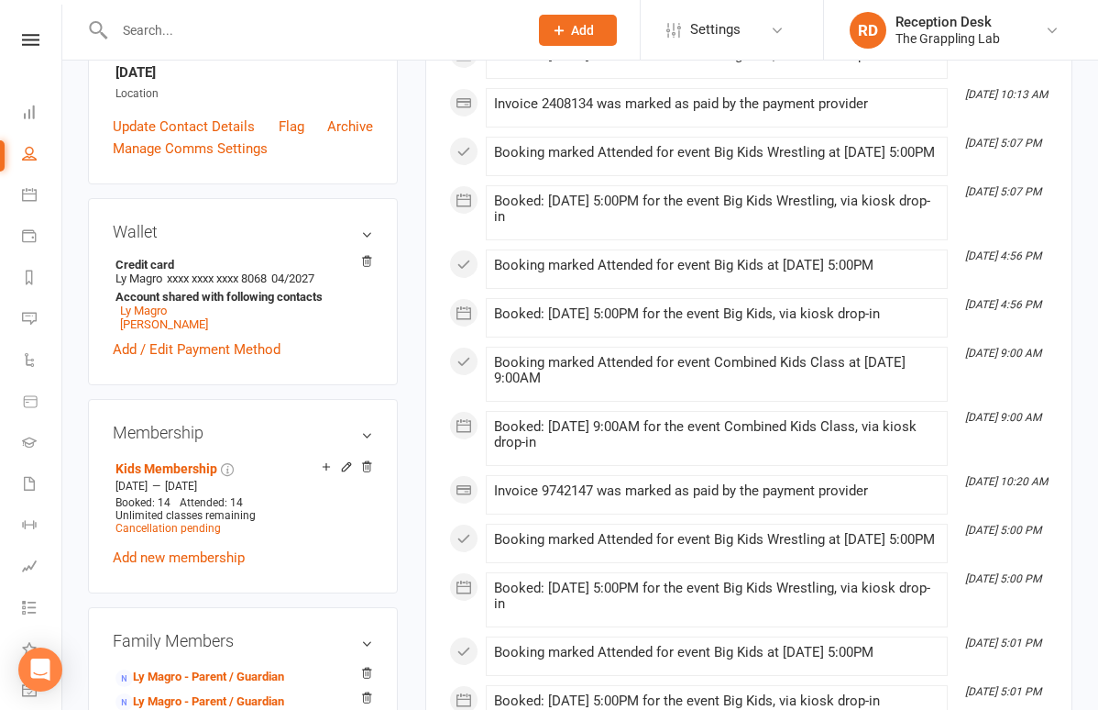
click at [343, 462] on icon at bounding box center [346, 466] width 8 height 8
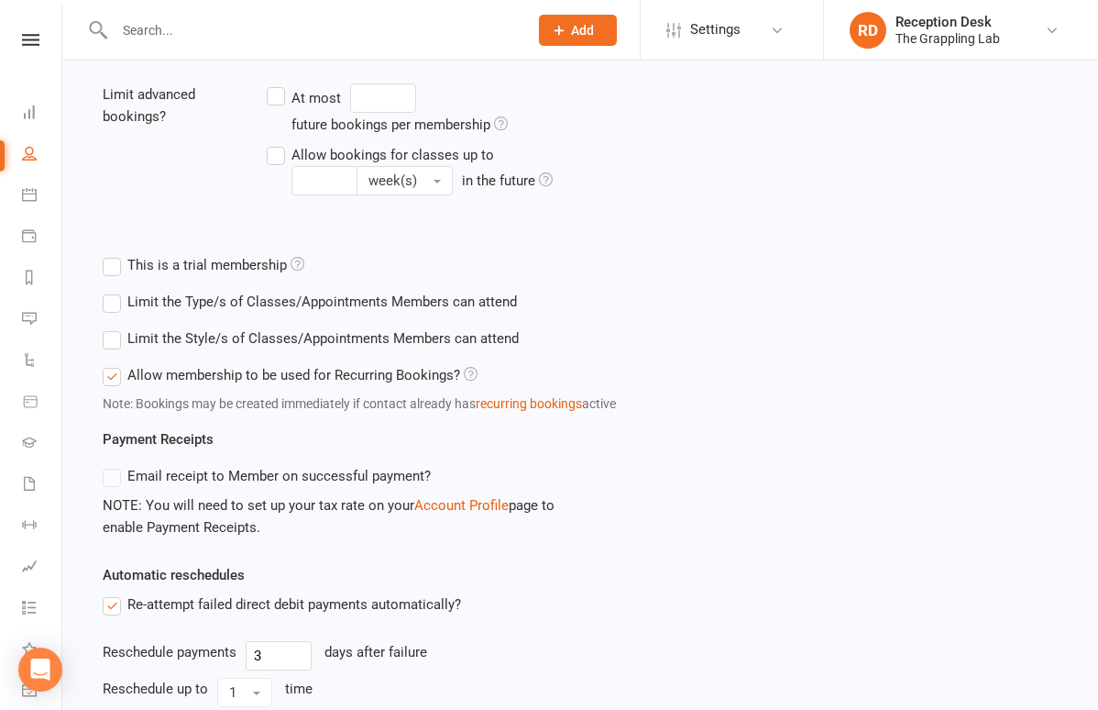
scroll to position [525, 0]
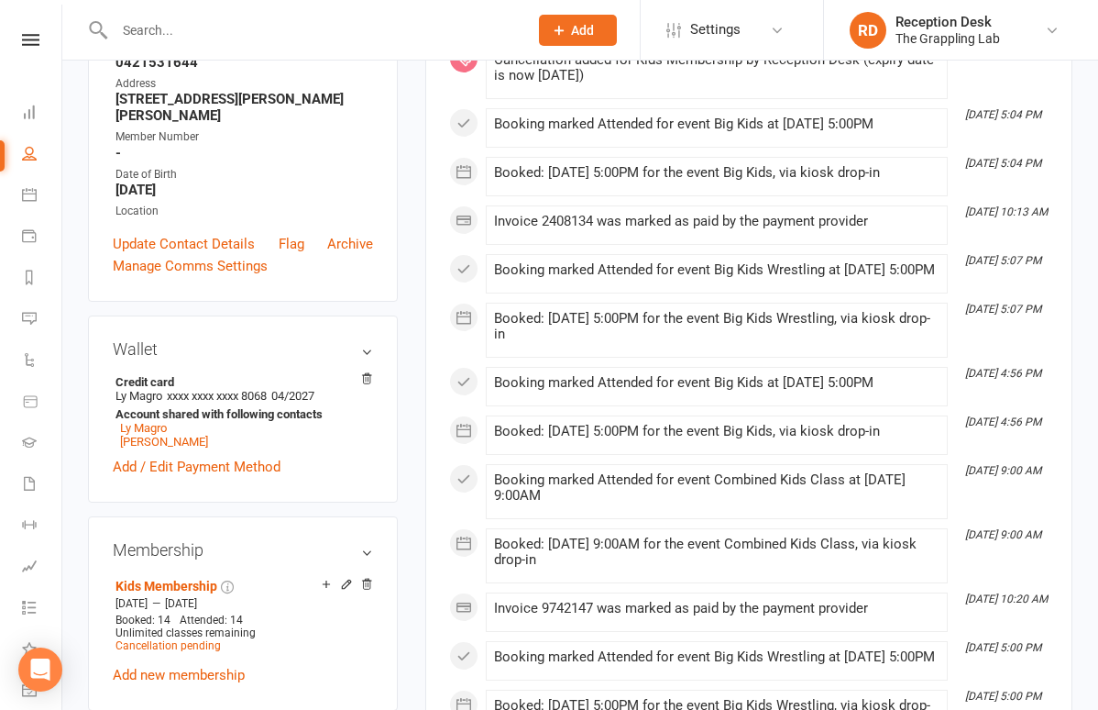
scroll to position [429, 0]
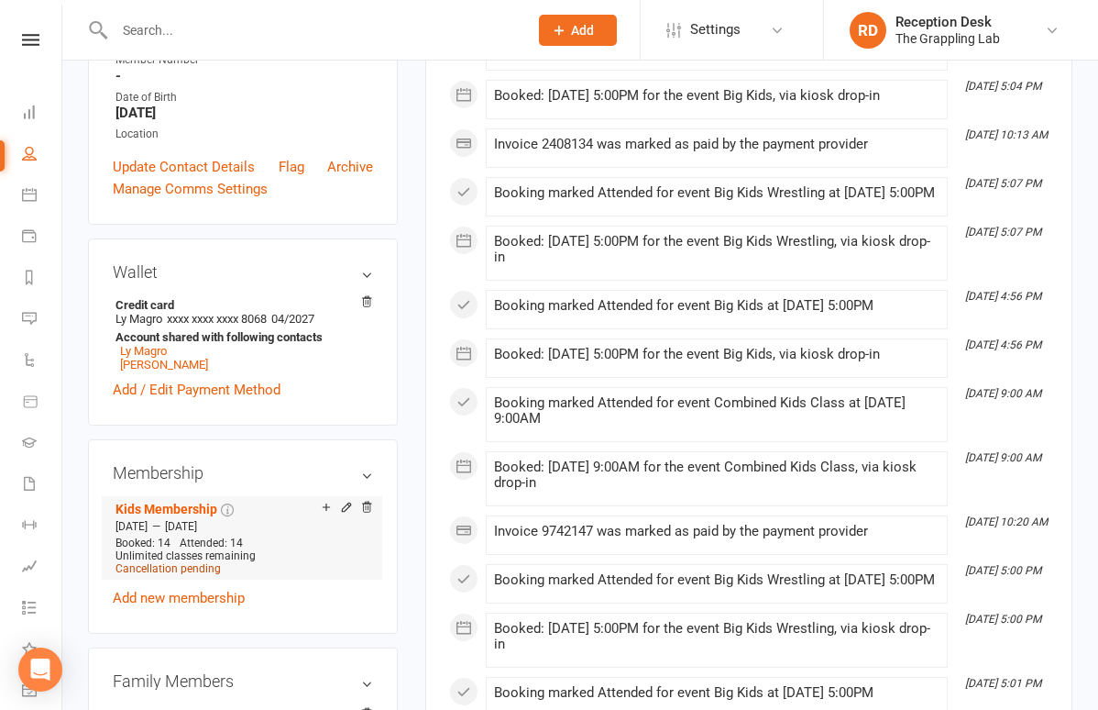
click at [205, 563] on span "Cancellation pending" at bounding box center [168, 568] width 105 height 13
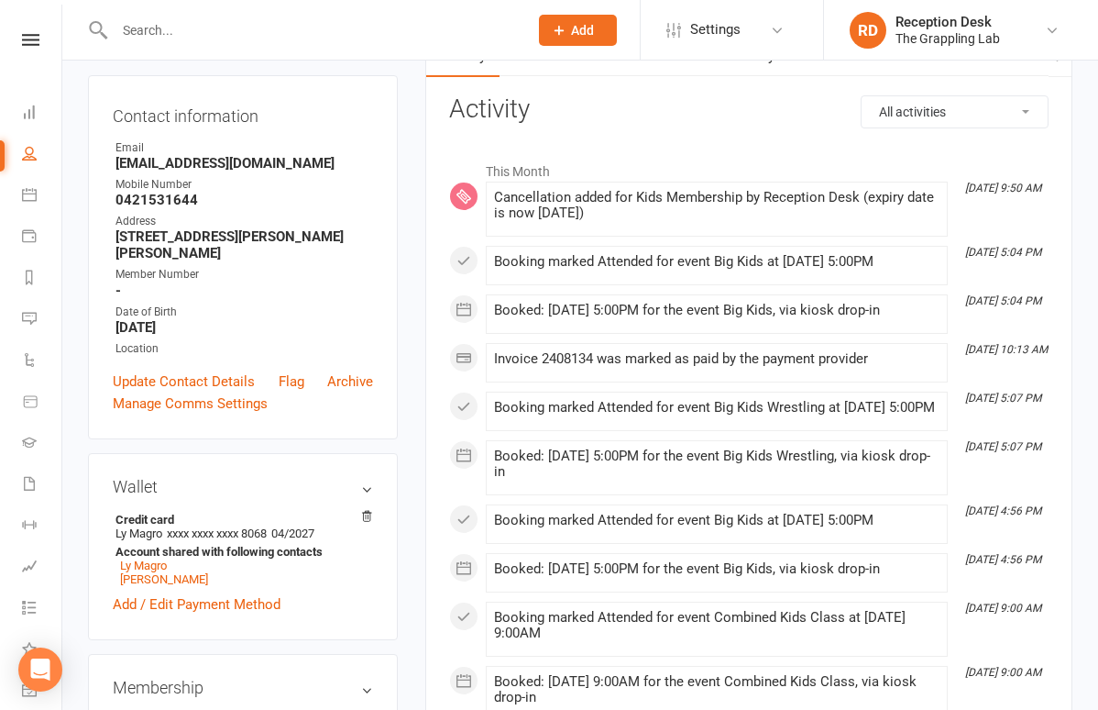
scroll to position [220, 0]
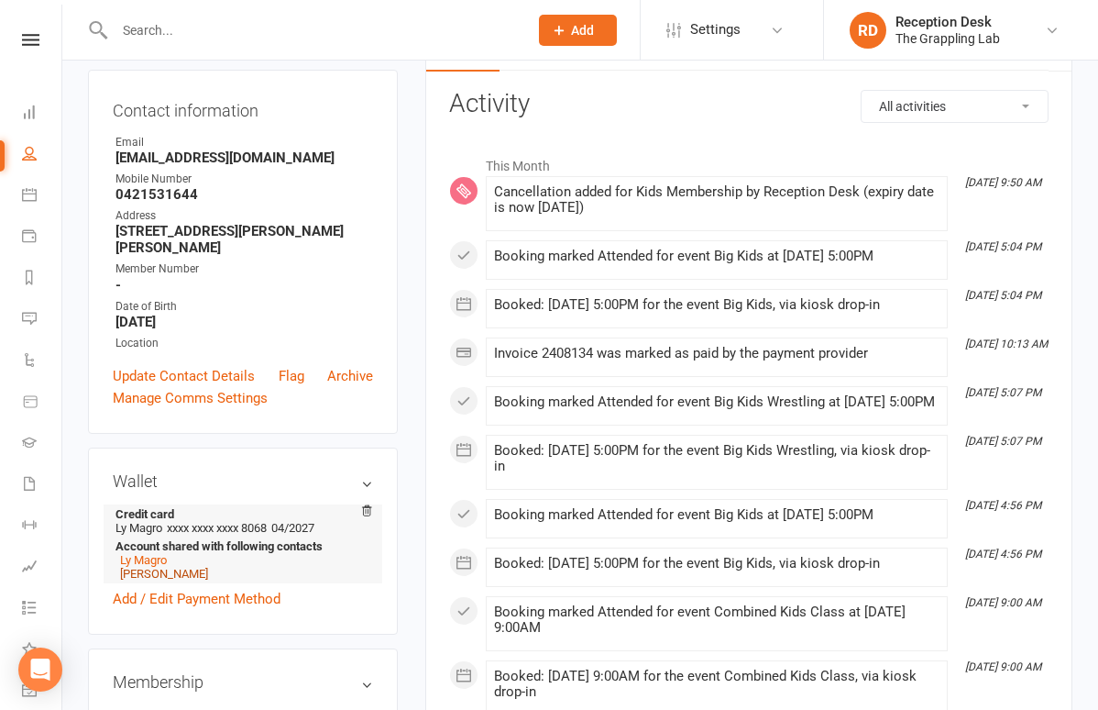
click at [151, 569] on link "[PERSON_NAME]" at bounding box center [164, 574] width 88 height 14
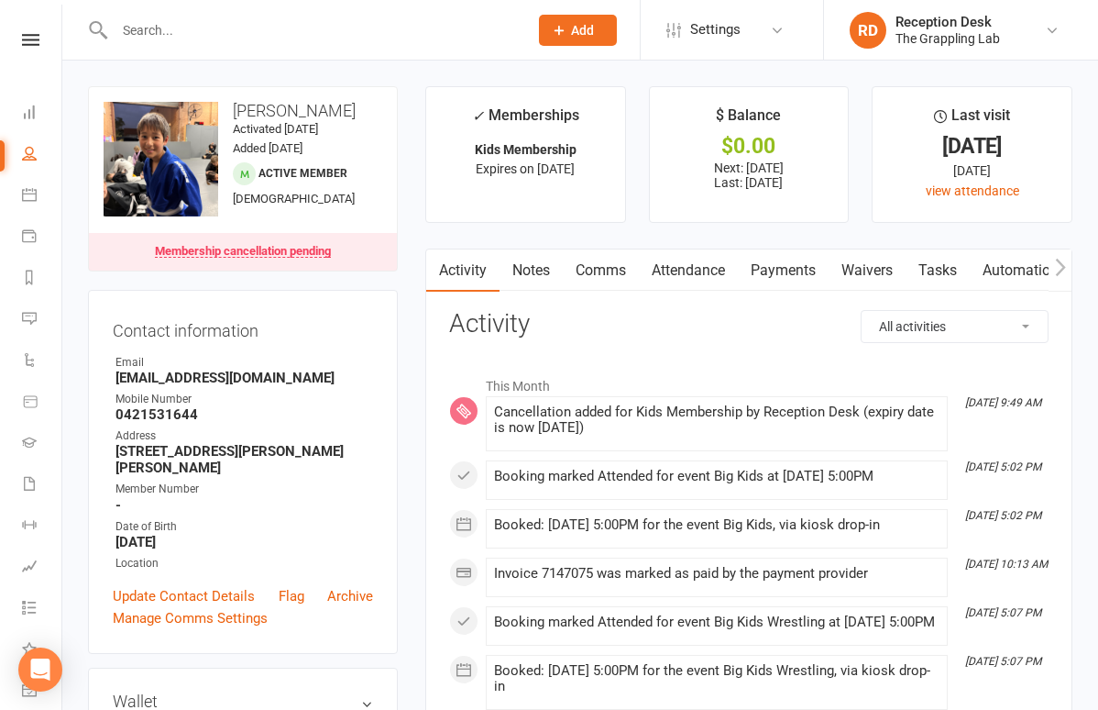
click at [778, 273] on link "Payments" at bounding box center [783, 270] width 91 height 42
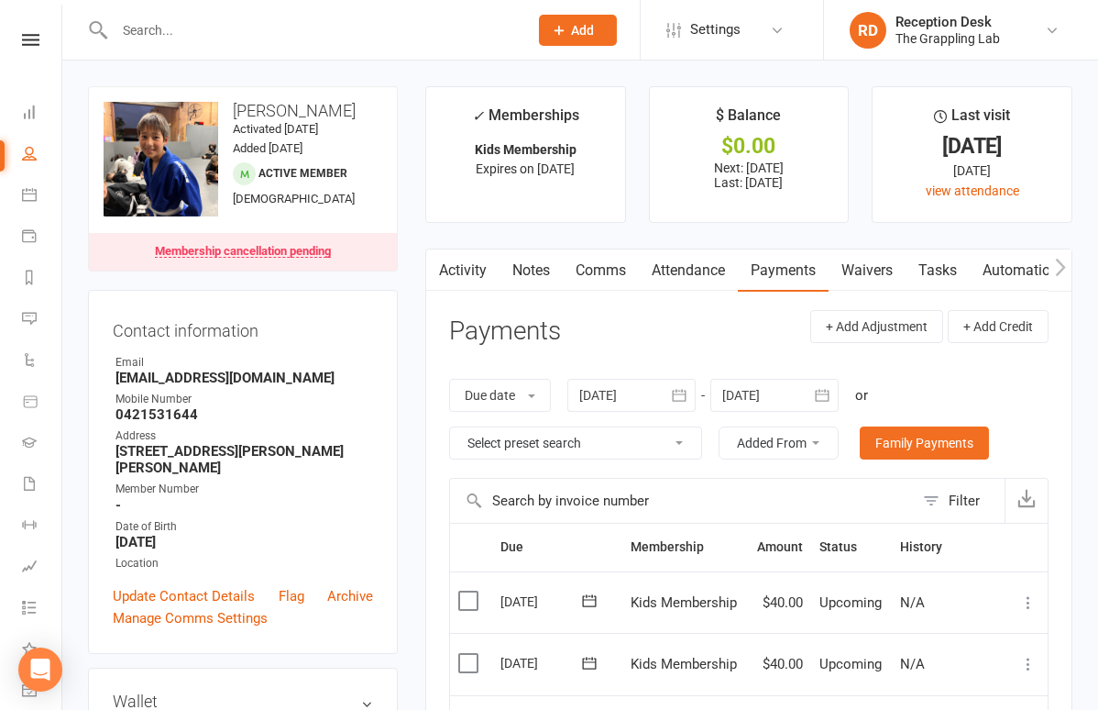
click at [25, 145] on link "People" at bounding box center [42, 155] width 41 height 41
select select "100"
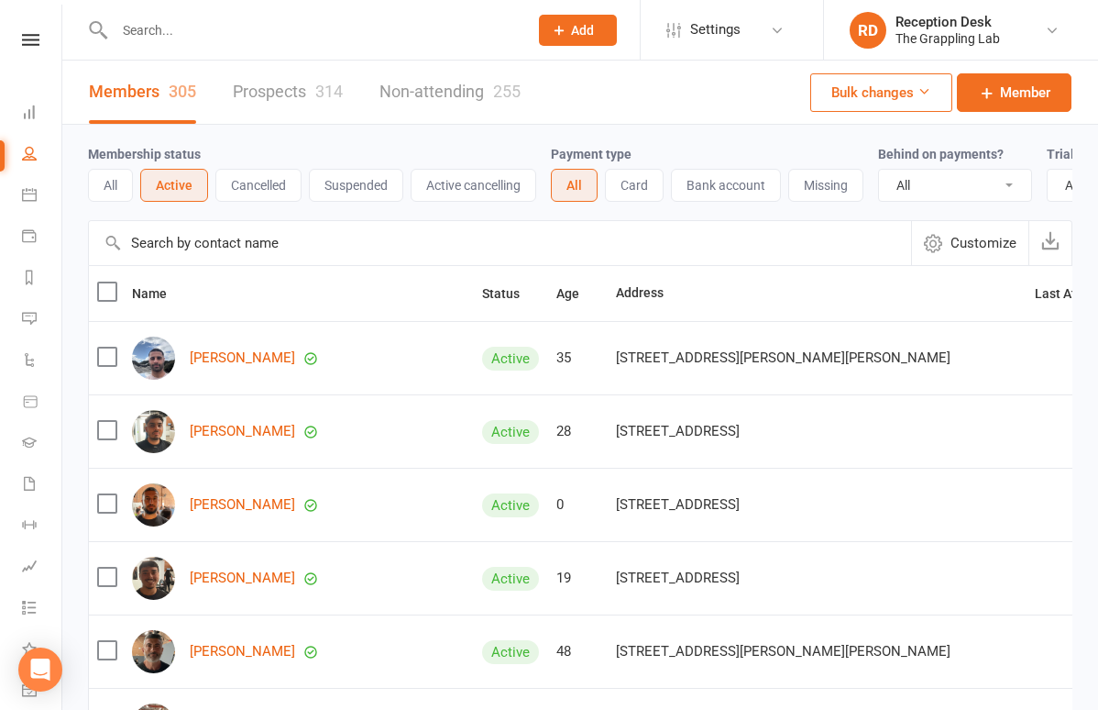
click at [289, 100] on link "Prospects 314" at bounding box center [288, 92] width 110 height 63
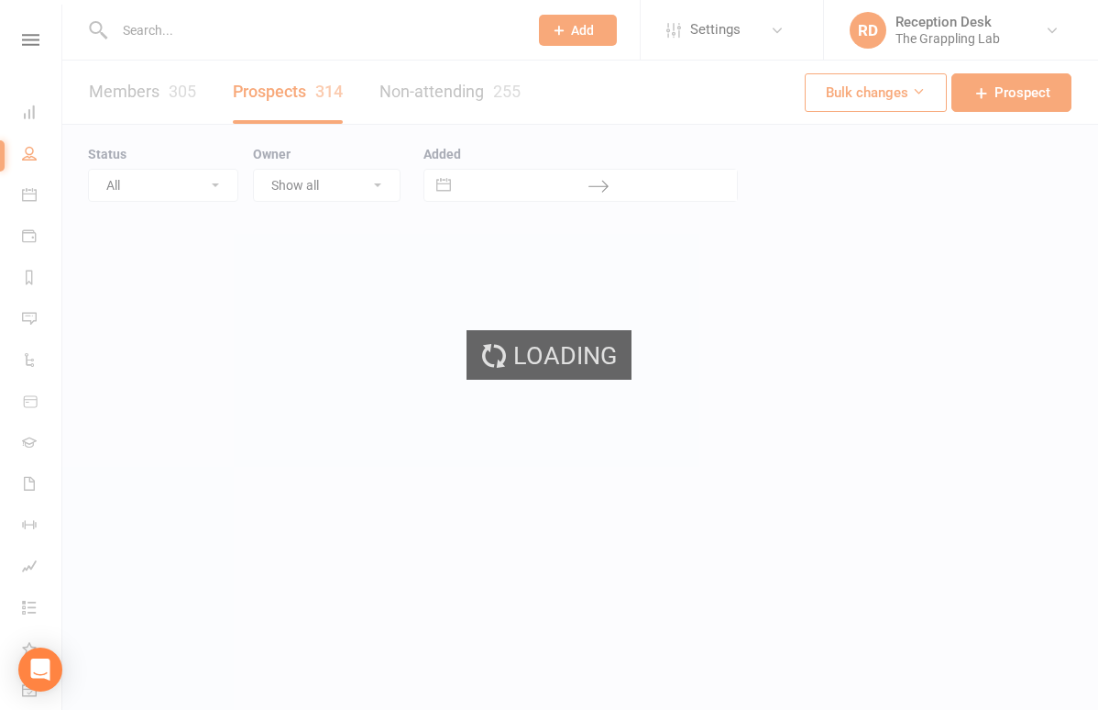
select select "100"
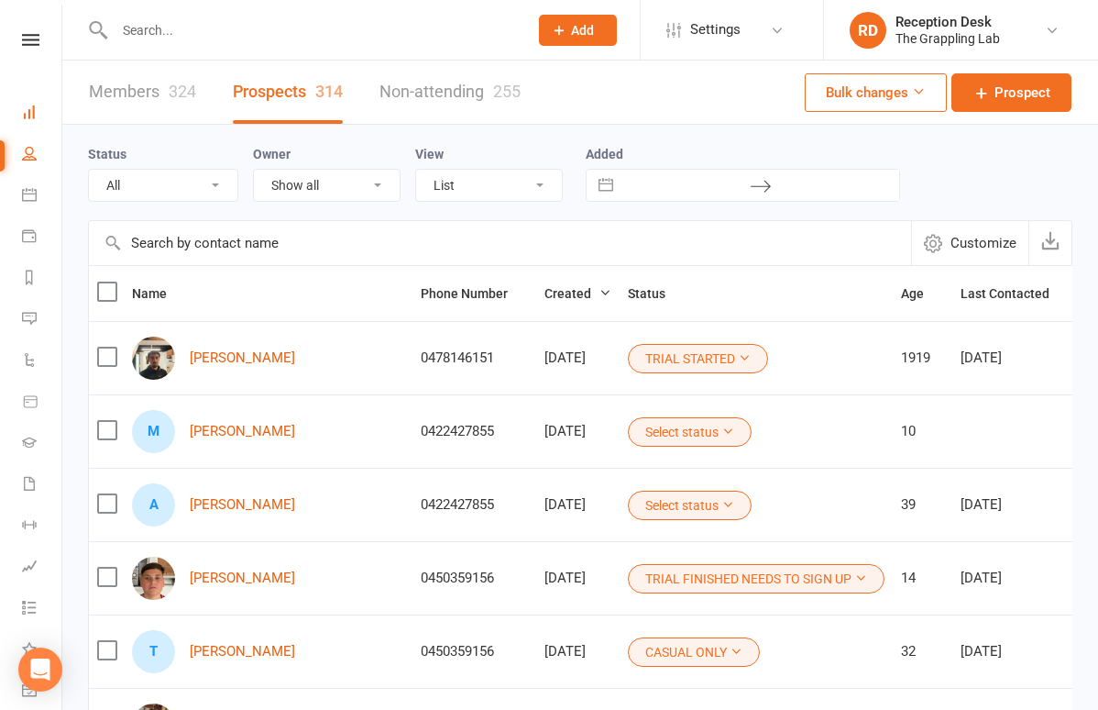
click at [33, 120] on link "Dashboard" at bounding box center [42, 114] width 41 height 41
